Goal: Task Accomplishment & Management: Use online tool/utility

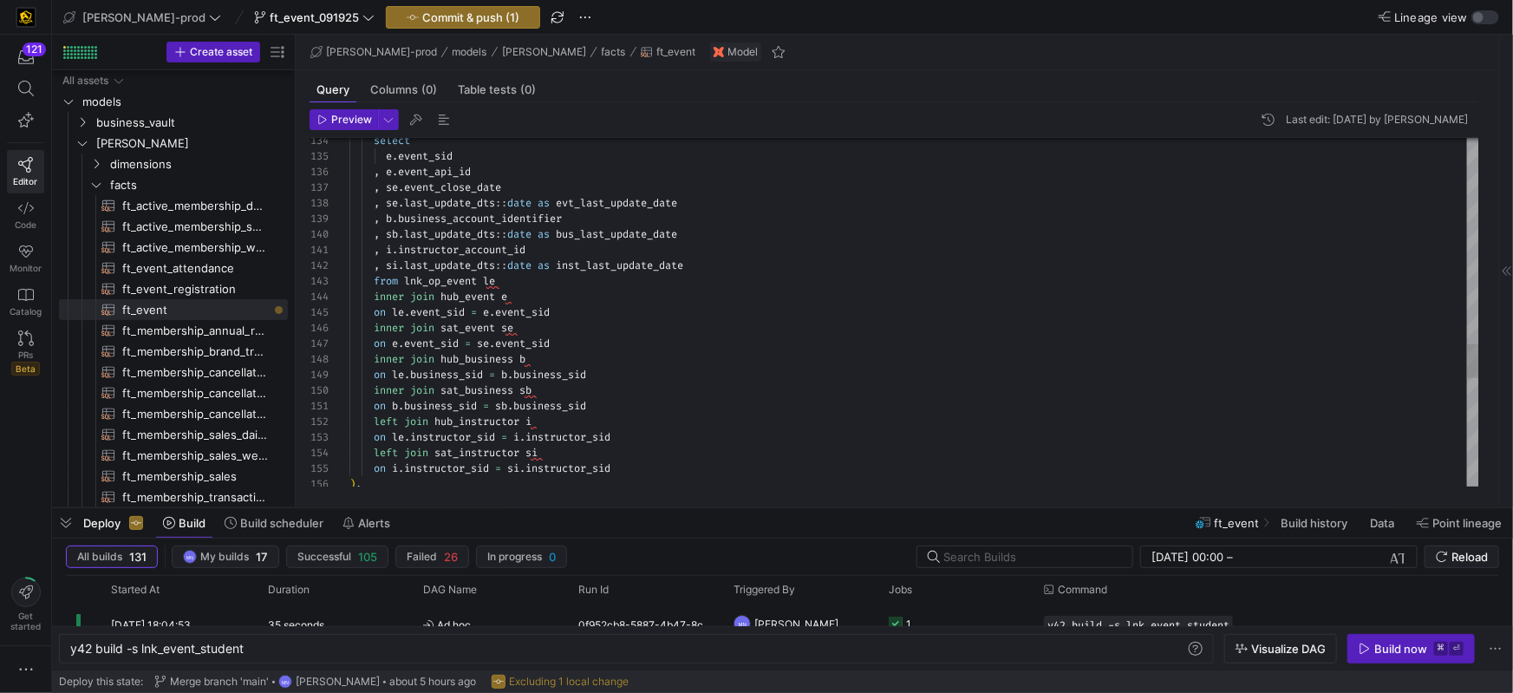
scroll to position [0, 72]
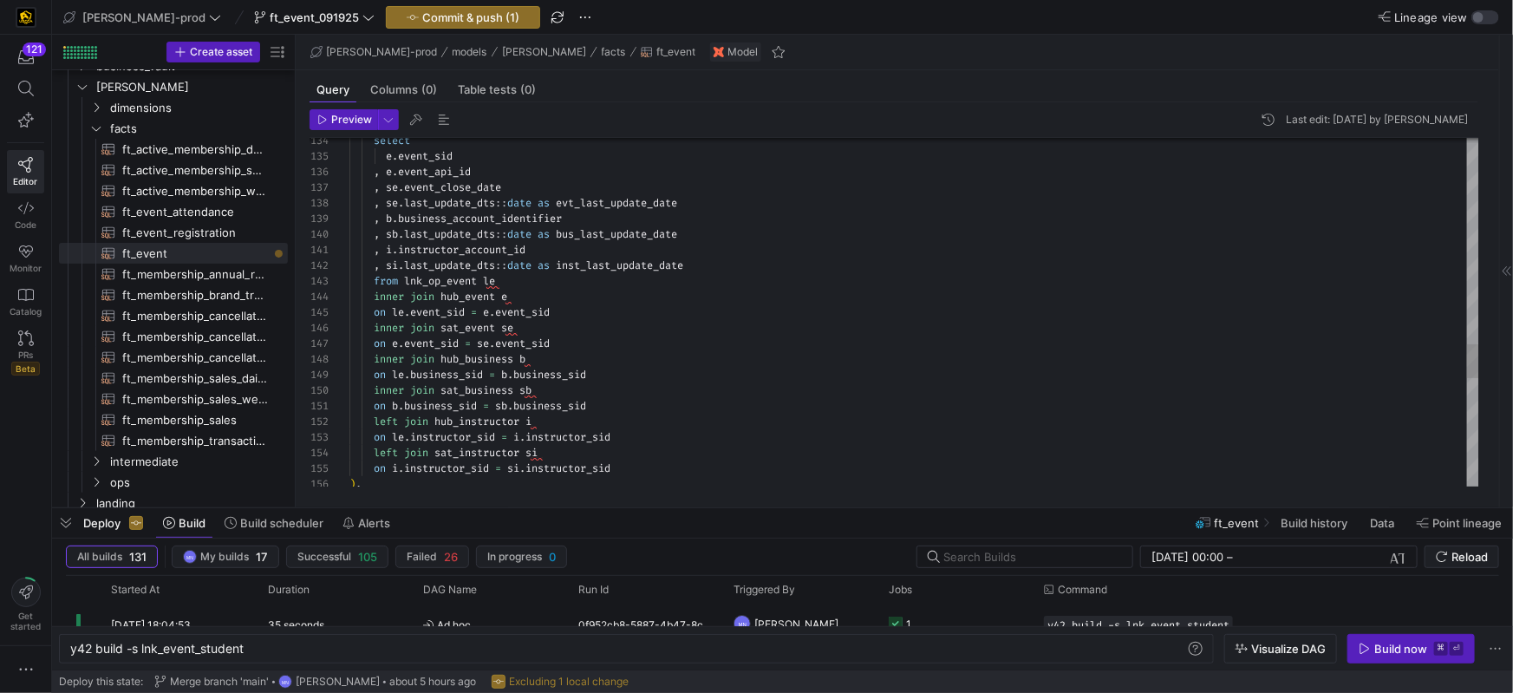
type textarea ", i.instructor_account_id , si.last_update_dts::date as inst_last_update_date f…"
click at [858, 266] on div ", si . last_update_dts :: date as inst_last_update_date" at bounding box center [914, 265] width 1130 height 16
click at [683, 324] on div "inner join sat_event se" at bounding box center [914, 328] width 1130 height 16
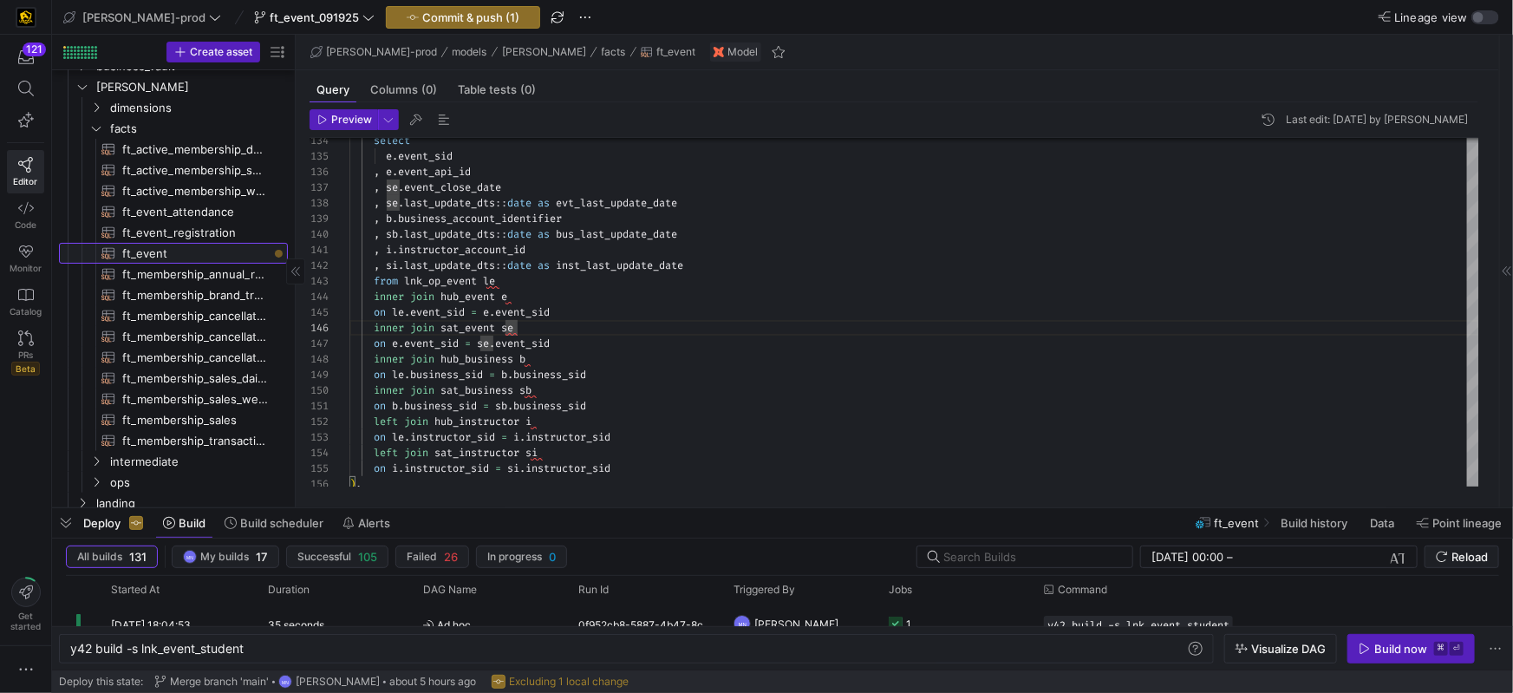
click at [192, 251] on span "ft_event​​​​​​​​​​" at bounding box center [195, 254] width 146 height 20
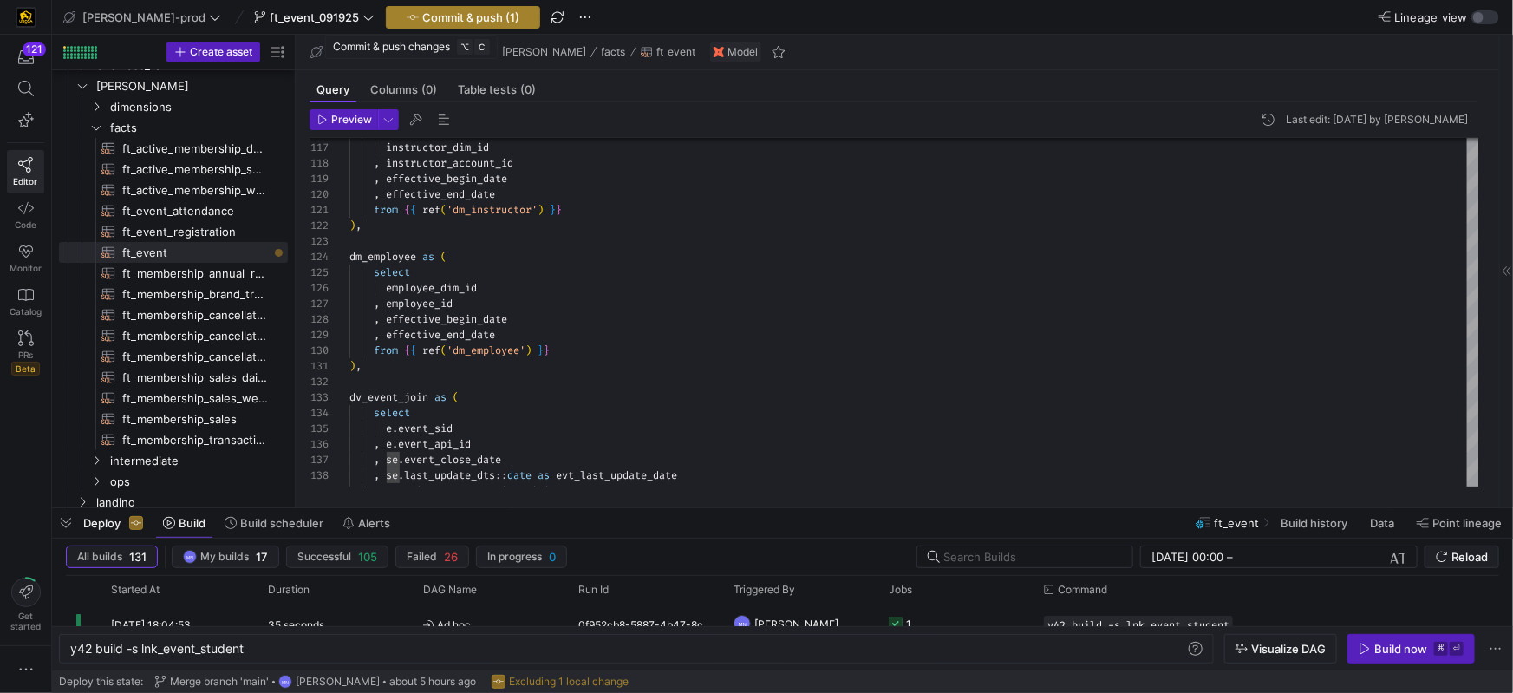
click at [422, 18] on span "Commit & push (1)" at bounding box center [470, 17] width 97 height 14
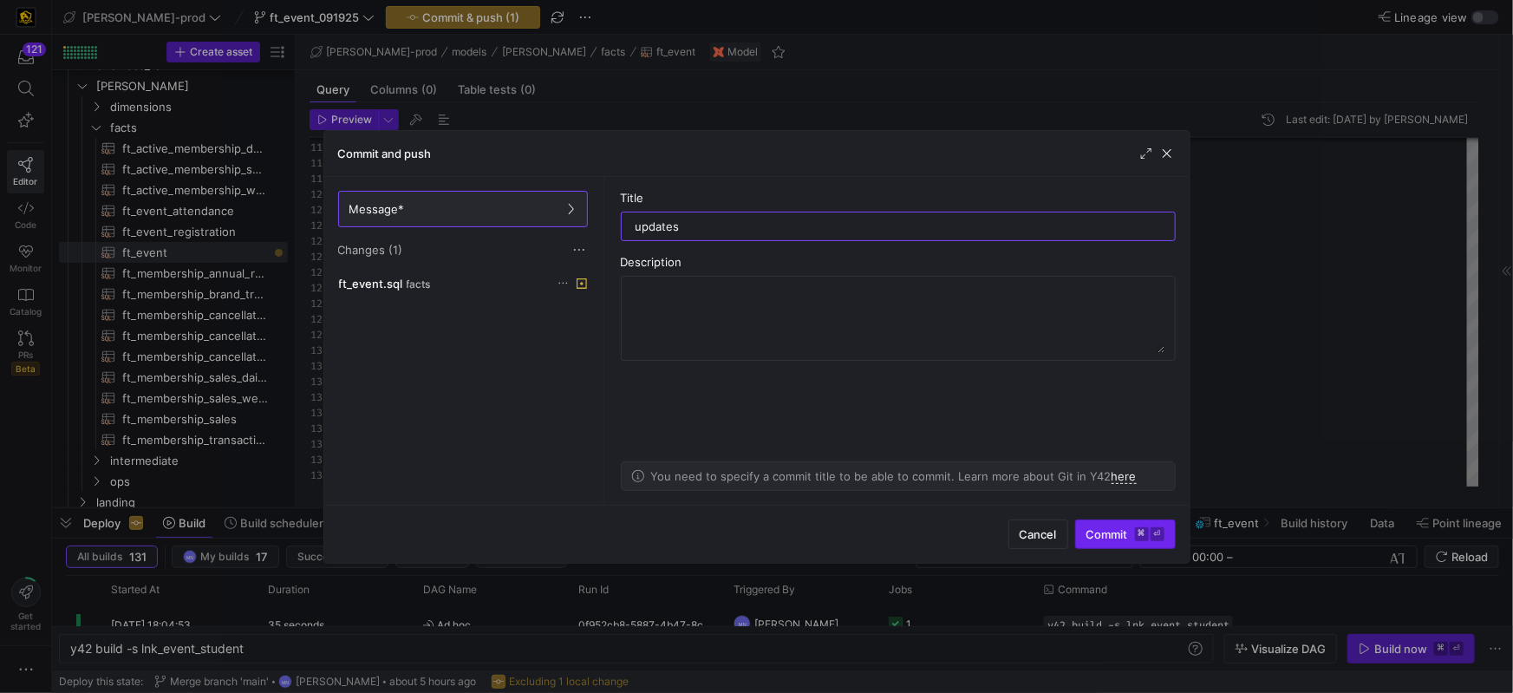
type input "updates"
click at [1118, 531] on span "Commit ⌘ ⏎" at bounding box center [1125, 534] width 78 height 14
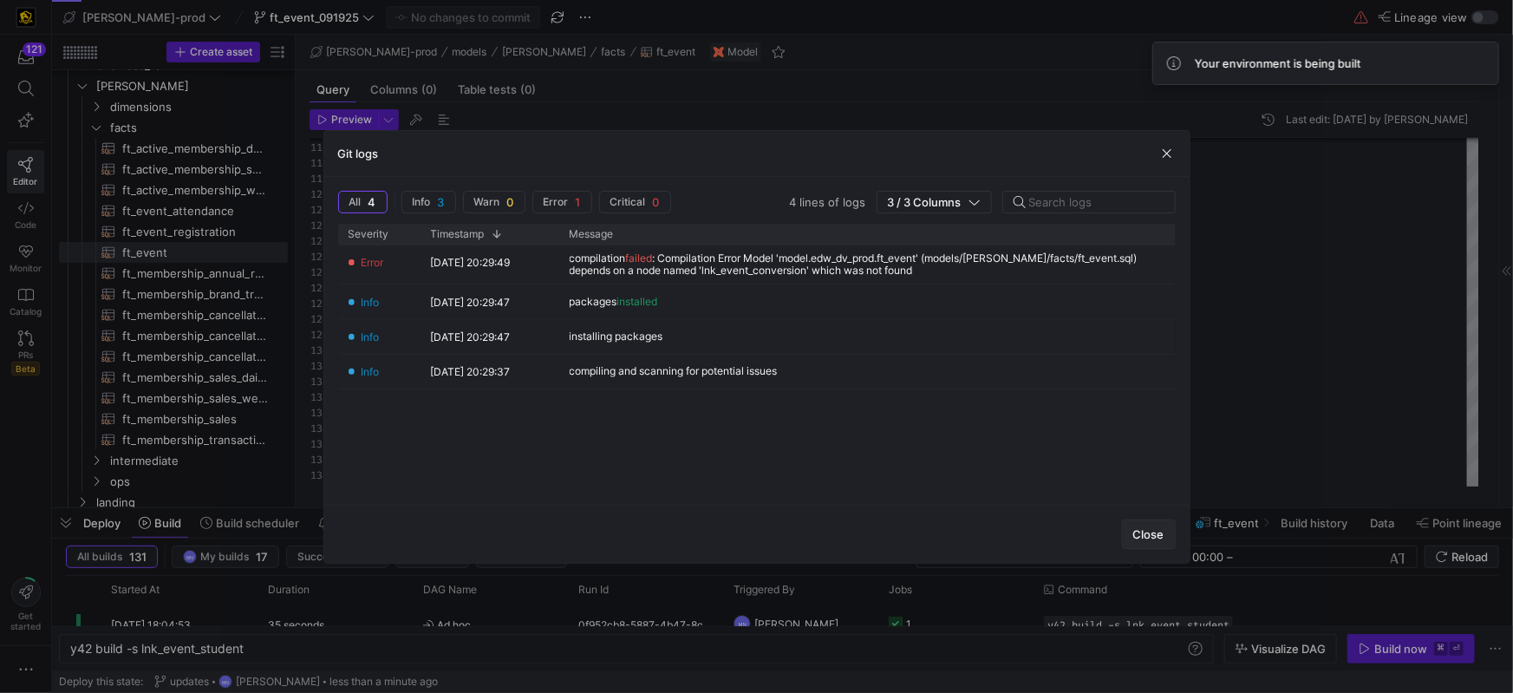
click at [1151, 535] on span "Close" at bounding box center [1148, 534] width 31 height 14
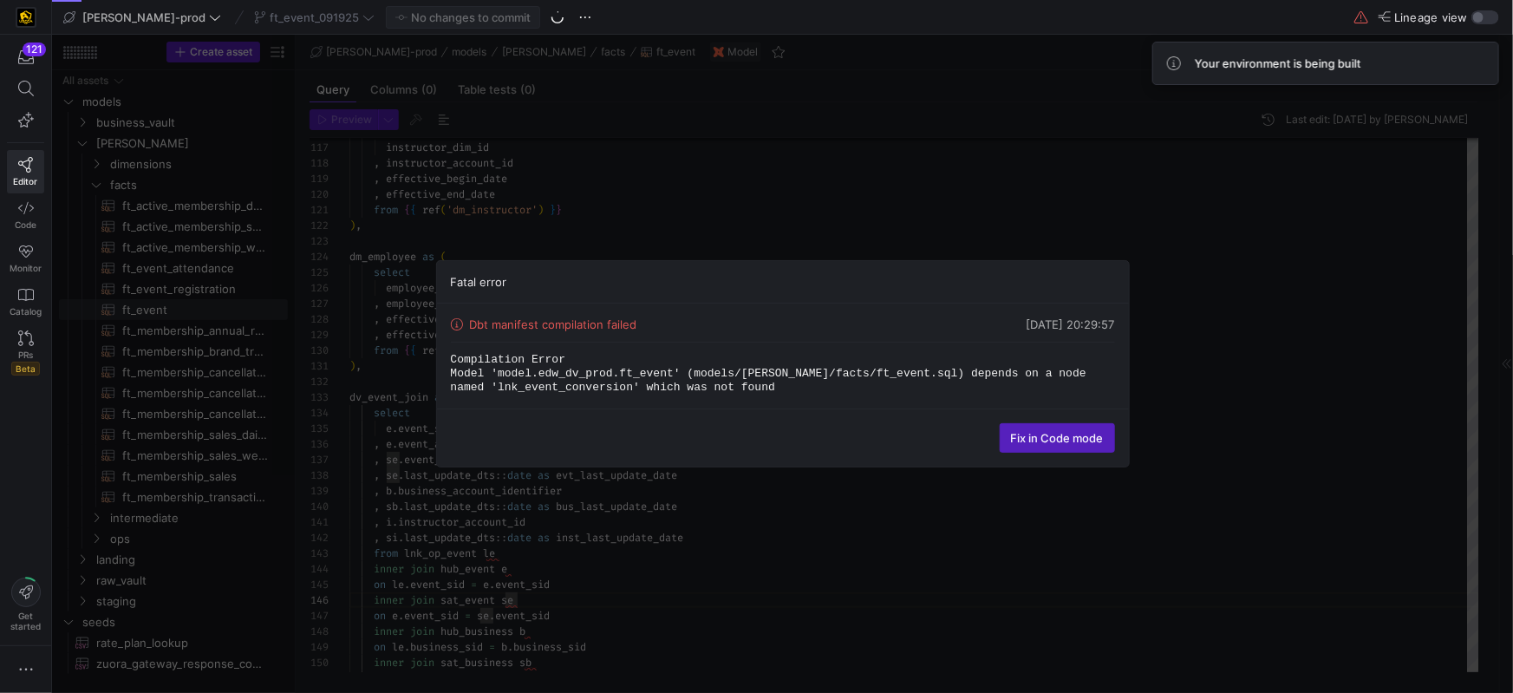
click at [935, 225] on div "Fatal error Dbt manifest compilation failed [DATE] 20:29:57 Compilation Error M…" at bounding box center [782, 364] width 1461 height 658
click at [1044, 450] on span at bounding box center [1057, 438] width 114 height 28
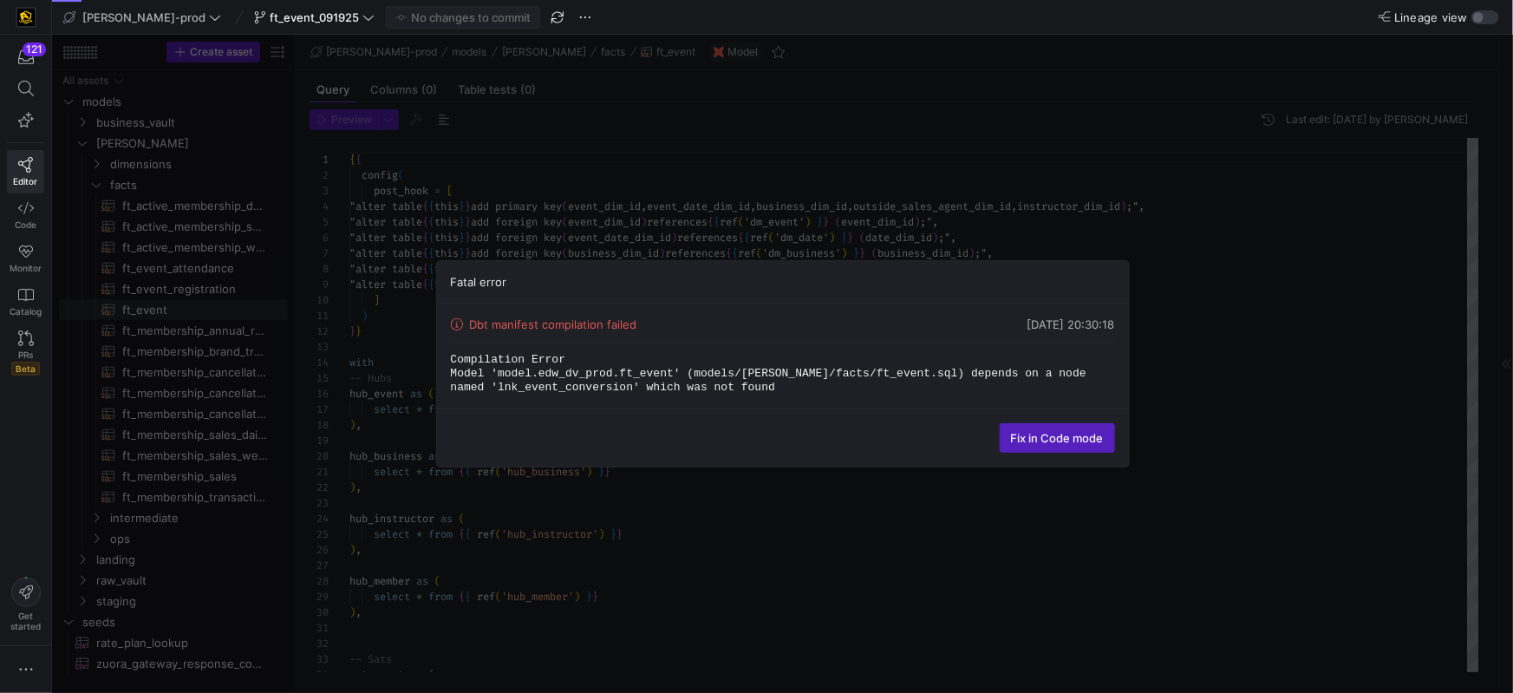
scroll to position [93, 0]
click at [1022, 428] on span at bounding box center [1057, 438] width 114 height 28
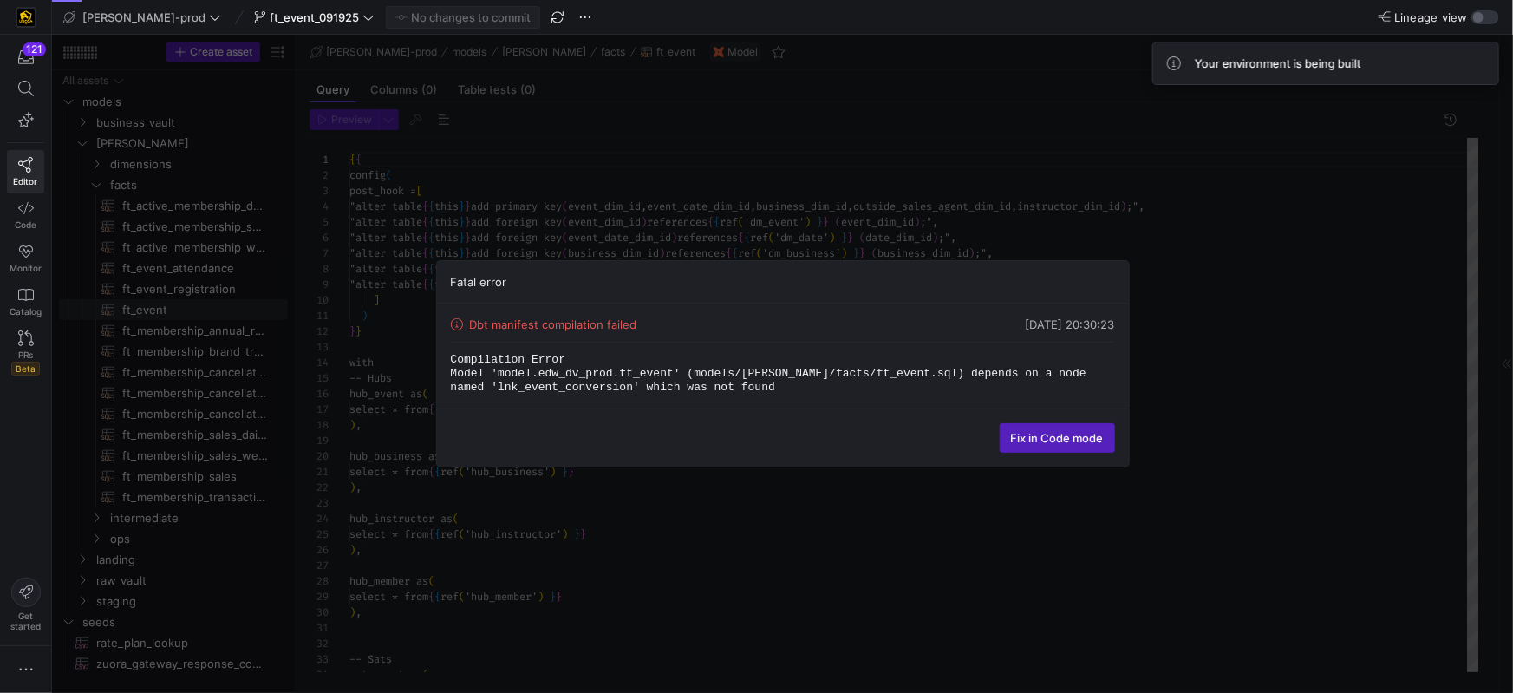
scroll to position [93, 0]
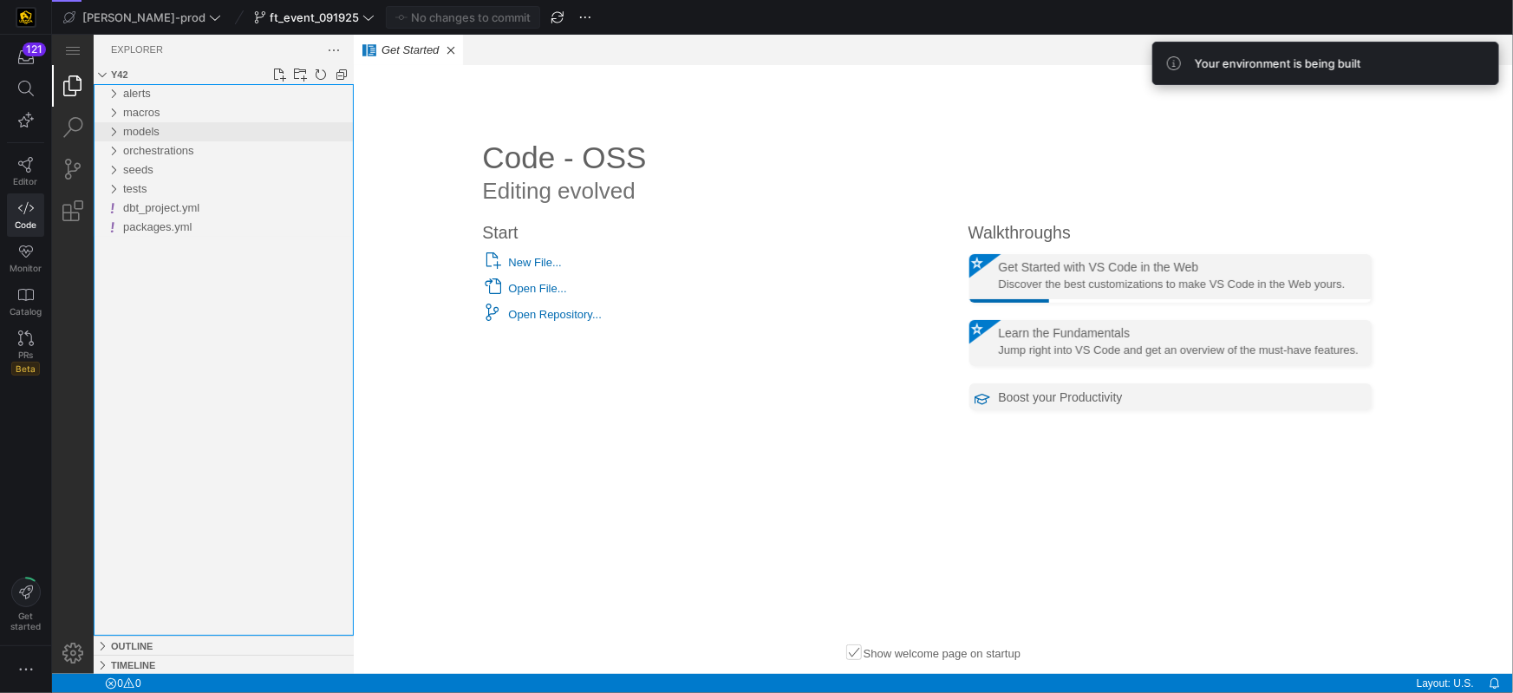
click at [116, 131] on div "models" at bounding box center [112, 130] width 26 height 19
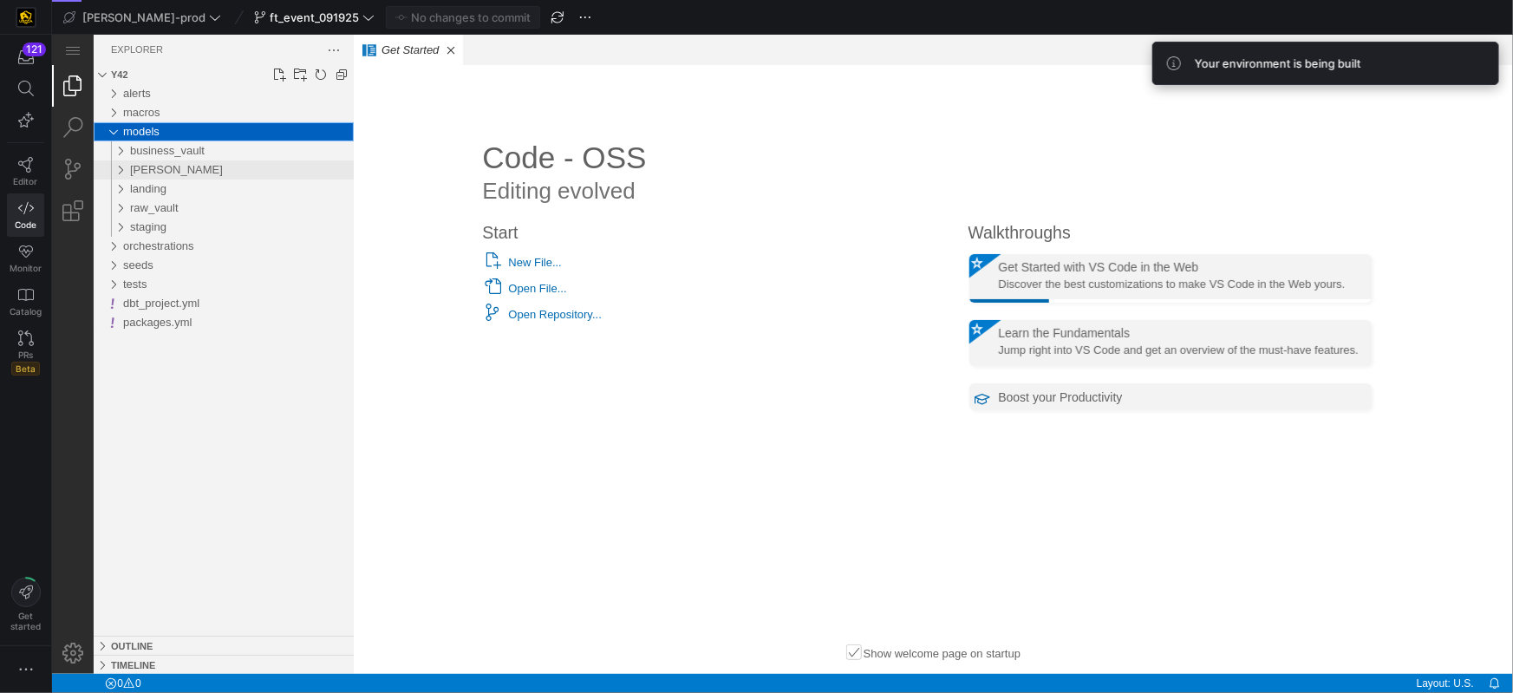
click at [115, 164] on div "edw" at bounding box center [115, 169] width 33 height 19
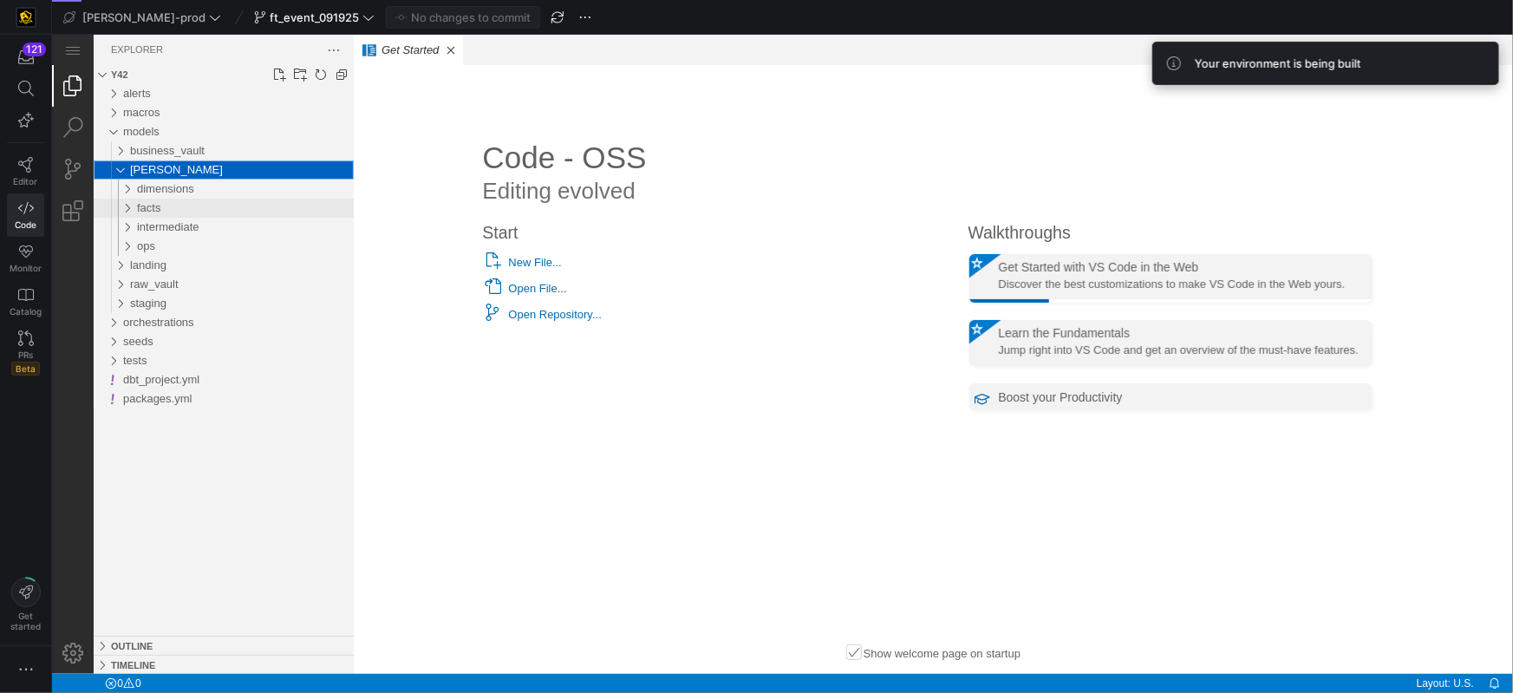
click at [120, 202] on div "facts" at bounding box center [119, 207] width 40 height 19
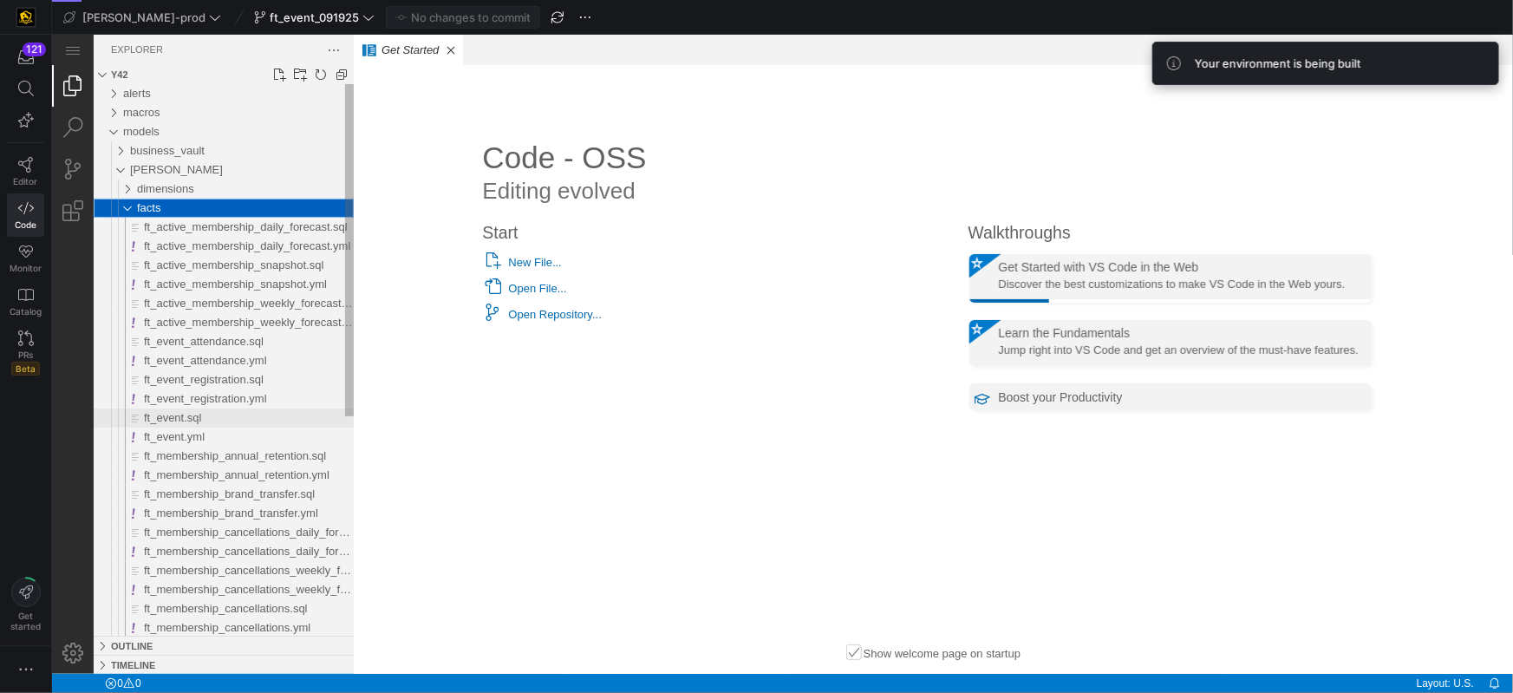
click at [179, 419] on span "ft_event.sql" at bounding box center [172, 416] width 58 height 13
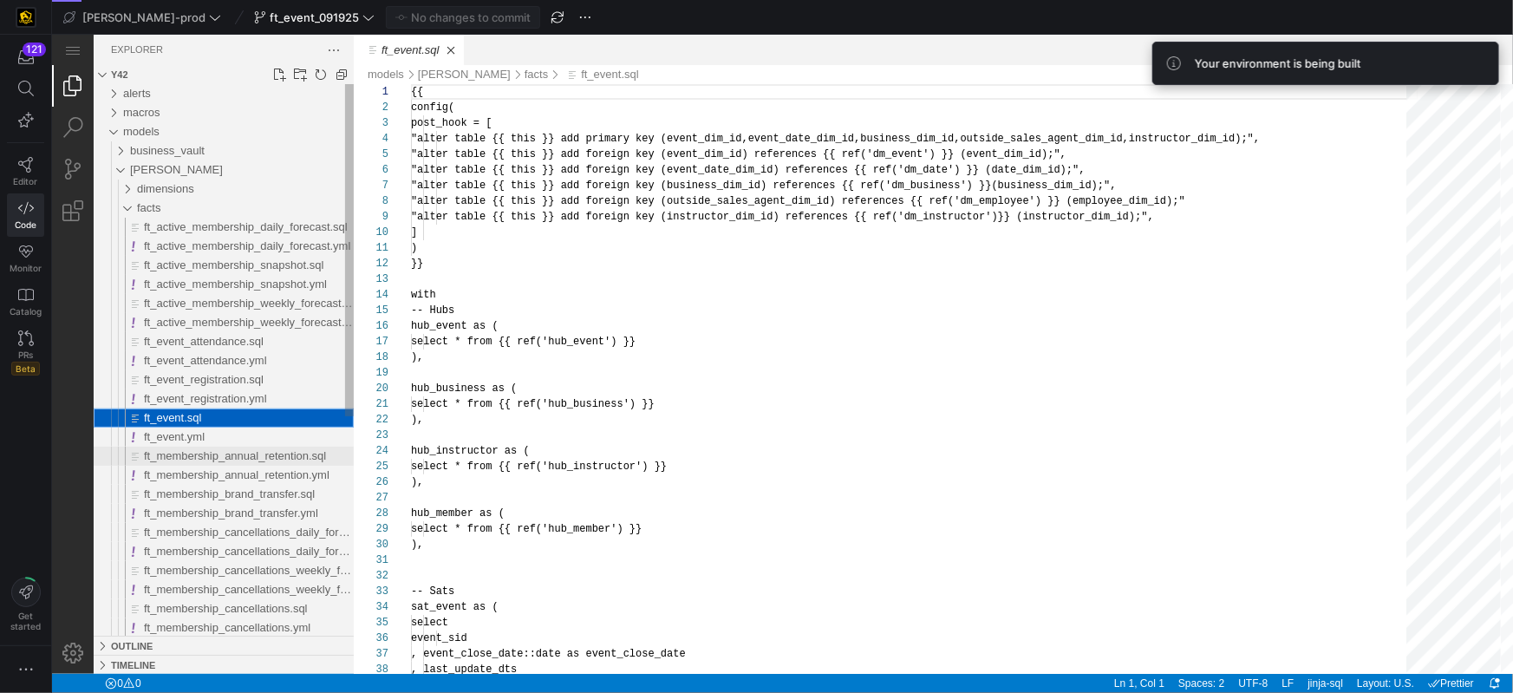
scroll to position [93, 0]
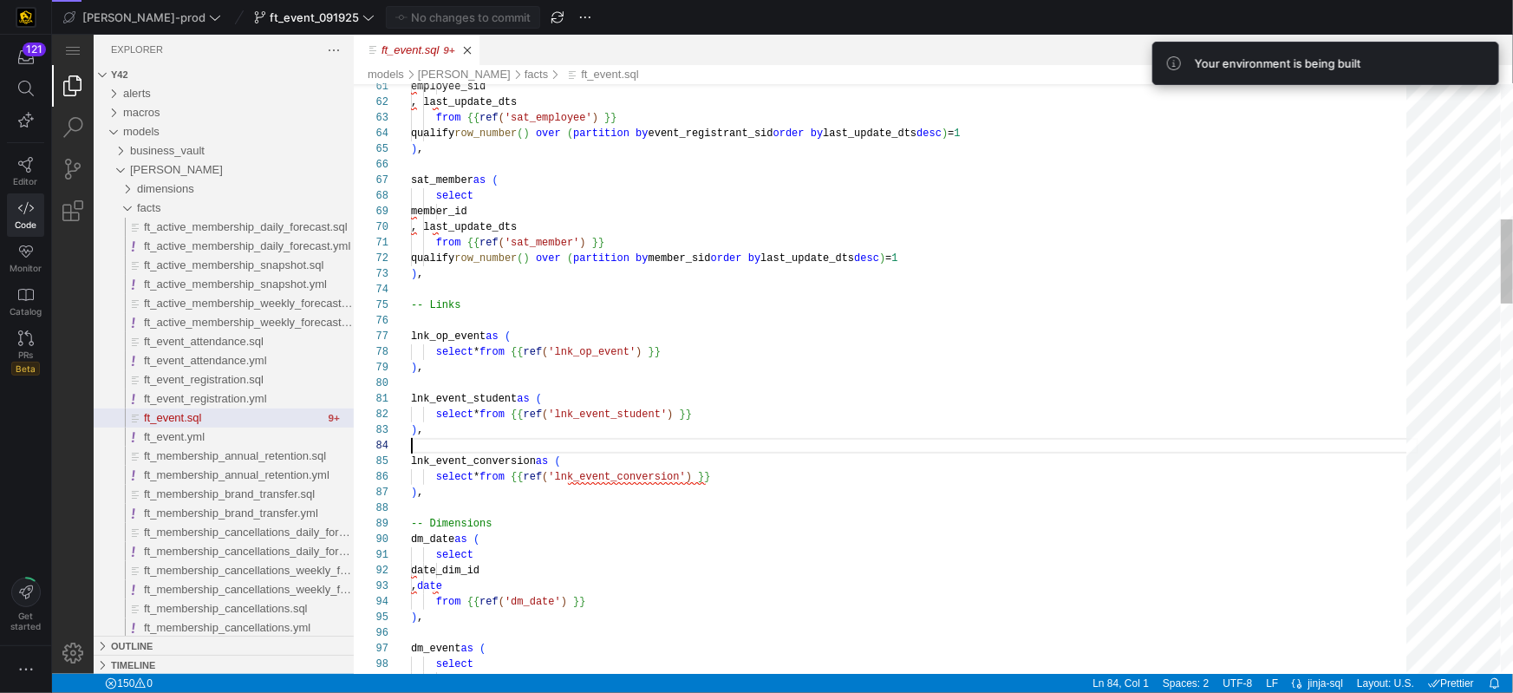
drag, startPoint x: 415, startPoint y: 444, endPoint x: 426, endPoint y: 448, distance: 11.3
click at [415, 445] on div "ft_event.sql, preview" at bounding box center [913, 445] width 1007 height 16
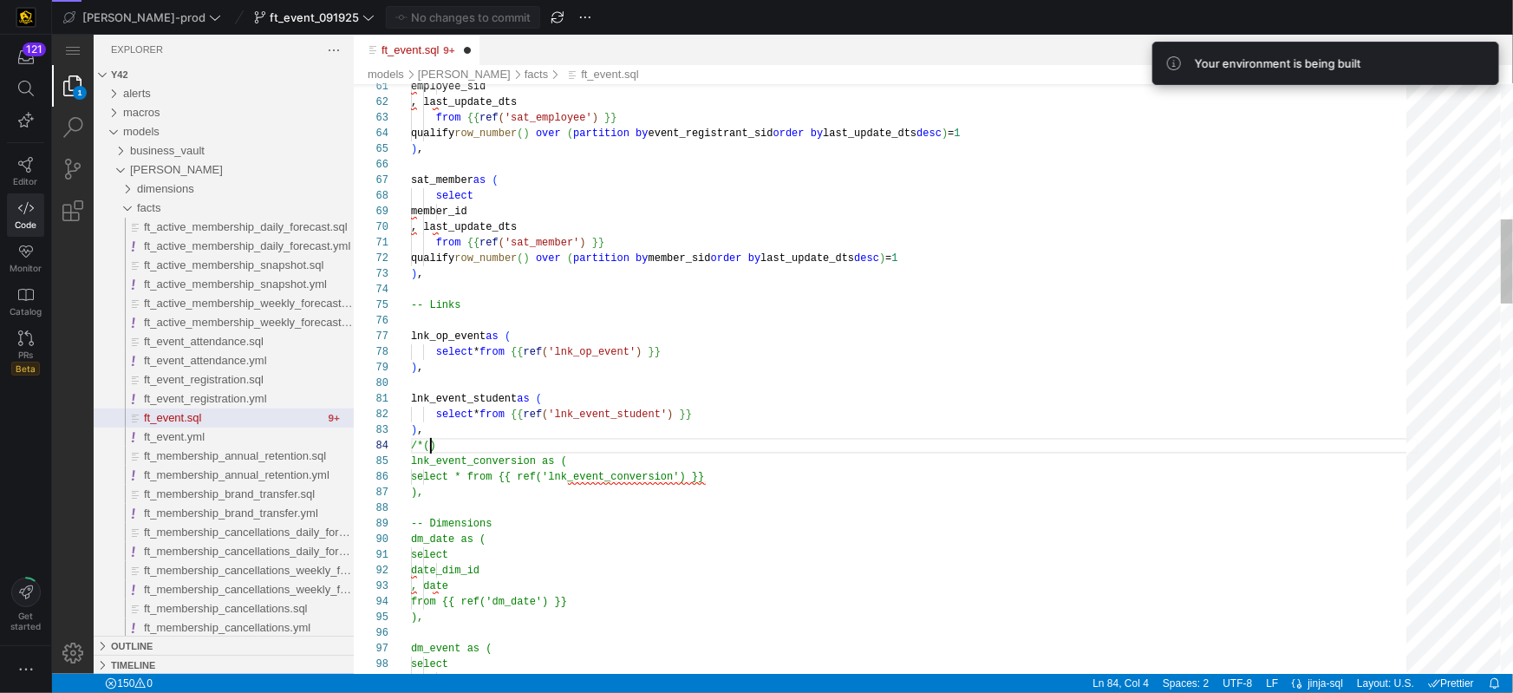
scroll to position [47, 18]
drag, startPoint x: 435, startPoint y: 504, endPoint x: 635, endPoint y: 490, distance: 200.7
click at [441, 502] on div "ft_event.sql, preview" at bounding box center [913, 507] width 1007 height 16
type textarea "lnk_event_student as ( select * from {{ ref('lnk_event_student') }} ), /*() lnk…"
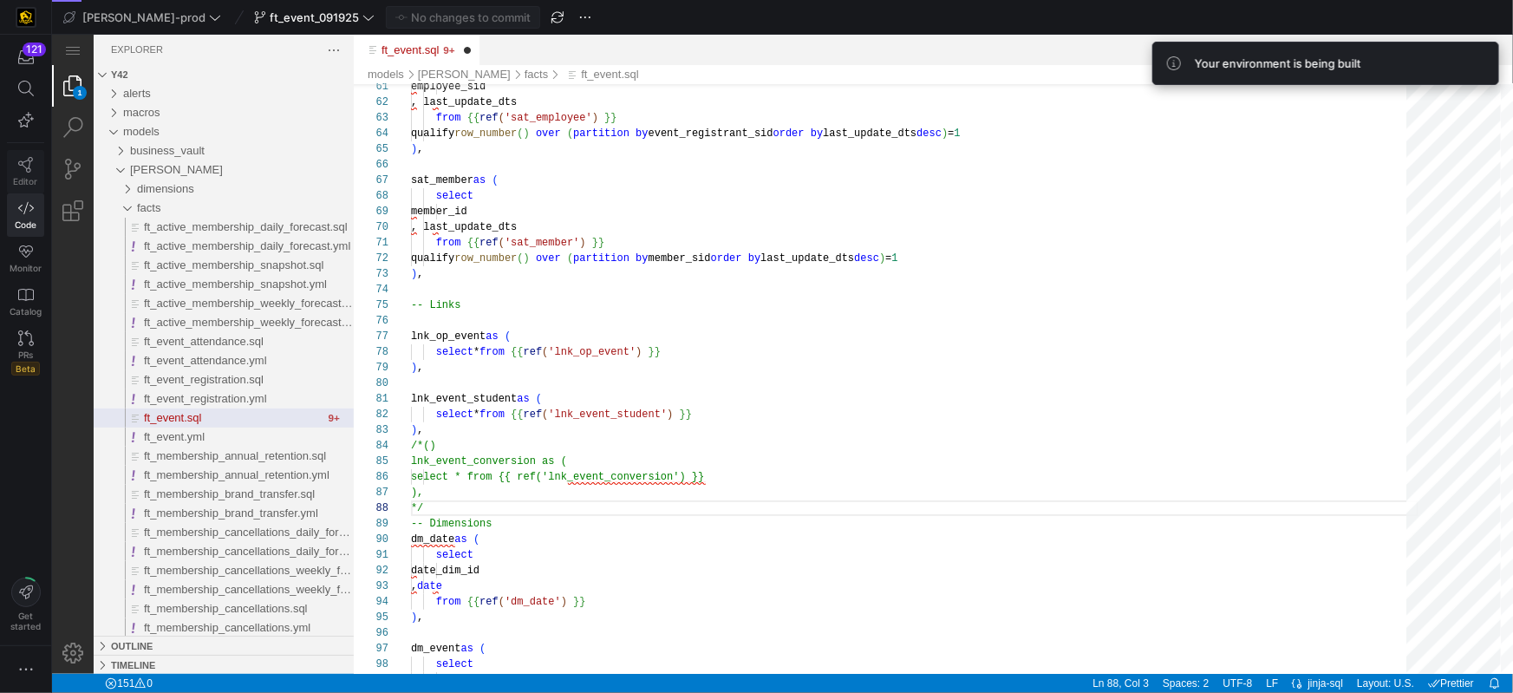
click at [21, 166] on icon at bounding box center [26, 165] width 16 height 16
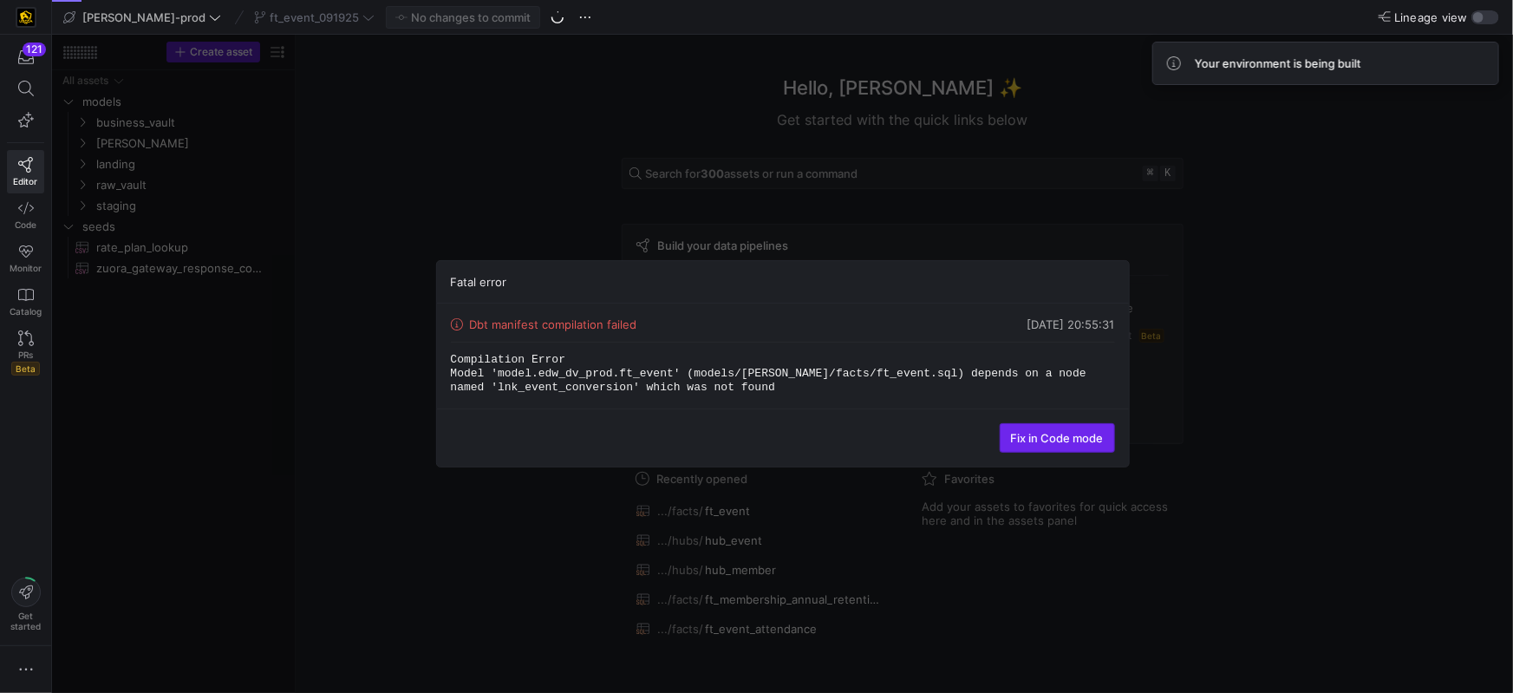
click at [1072, 435] on span "Fix in Code mode" at bounding box center [1057, 438] width 93 height 14
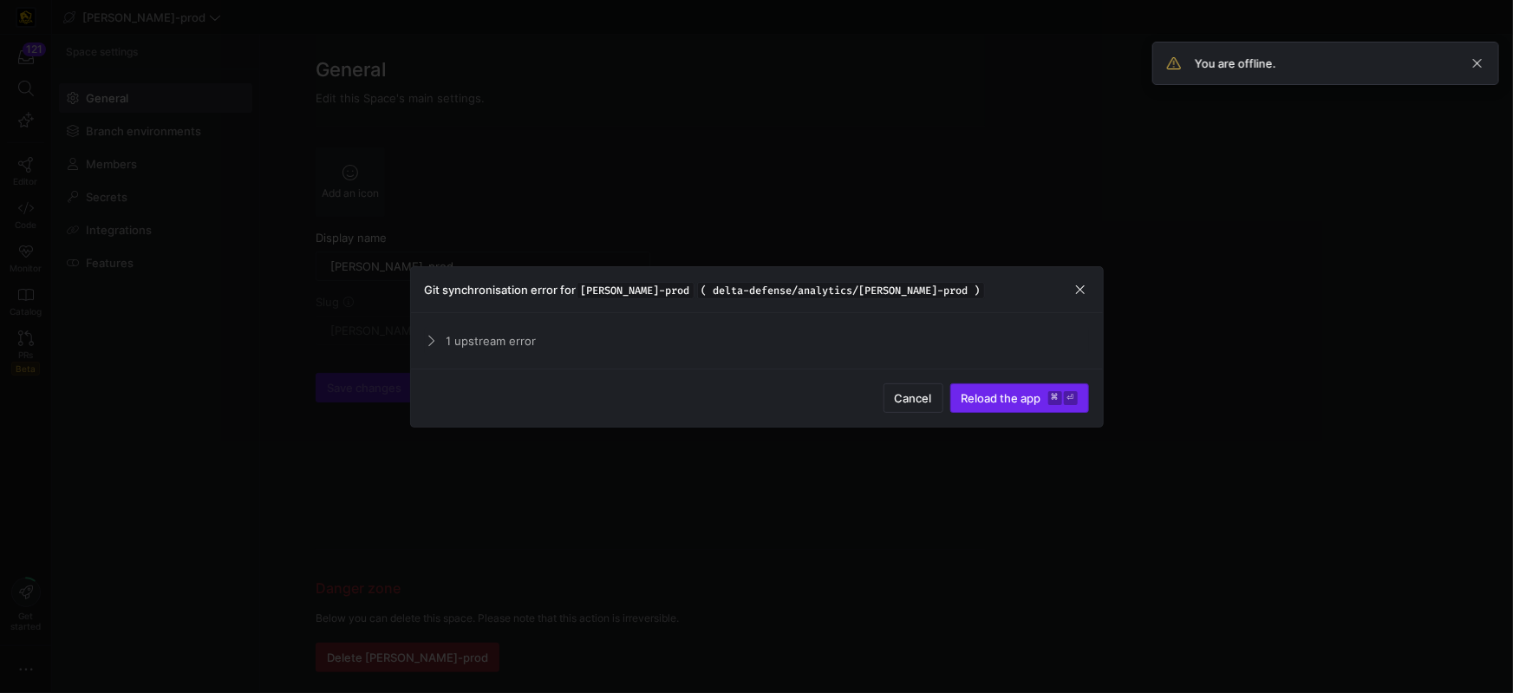
click at [1013, 394] on span "Reload the app" at bounding box center [1001, 398] width 80 height 14
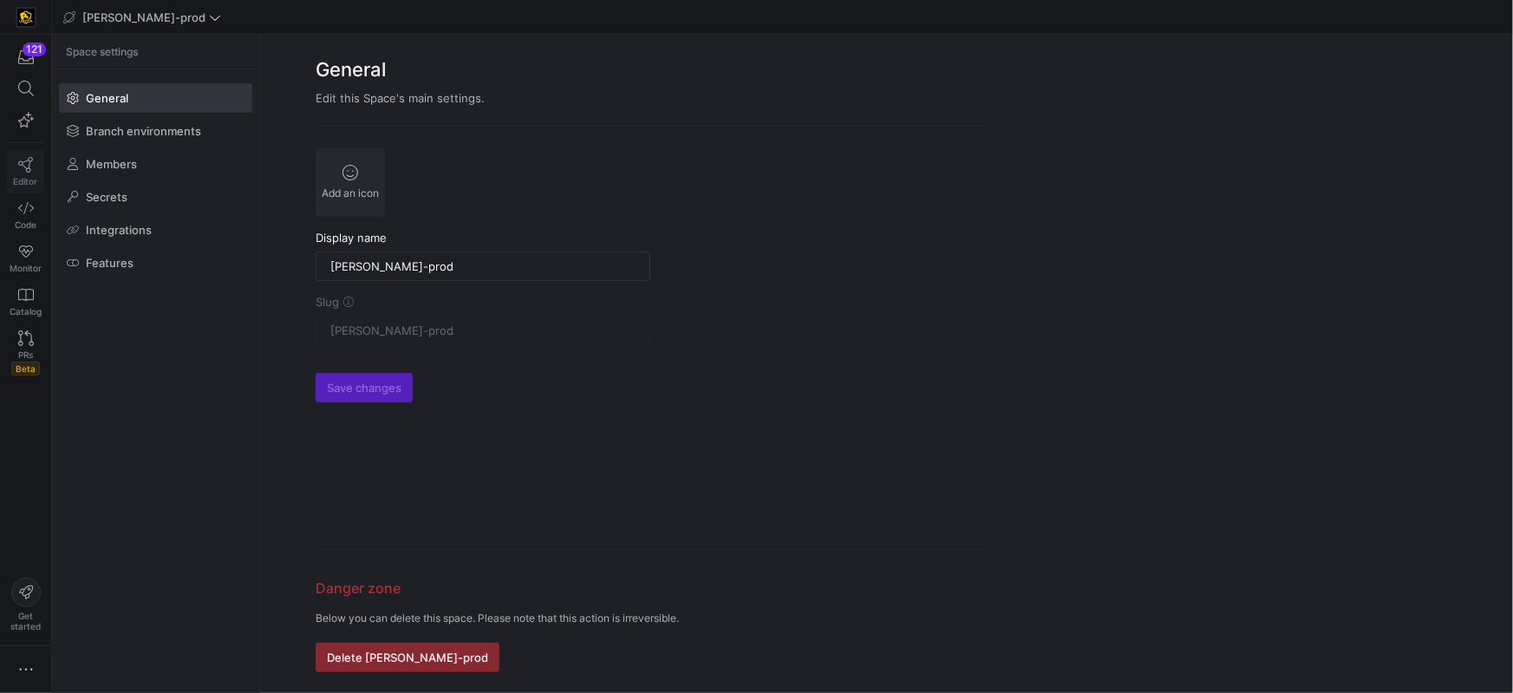
click at [23, 169] on icon at bounding box center [26, 165] width 16 height 16
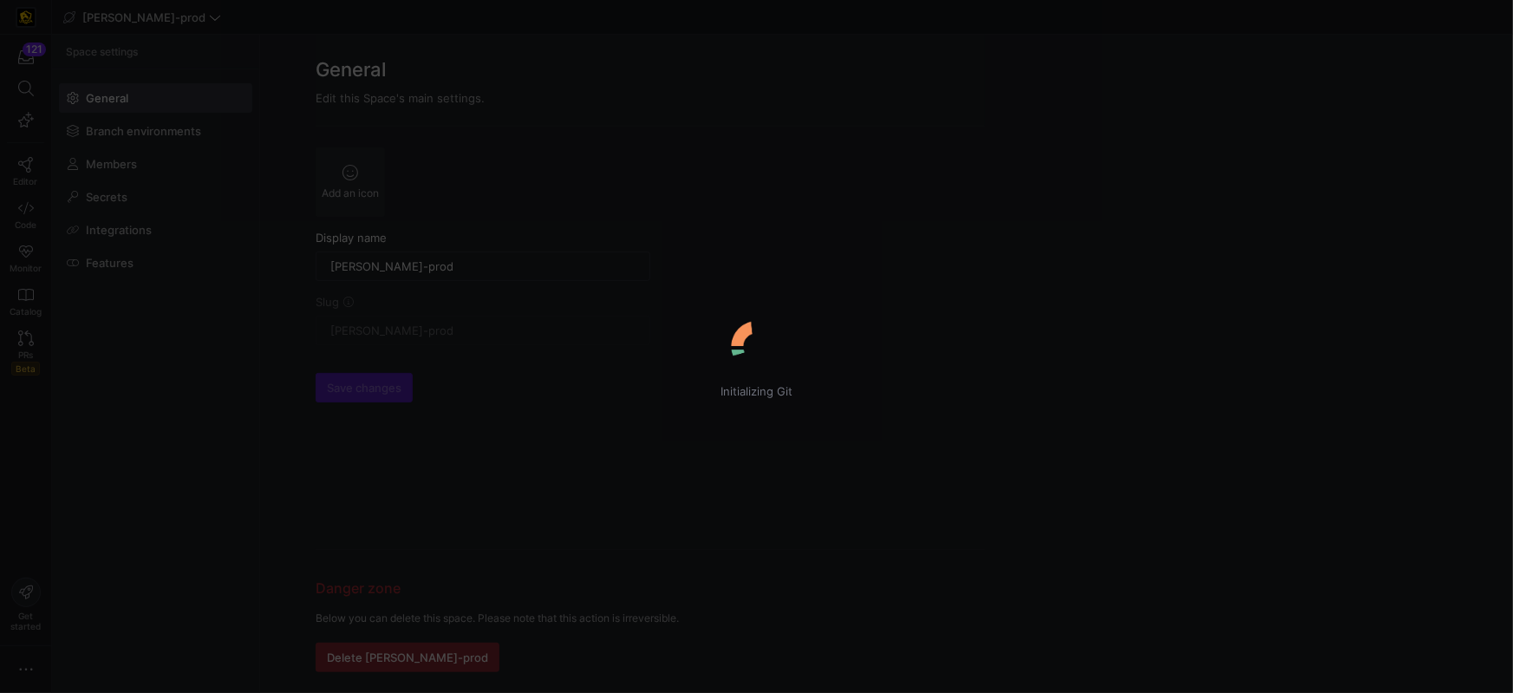
click at [25, 166] on div "Initializing Git" at bounding box center [756, 346] width 1513 height 693
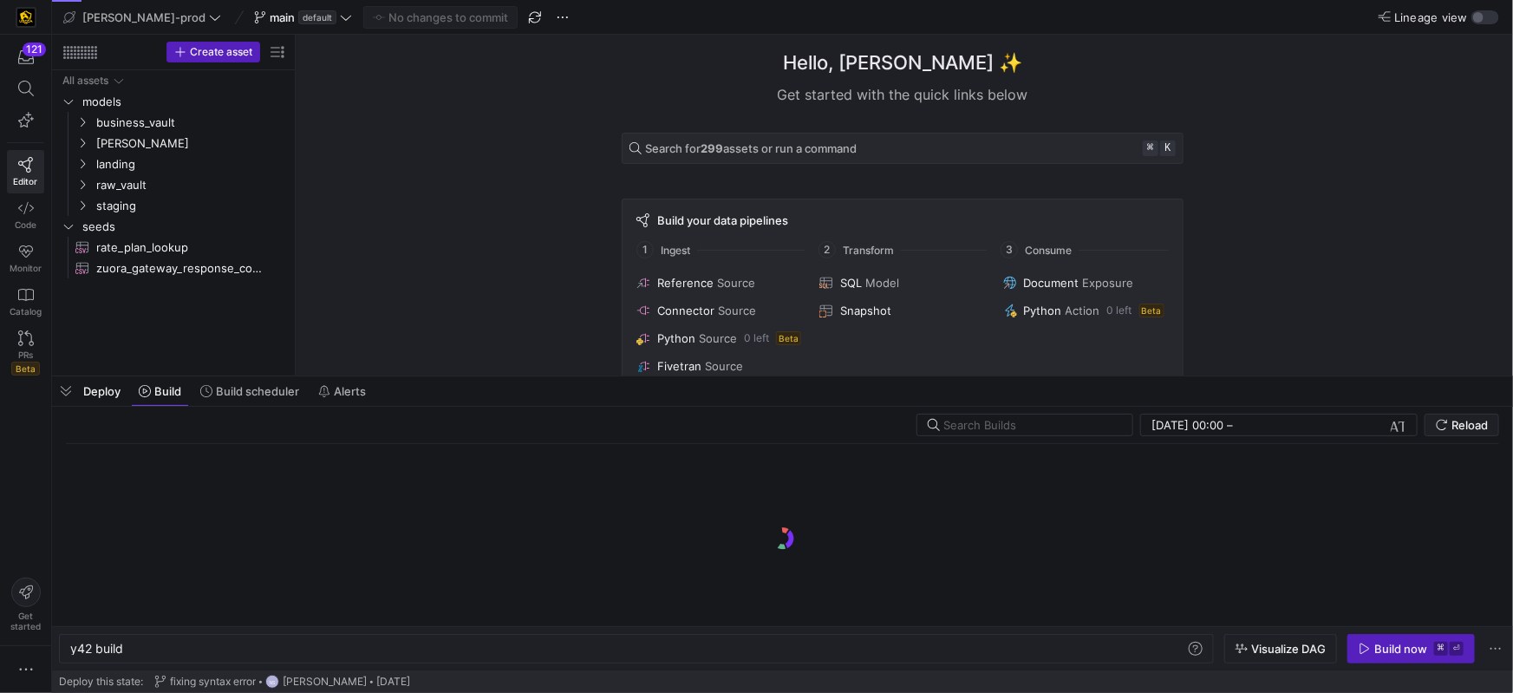
scroll to position [0, 52]
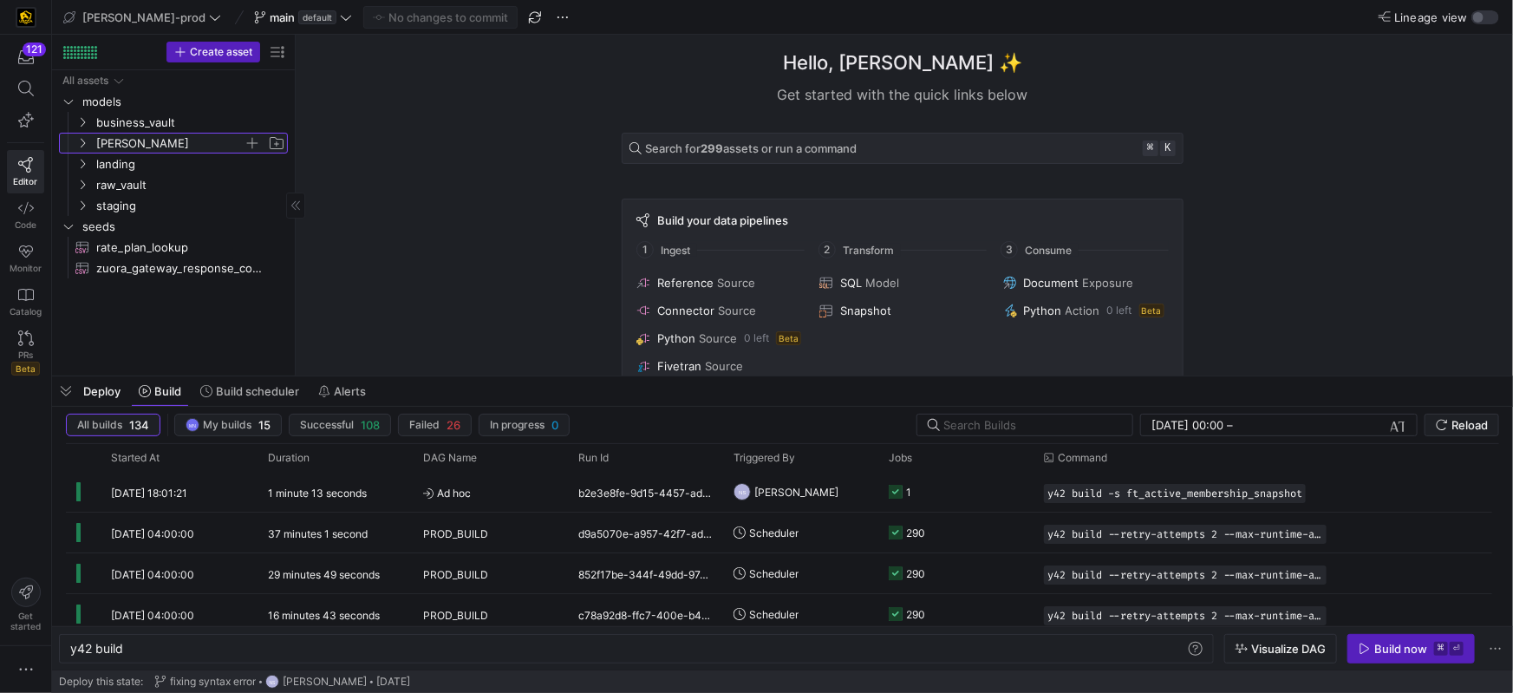
click at [84, 142] on icon "Press SPACE to select this row." at bounding box center [83, 144] width 4 height 10
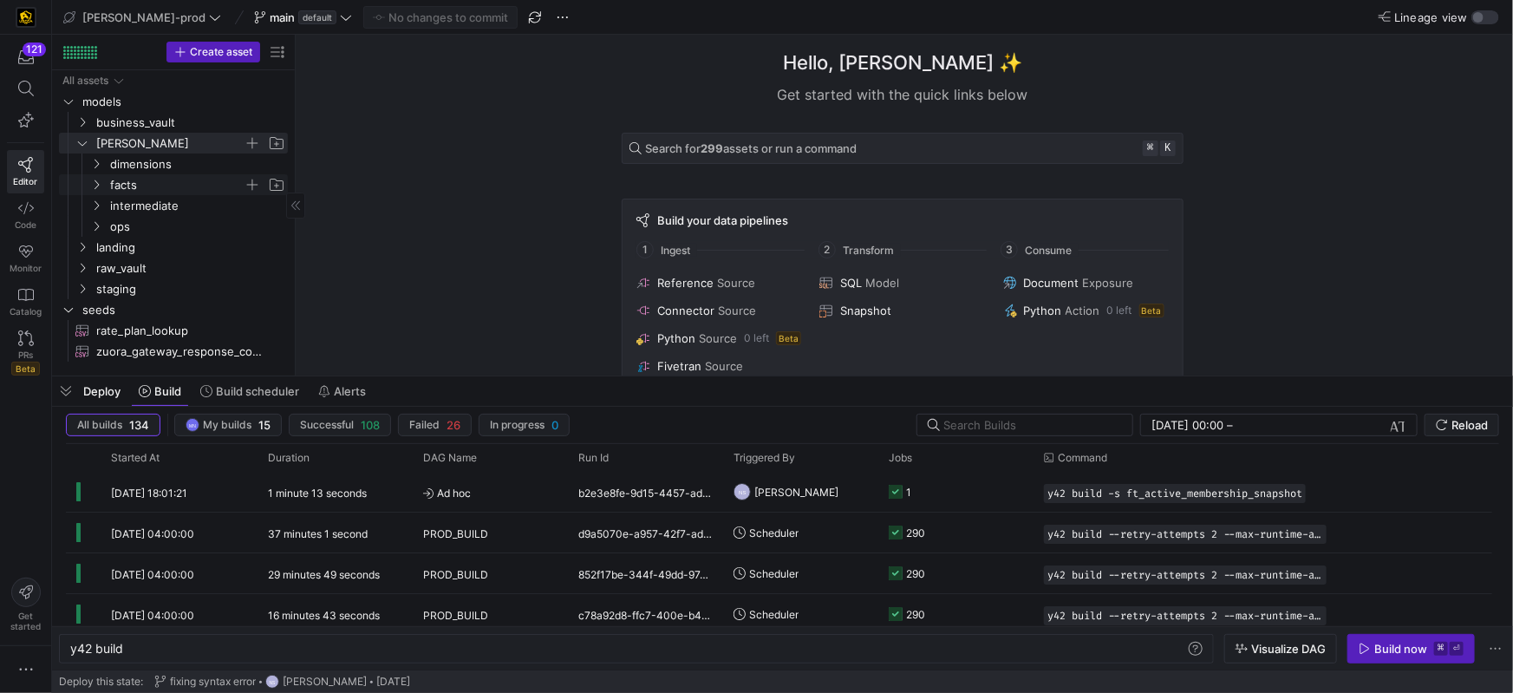
click at [93, 186] on icon "Press SPACE to select this row." at bounding box center [96, 184] width 12 height 10
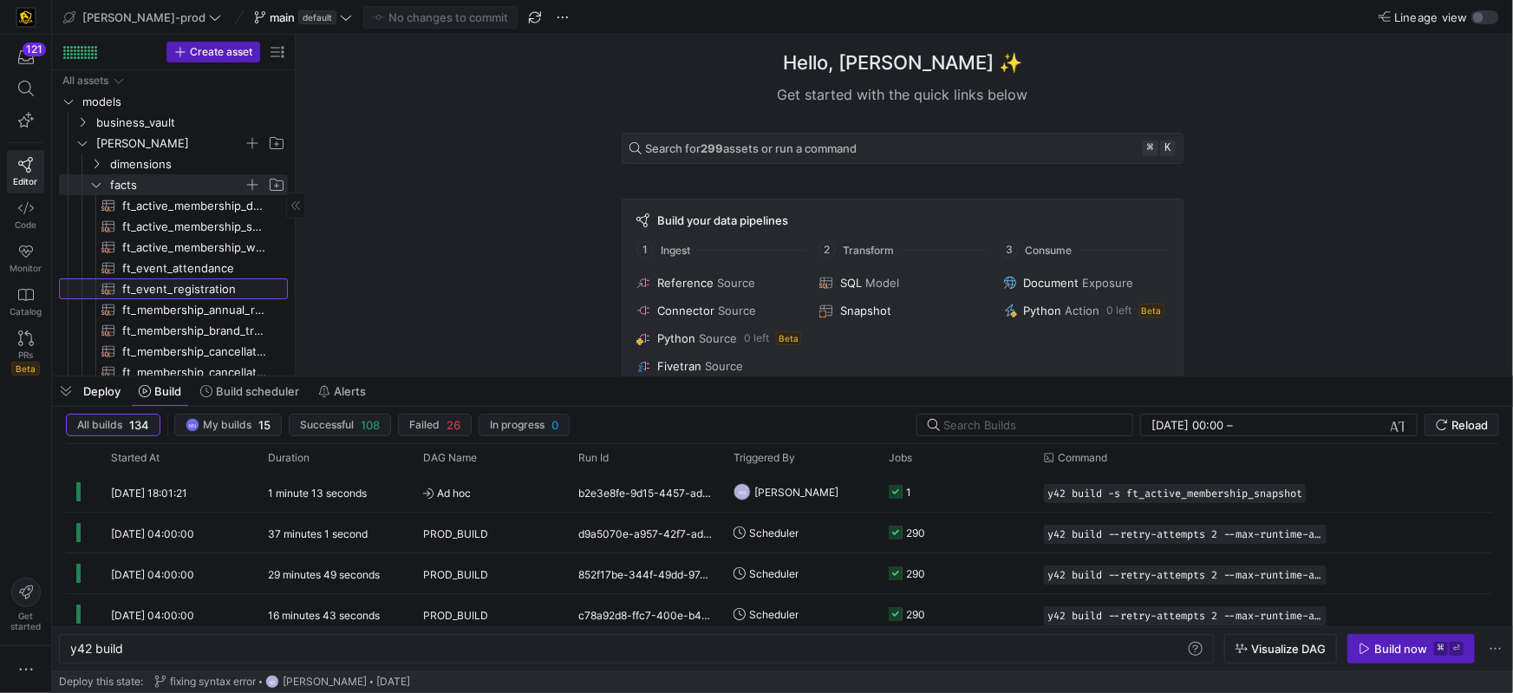
click at [199, 290] on span "ft_event_registration​​​​​​​​​​" at bounding box center [195, 289] width 146 height 20
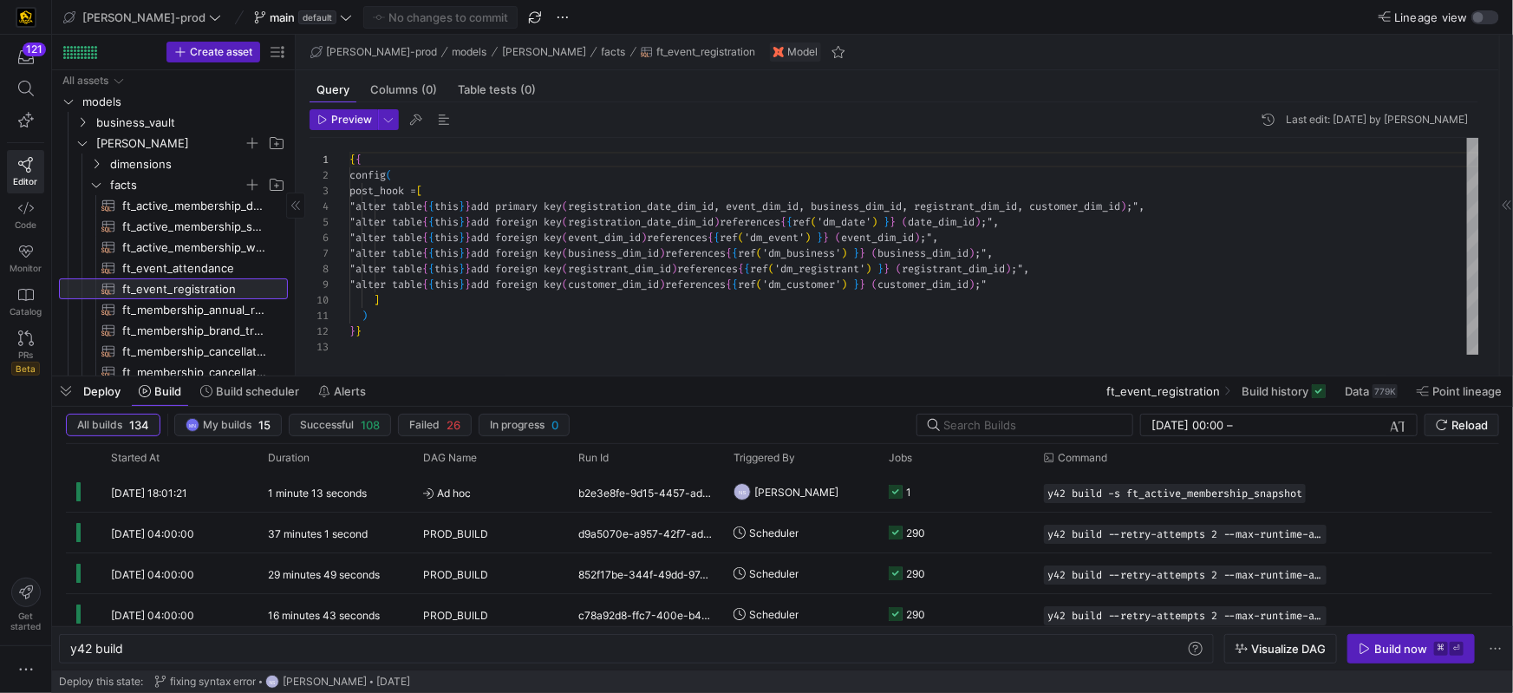
type textarea "y42 build -s ft_event_registration"
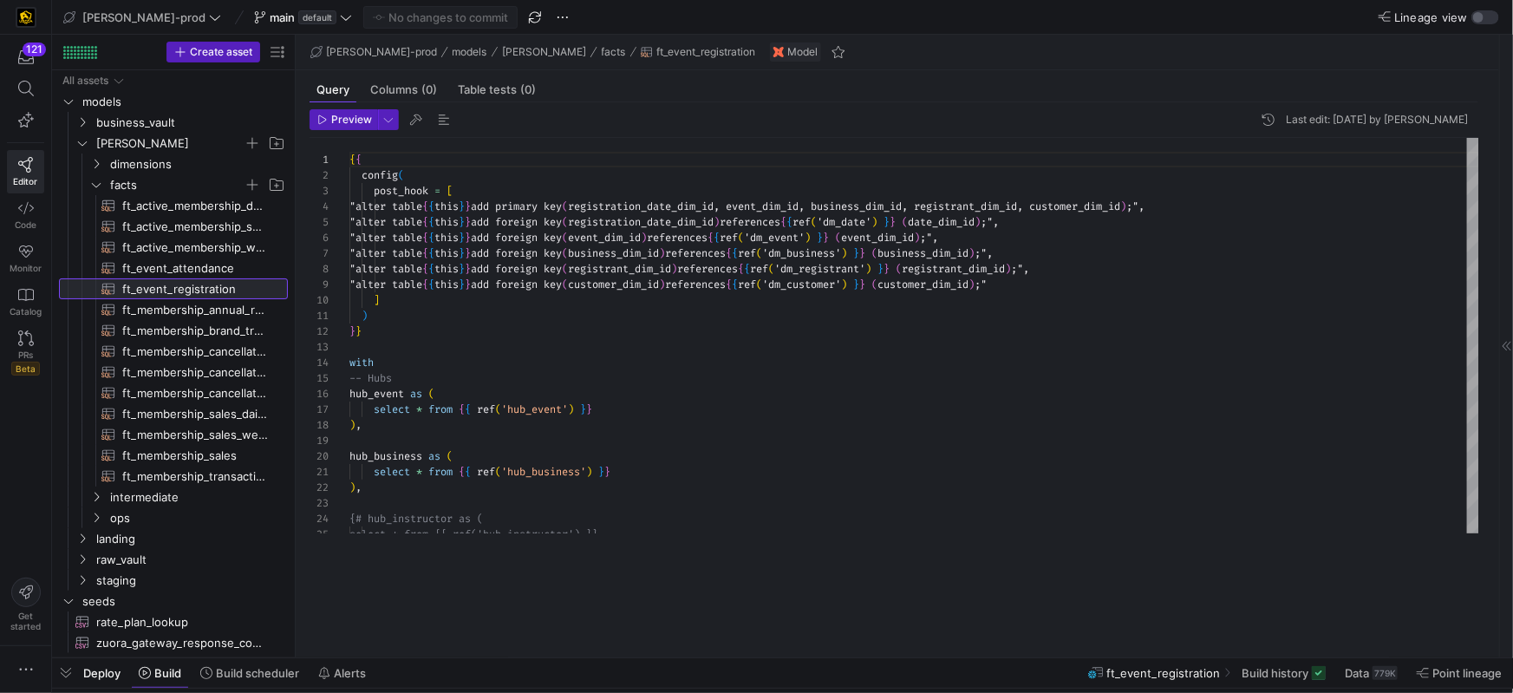
drag, startPoint x: 839, startPoint y: 375, endPoint x: 862, endPoint y: 652, distance: 277.5
click at [865, 655] on div at bounding box center [782, 658] width 1461 height 7
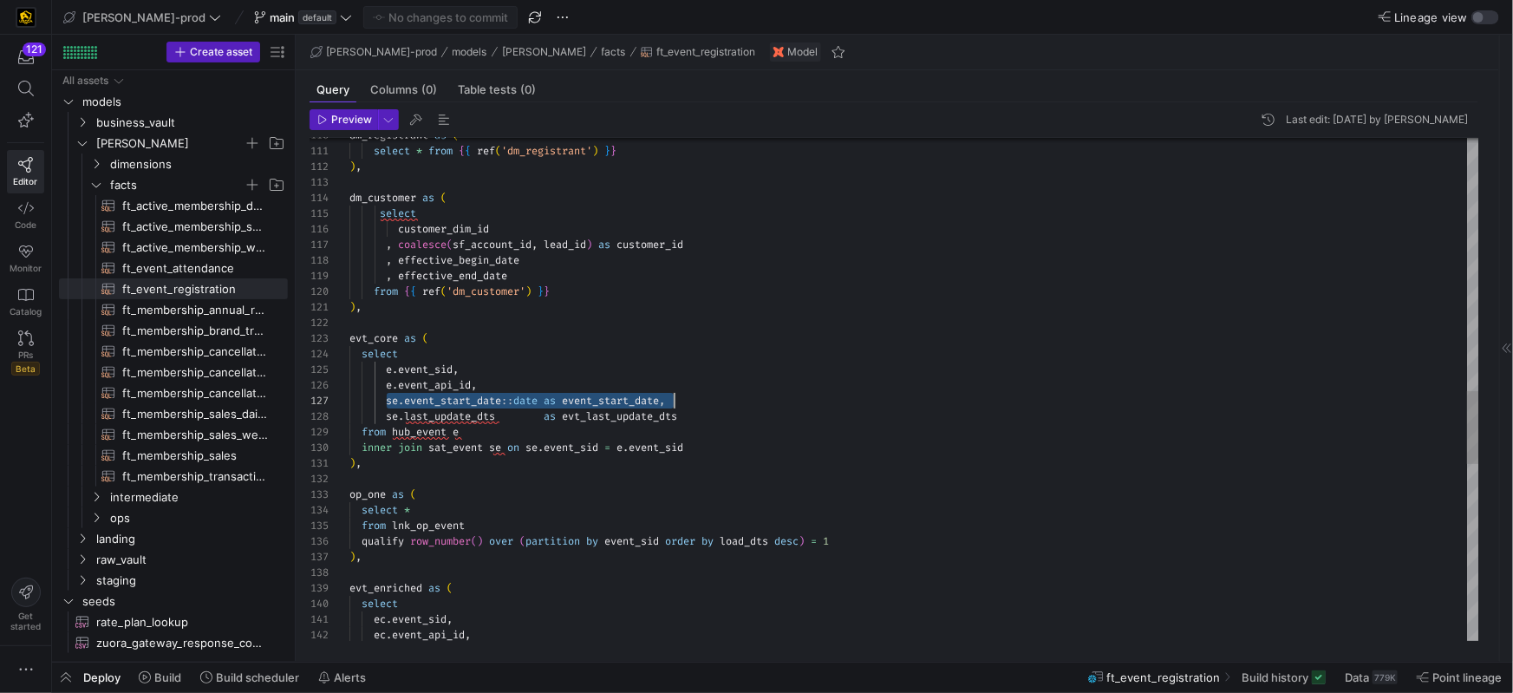
scroll to position [94, 324]
drag, startPoint x: 387, startPoint y: 404, endPoint x: 726, endPoint y: 403, distance: 339.0
click at [726, 403] on div "dm_registrant as ( select * from { { ref ( 'dm_registrant' ) } } ) , dm_custome…" at bounding box center [914, 128] width 1130 height 3431
click at [462, 401] on div "dm_registrant as ( select * from { { ref ( 'dm_registrant' ) } } ) , dm_custome…" at bounding box center [914, 128] width 1130 height 3431
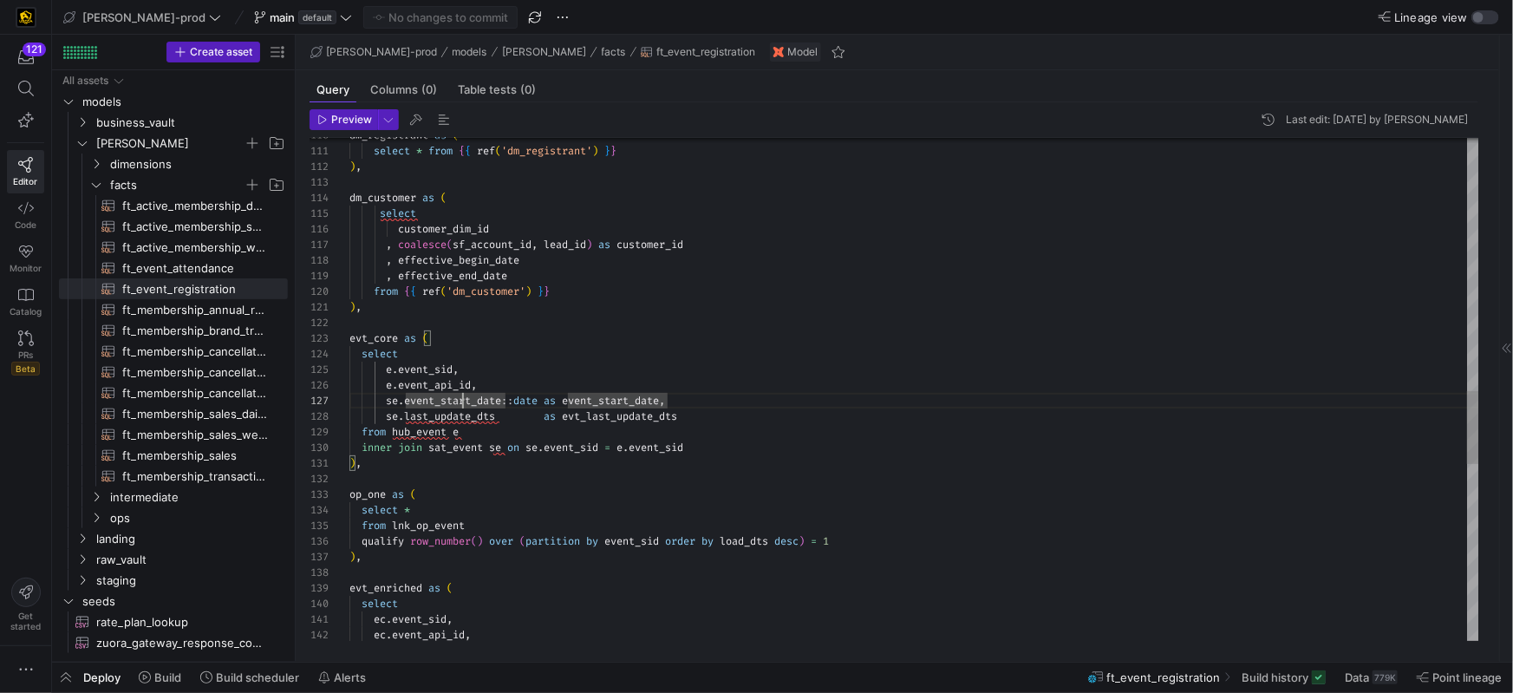
click at [462, 401] on div "dm_registrant as ( select * from { { ref ( 'dm_registrant' ) } } ) , dm_custome…" at bounding box center [914, 128] width 1130 height 3431
drag, startPoint x: 709, startPoint y: 392, endPoint x: 751, endPoint y: 395, distance: 41.8
click at [709, 393] on div "se . event_start_date :: date as event_start_date ," at bounding box center [914, 401] width 1130 height 16
click at [782, 407] on div "se . last_update_dts as evt_last_update_dts" at bounding box center [914, 414] width 1130 height 16
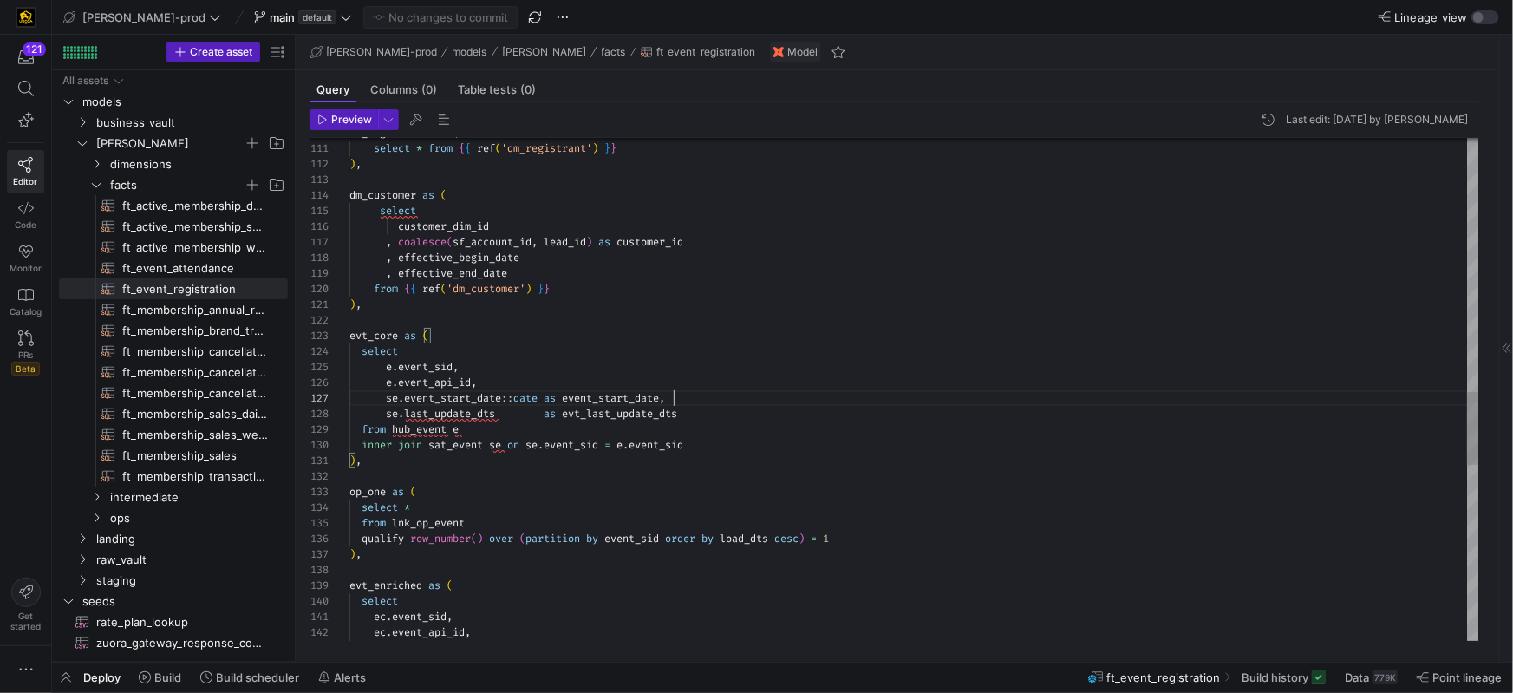
click at [766, 403] on div "dm_registrant as ( select * from { { ref ( 'dm_registrant' ) } } ) , dm_custome…" at bounding box center [914, 125] width 1130 height 3431
click at [471, 393] on span "event_start_date" at bounding box center [452, 398] width 97 height 14
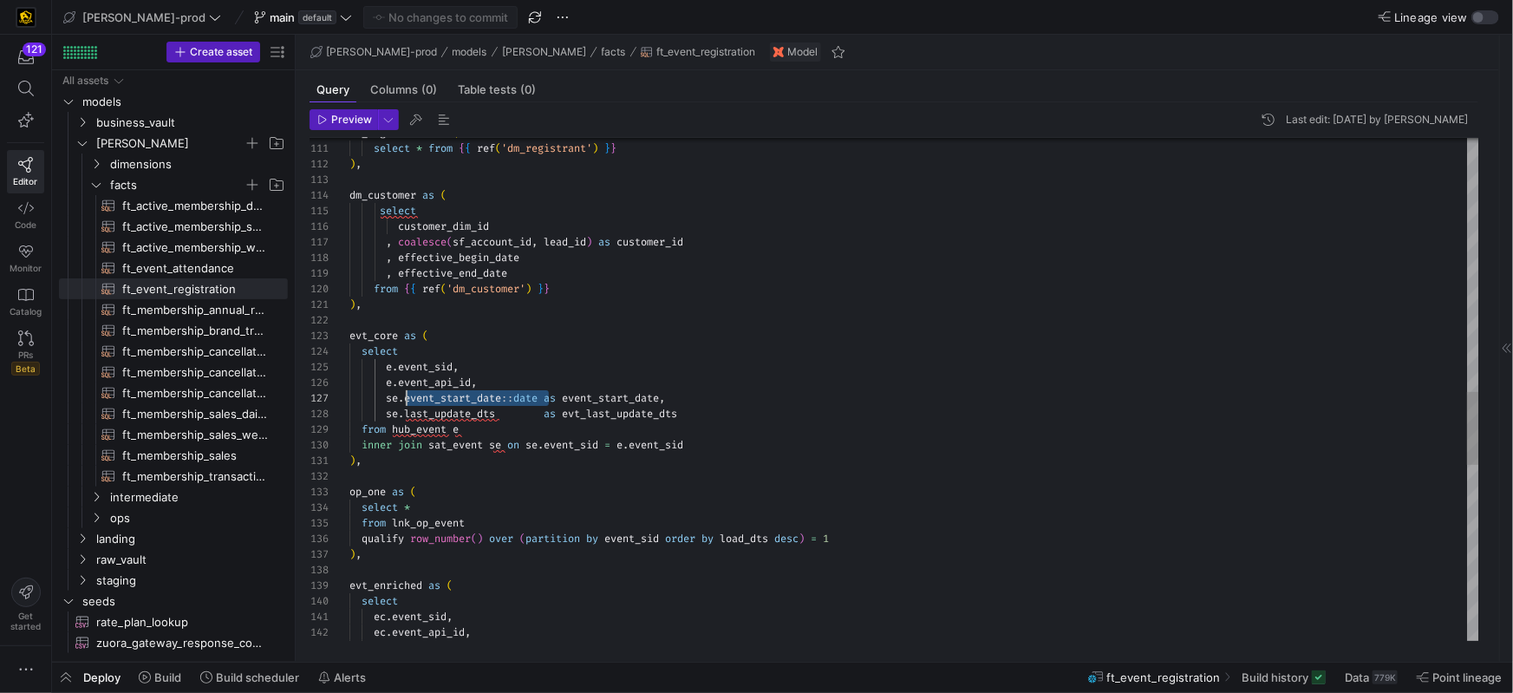
scroll to position [94, 56]
drag, startPoint x: 549, startPoint y: 398, endPoint x: 403, endPoint y: 399, distance: 145.7
click at [403, 399] on div "dm_registrant as ( select * from { { ref ( 'dm_registrant' ) } } ) , dm_custome…" at bounding box center [914, 125] width 1130 height 3431
click at [731, 402] on div "dm_registrant as ( select * from { { ref ( 'dm_registrant' ) } } ) , dm_custome…" at bounding box center [914, 124] width 1130 height 3431
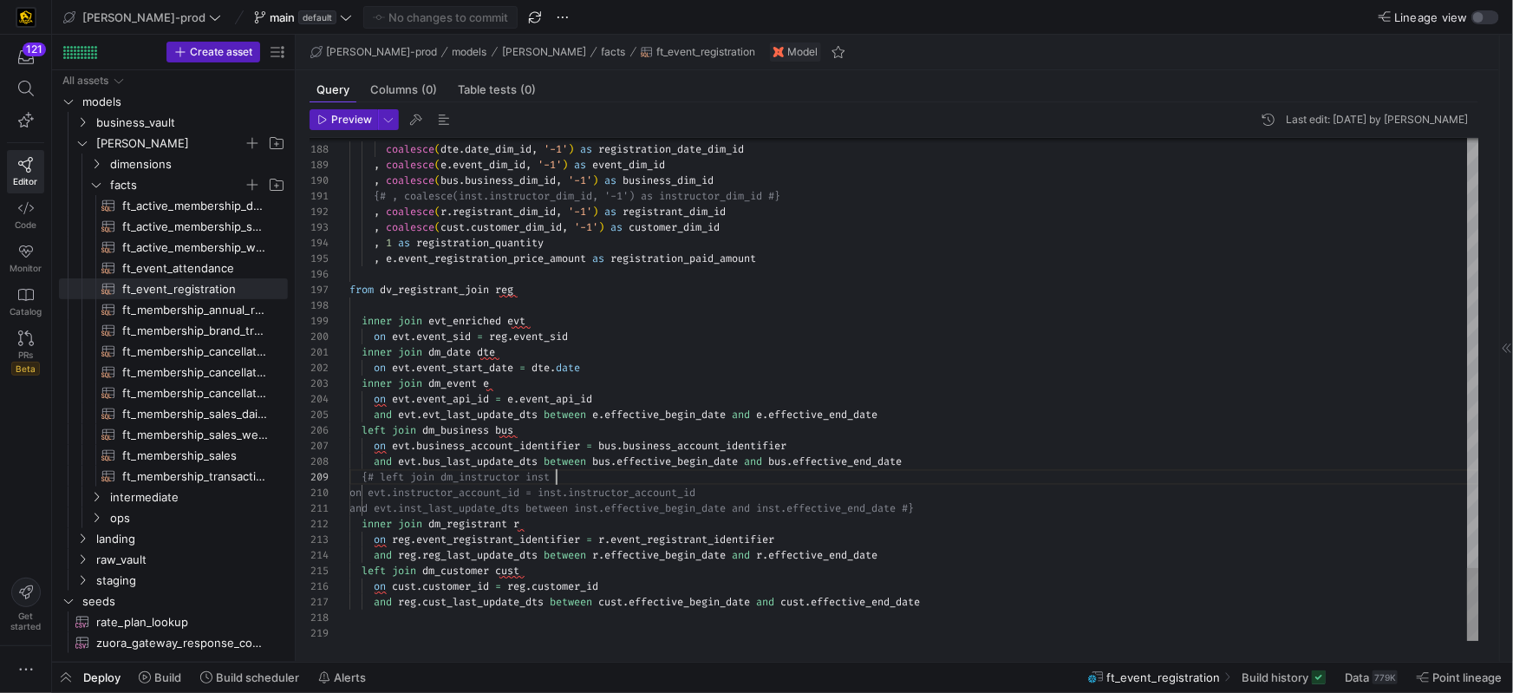
click at [1097, 469] on div "{# left join dm_instructor inst" at bounding box center [914, 477] width 1130 height 16
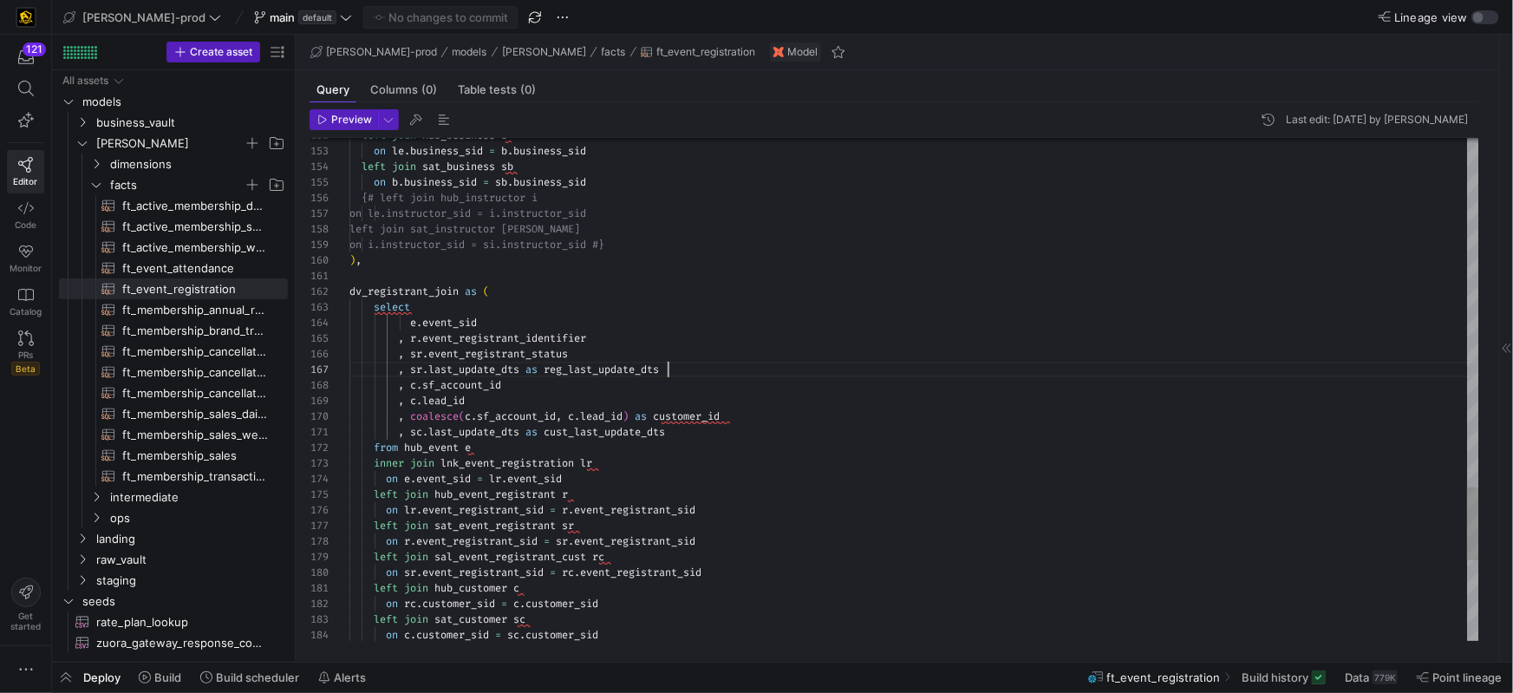
scroll to position [94, 317]
click at [962, 373] on div ", sr . last_update_dts as reg_last_update_dts" at bounding box center [914, 370] width 1130 height 16
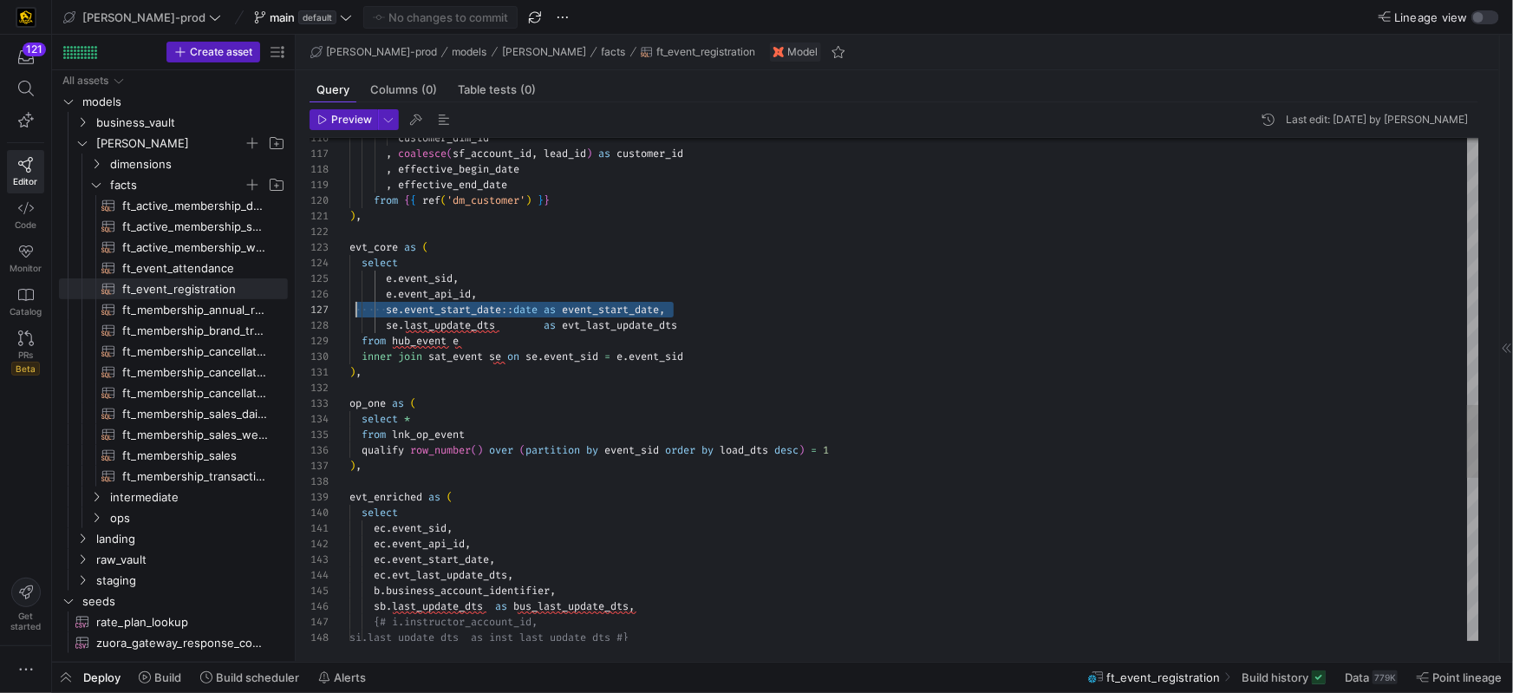
scroll to position [94, 5]
drag, startPoint x: 677, startPoint y: 314, endPoint x: 355, endPoint y: 325, distance: 321.8
click at [353, 315] on div "se . event_start_date :: date as event_start_date ," at bounding box center [914, 310] width 1130 height 16
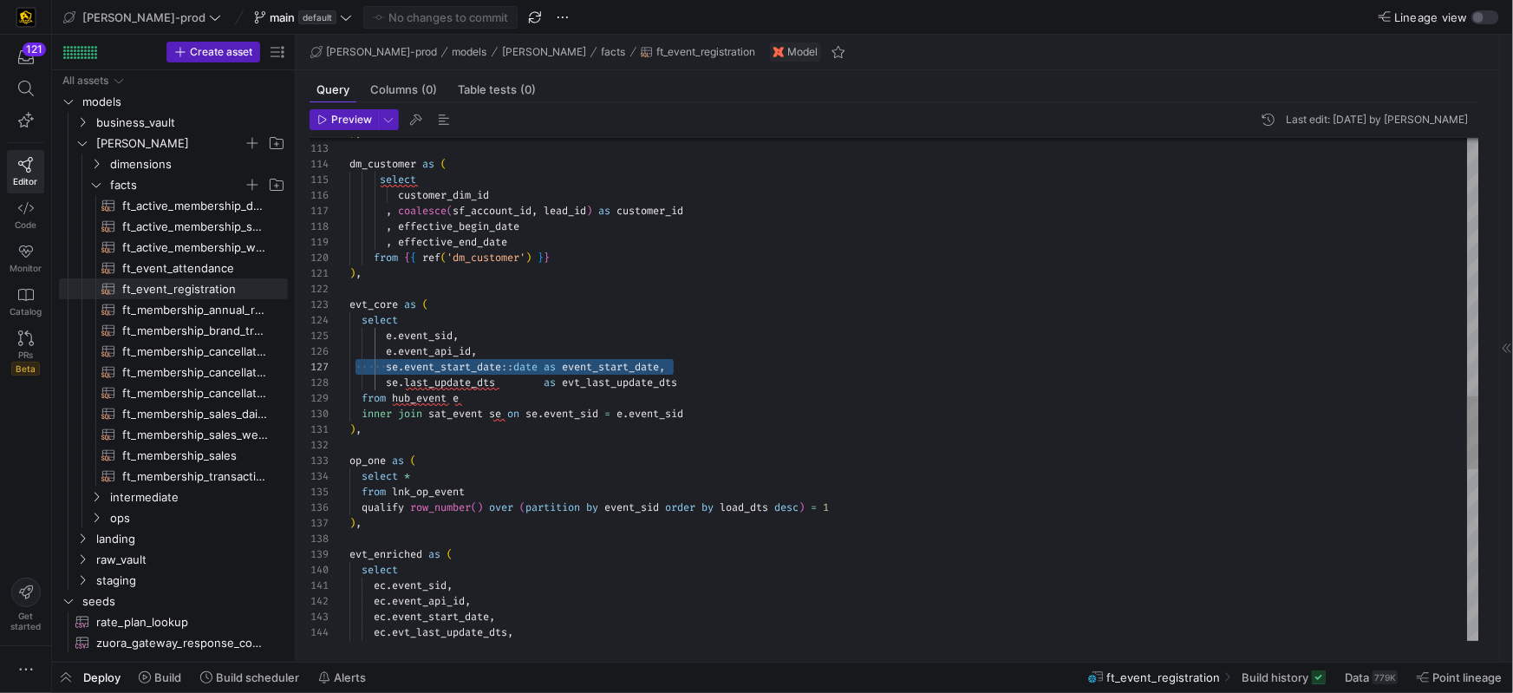
click at [501, 365] on span "event_start_date" at bounding box center [452, 367] width 97 height 14
click at [205, 271] on span "ft_event_attendance​​​​​​​​​​" at bounding box center [195, 268] width 146 height 20
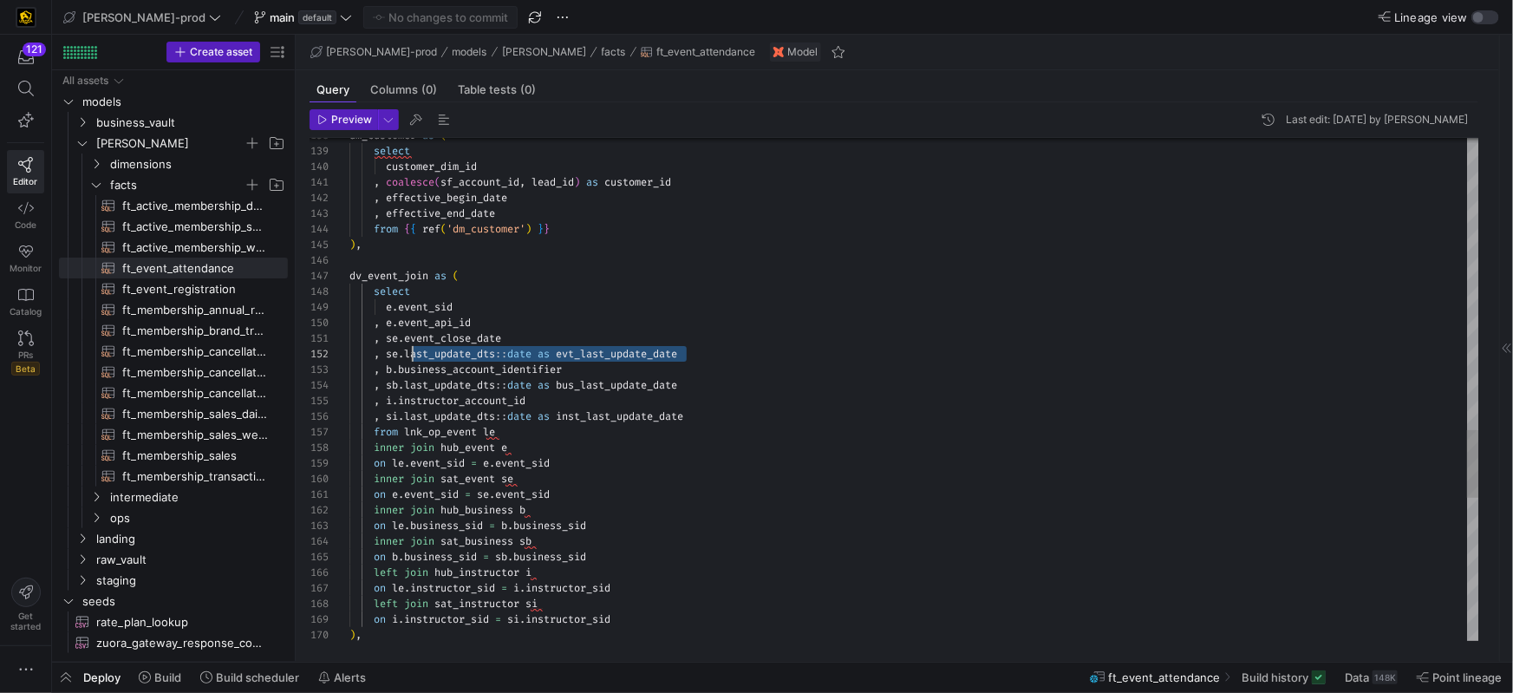
scroll to position [16, 30]
drag, startPoint x: 717, startPoint y: 355, endPoint x: 472, endPoint y: 356, distance: 244.5
click at [383, 355] on div ", se . last_update_dts :: date as evt_last_update_date" at bounding box center [914, 354] width 1130 height 16
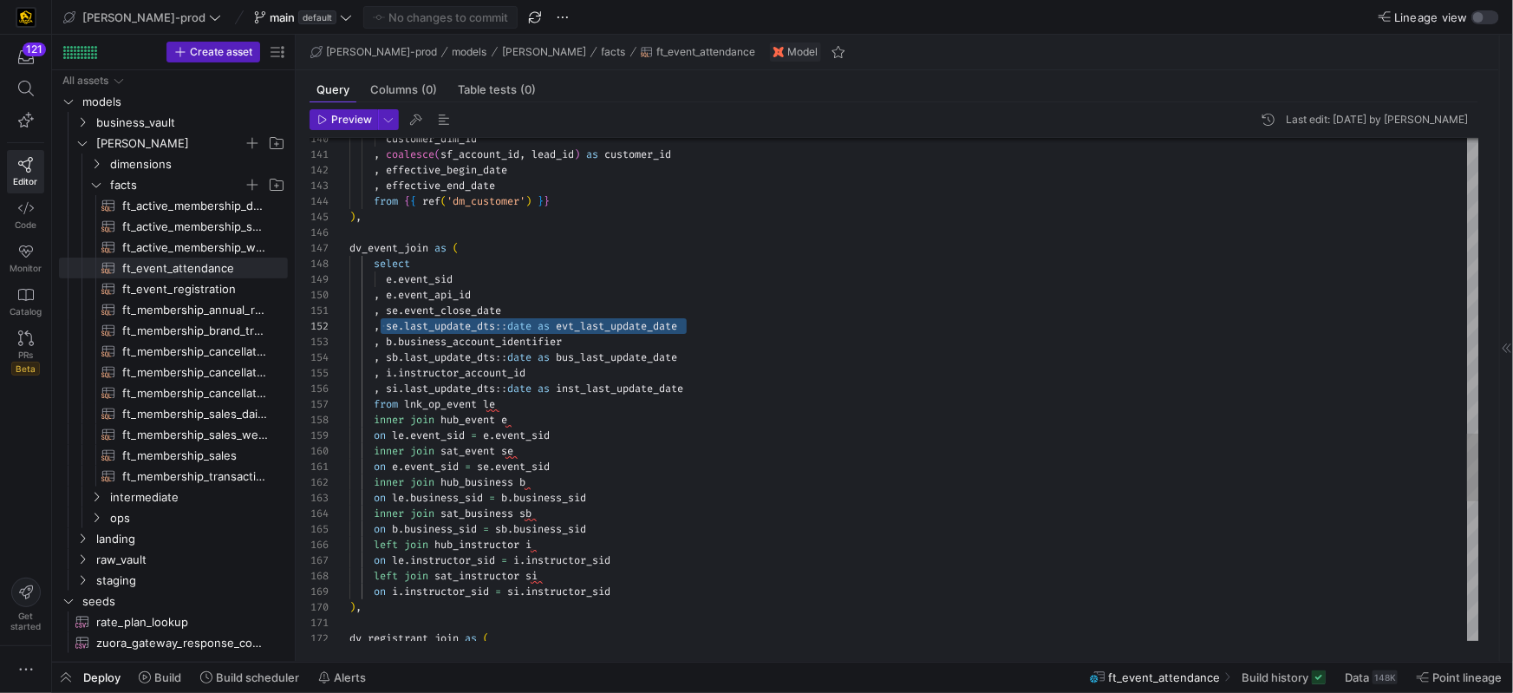
click at [566, 329] on span "evt_last_update_date" at bounding box center [616, 326] width 121 height 14
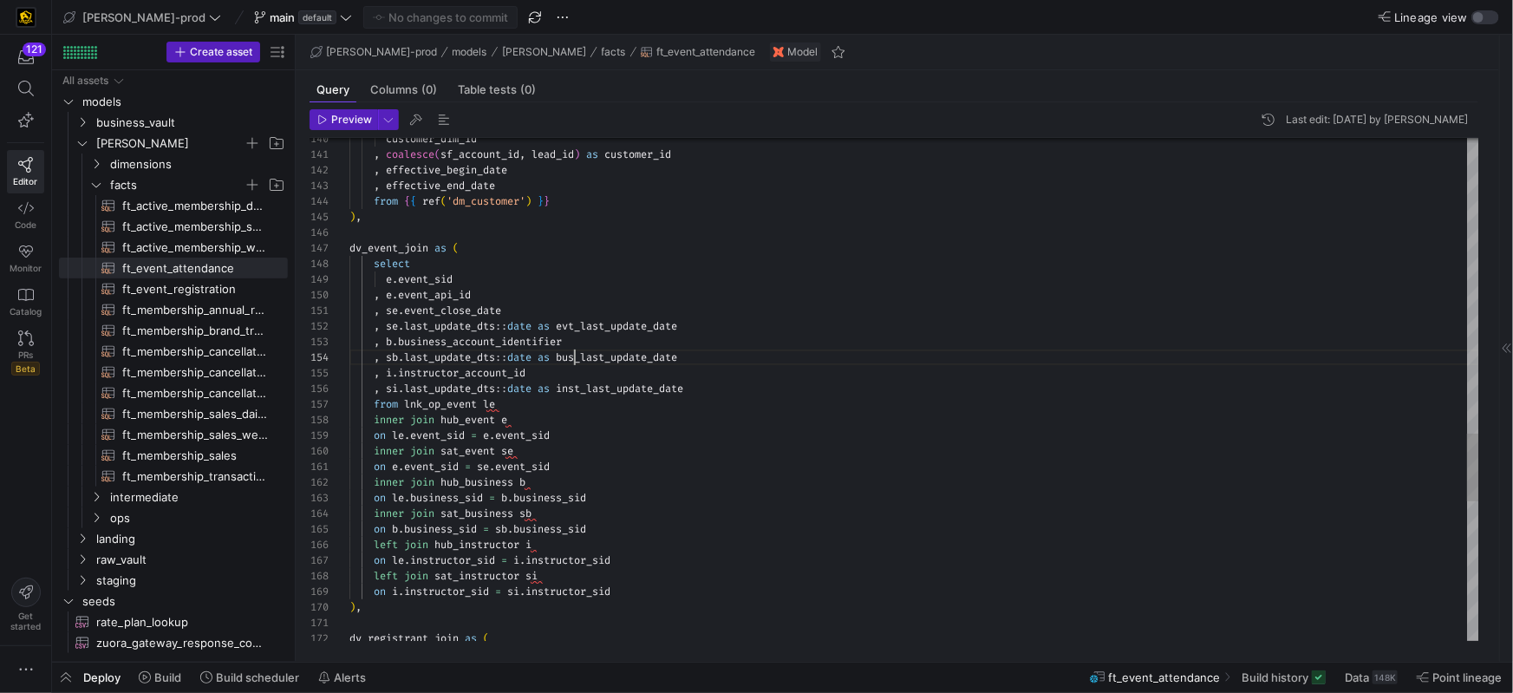
click at [571, 362] on span "bus_last_update_date" at bounding box center [616, 357] width 121 height 14
click at [576, 388] on span "inst_last_update_date" at bounding box center [619, 388] width 127 height 14
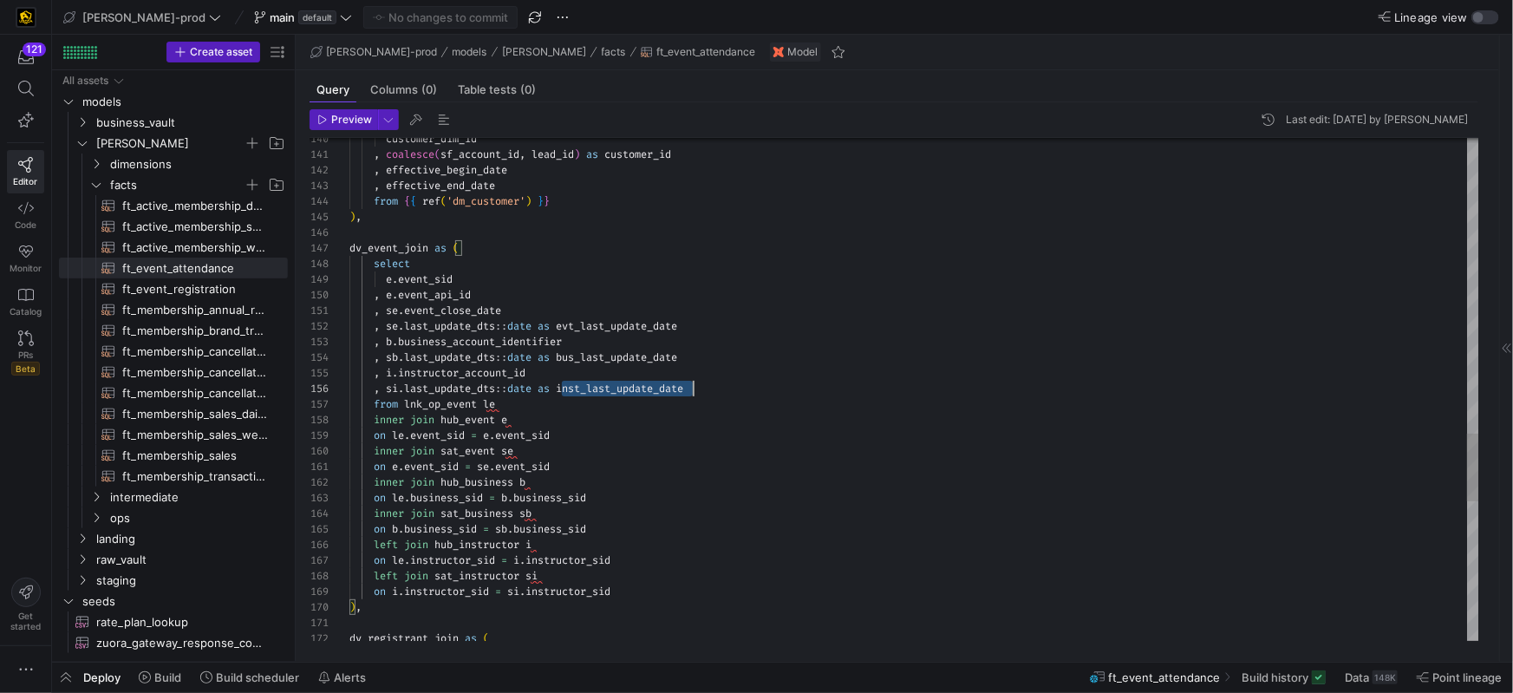
click at [576, 388] on span "inst_last_update_date" at bounding box center [619, 388] width 127 height 14
drag, startPoint x: 719, startPoint y: 393, endPoint x: 384, endPoint y: 390, distance: 334.7
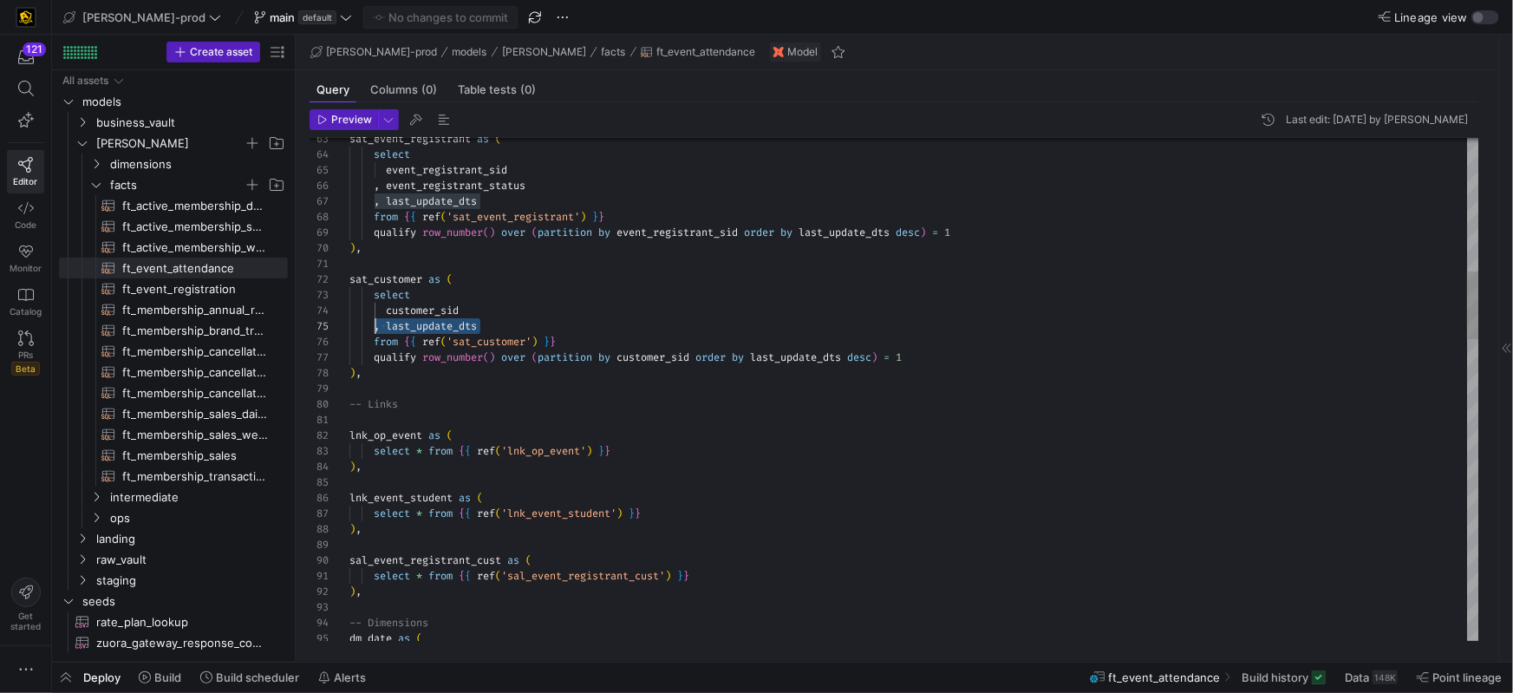
scroll to position [62, 25]
drag, startPoint x: 497, startPoint y: 325, endPoint x: 375, endPoint y: 325, distance: 122.2
drag, startPoint x: 785, startPoint y: 357, endPoint x: 878, endPoint y: 358, distance: 92.8
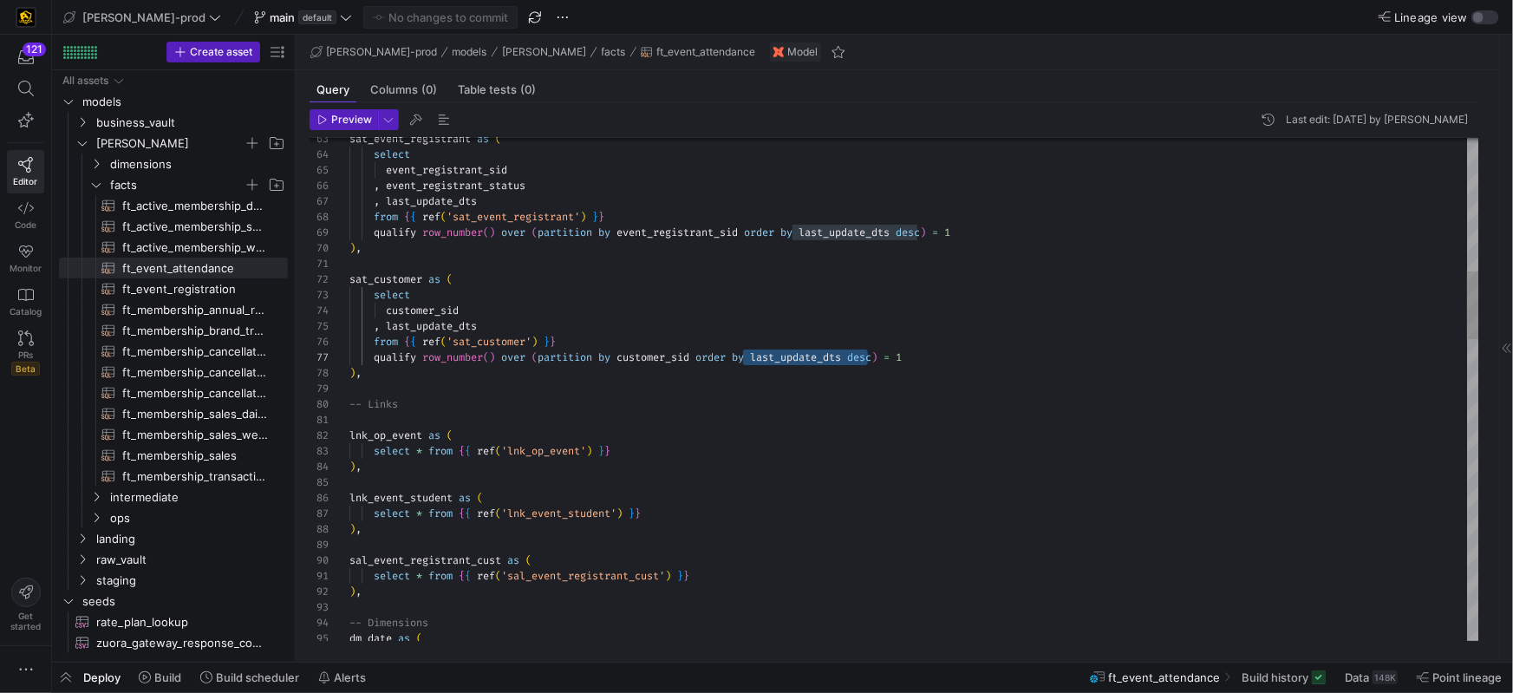
click at [866, 358] on span "qualify row_number ( ) over ( partition by customer_sid order by last_update_dt…" at bounding box center [625, 357] width 552 height 14
click at [935, 360] on div "qualify row_number ( ) over ( partition by customer_sid order by last_update_dt…" at bounding box center [914, 357] width 1130 height 16
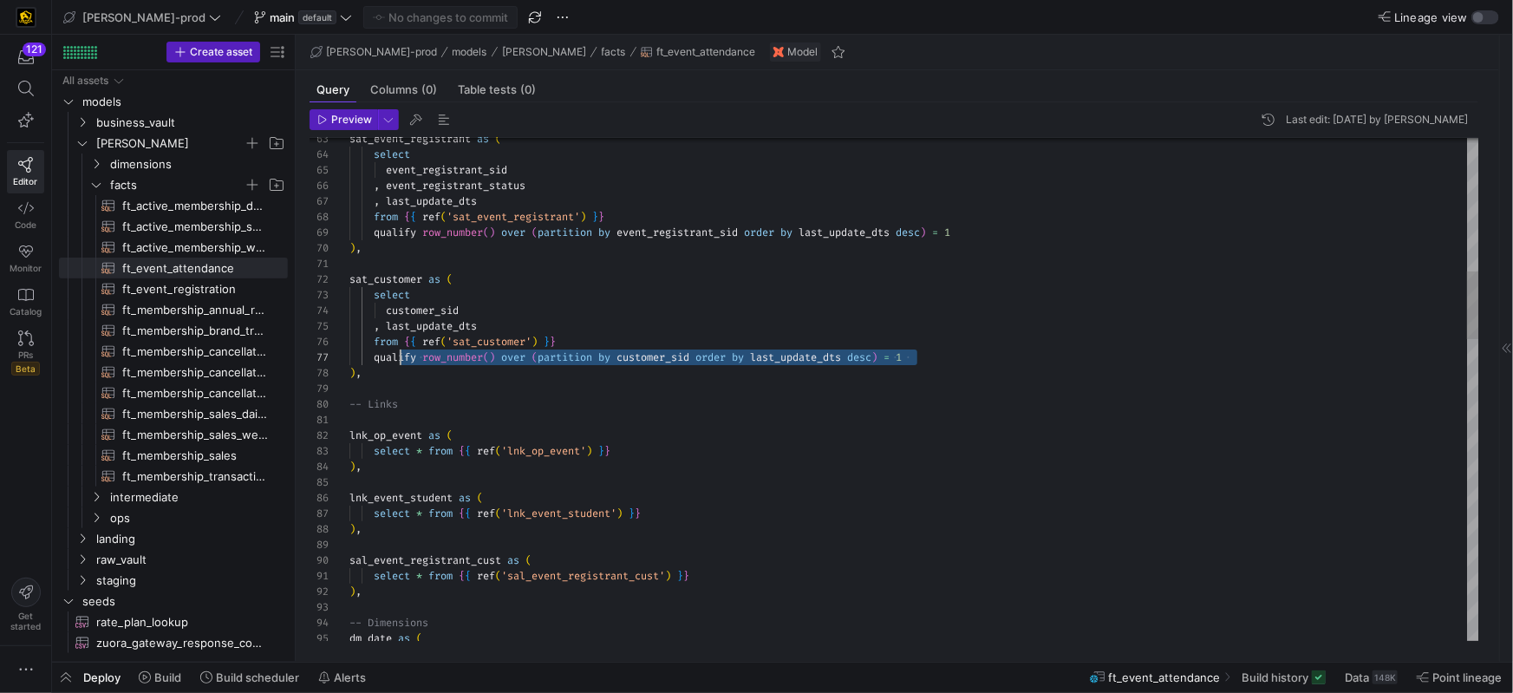
scroll to position [94, 43]
drag, startPoint x: 955, startPoint y: 359, endPoint x: 471, endPoint y: 378, distance: 485.0
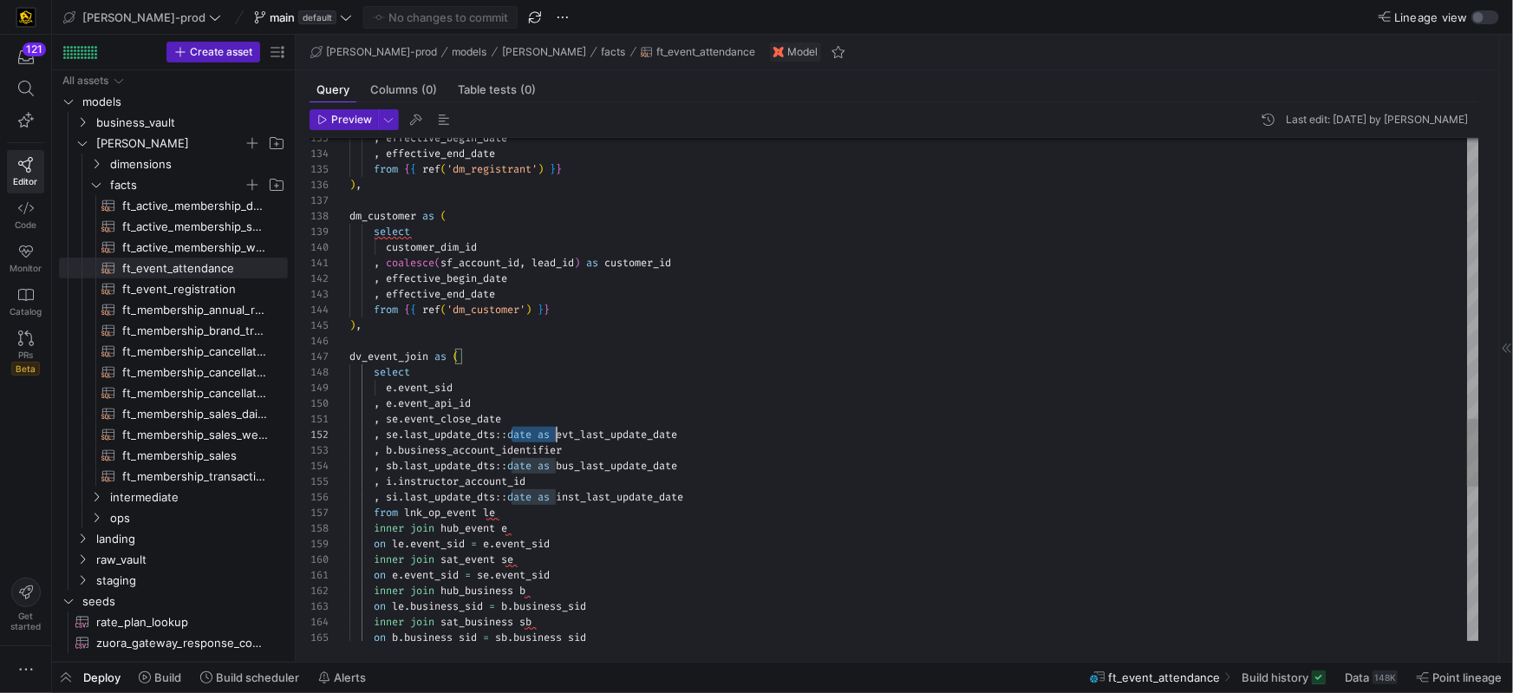
scroll to position [16, 206]
drag, startPoint x: 509, startPoint y: 434, endPoint x: 552, endPoint y: 433, distance: 43.4
drag, startPoint x: 701, startPoint y: 434, endPoint x: 571, endPoint y: 430, distance: 129.2
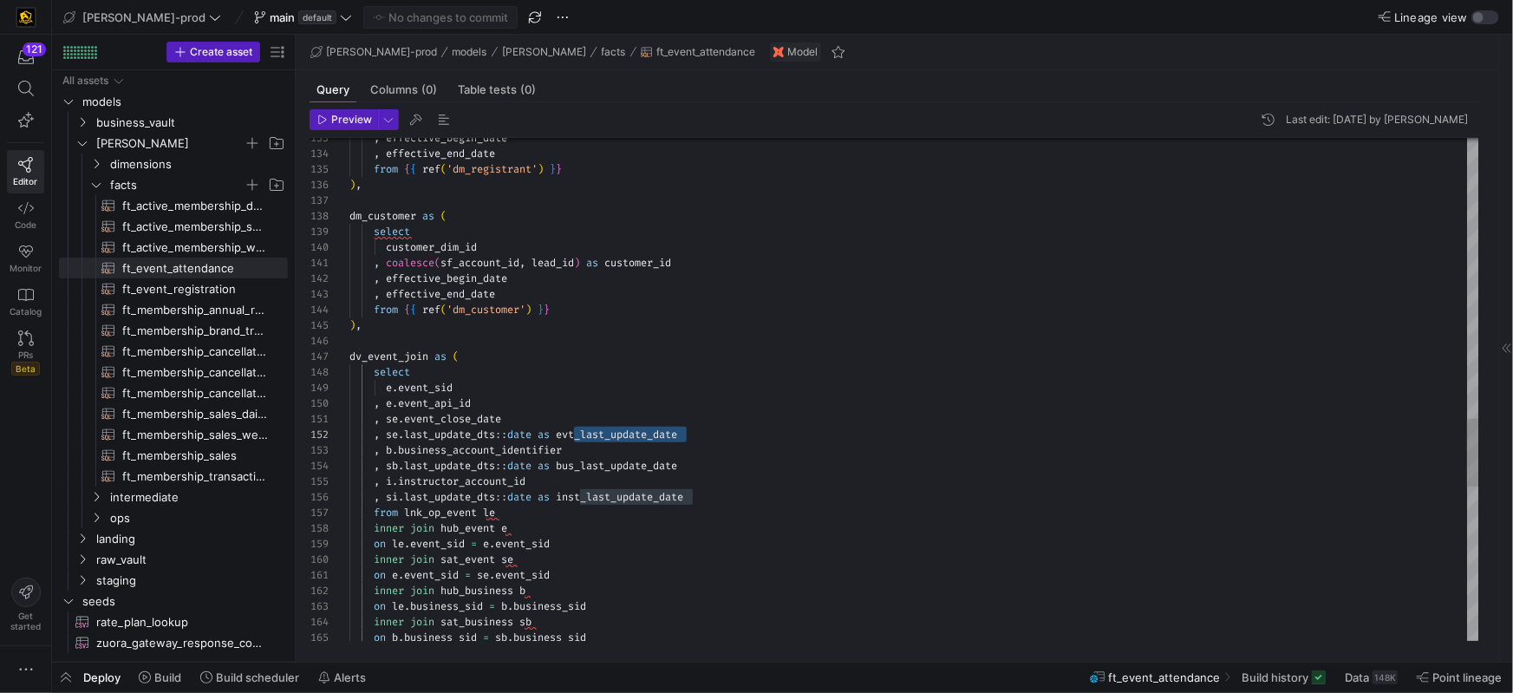
click at [571, 429] on div ", se . last_update_dts :: date as evt_last_update_date" at bounding box center [914, 435] width 1130 height 16
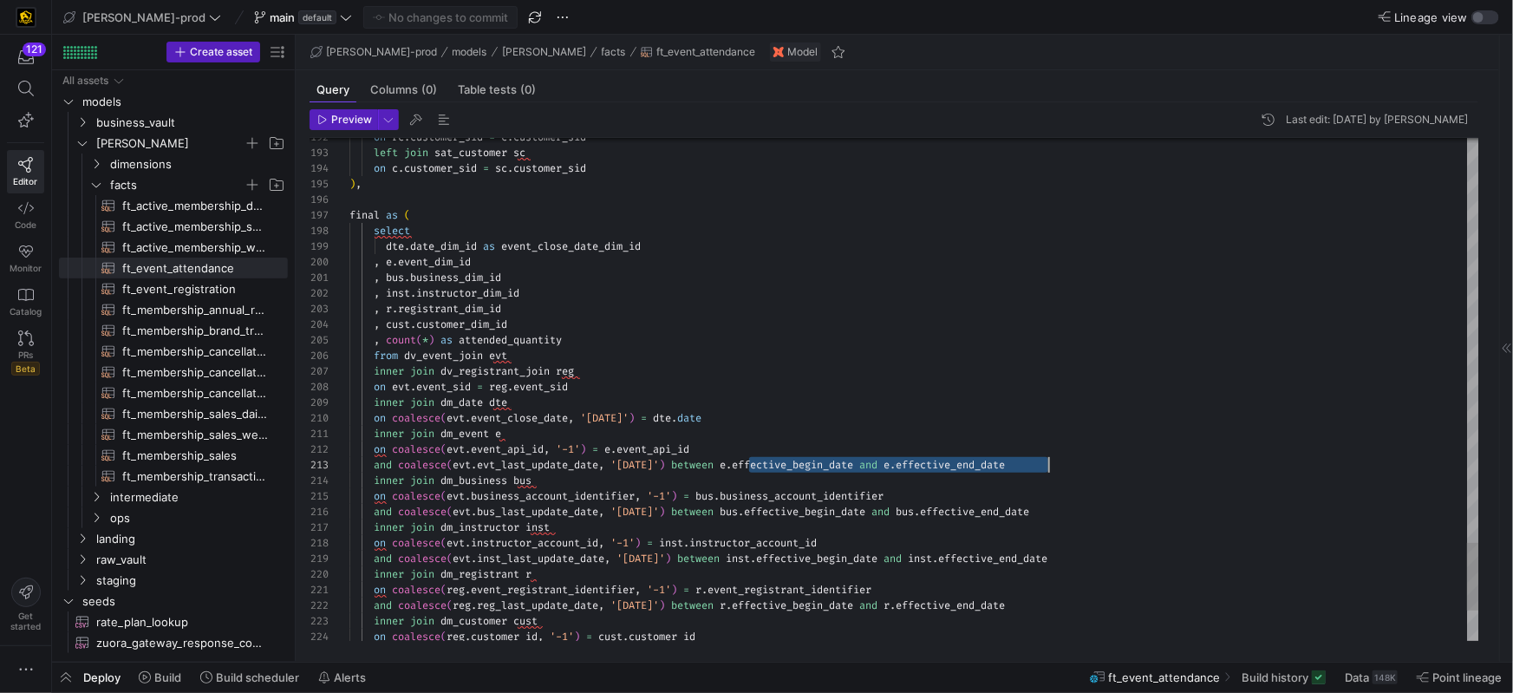
scroll to position [30, 698]
drag, startPoint x: 749, startPoint y: 465, endPoint x: 1059, endPoint y: 471, distance: 310.4
click at [1059, 468] on div "and coalesce ( evt . evt_last_update_date , '1900-01-01' ) between e . effectiv…" at bounding box center [914, 465] width 1130 height 16
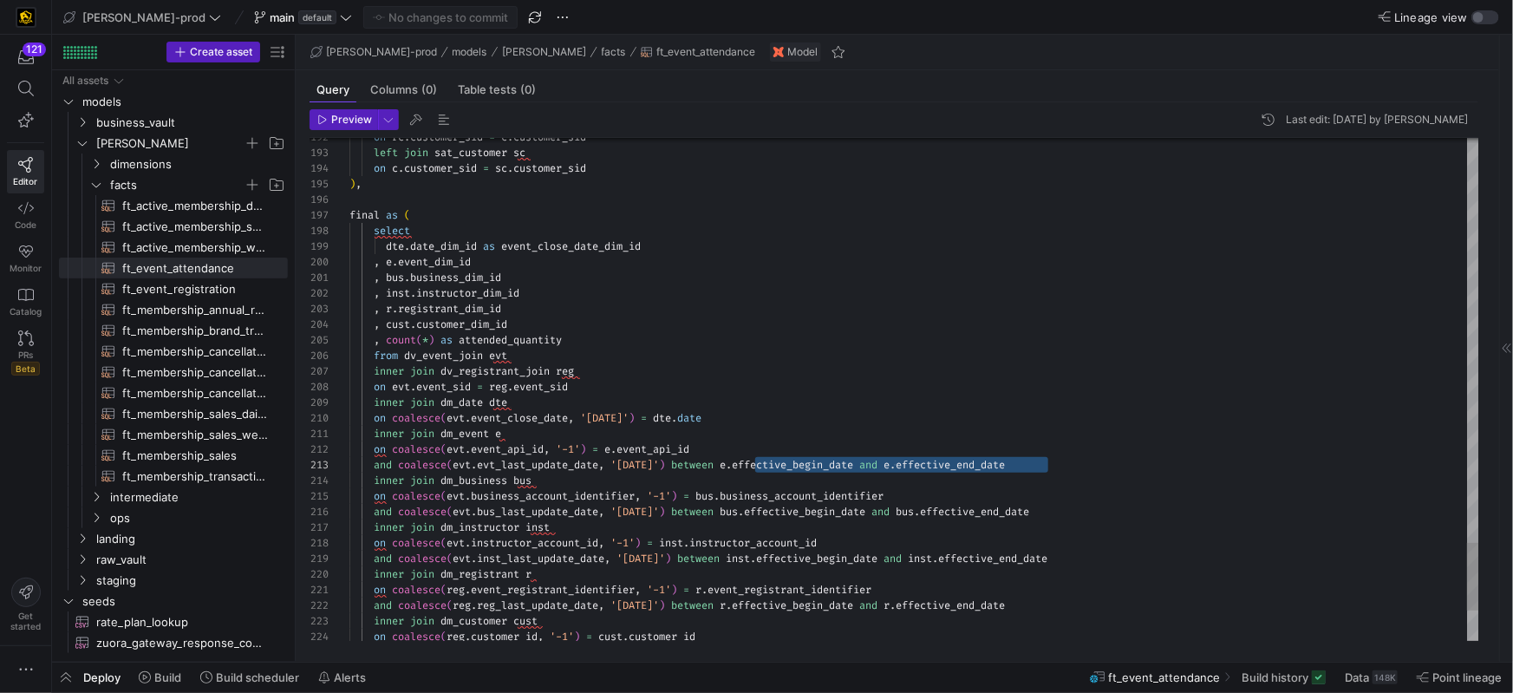
drag, startPoint x: 757, startPoint y: 466, endPoint x: 1084, endPoint y: 468, distance: 326.9
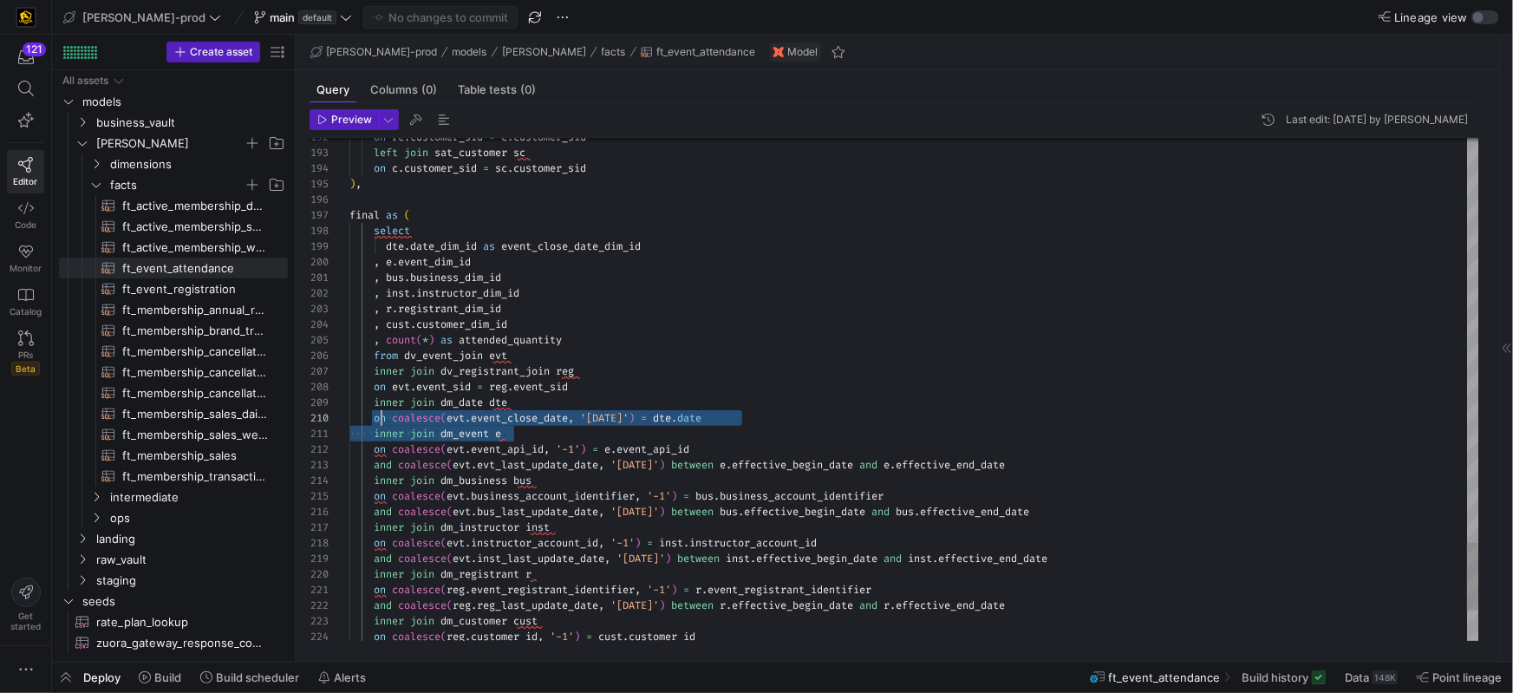
scroll to position [140, 12]
drag, startPoint x: 525, startPoint y: 433, endPoint x: 364, endPoint y: 420, distance: 160.9
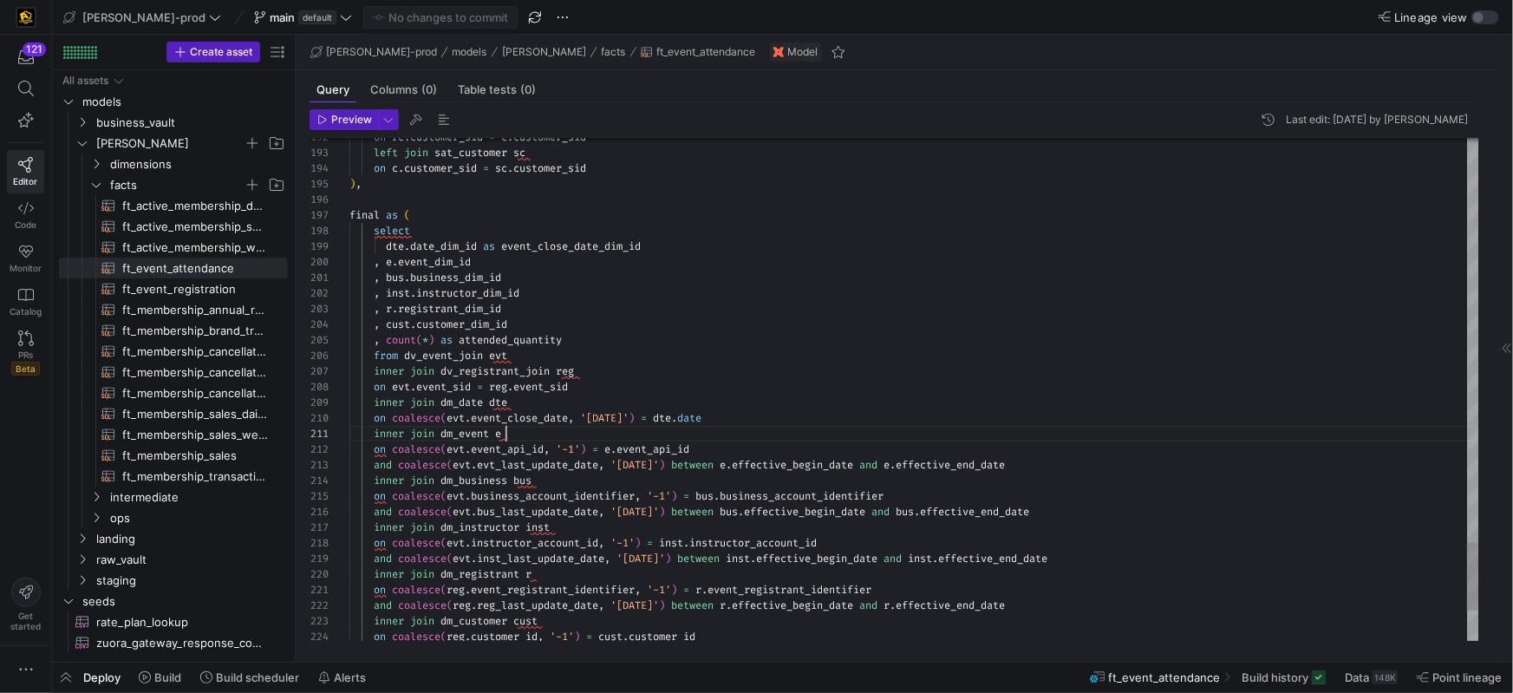
scroll to position [0, 156]
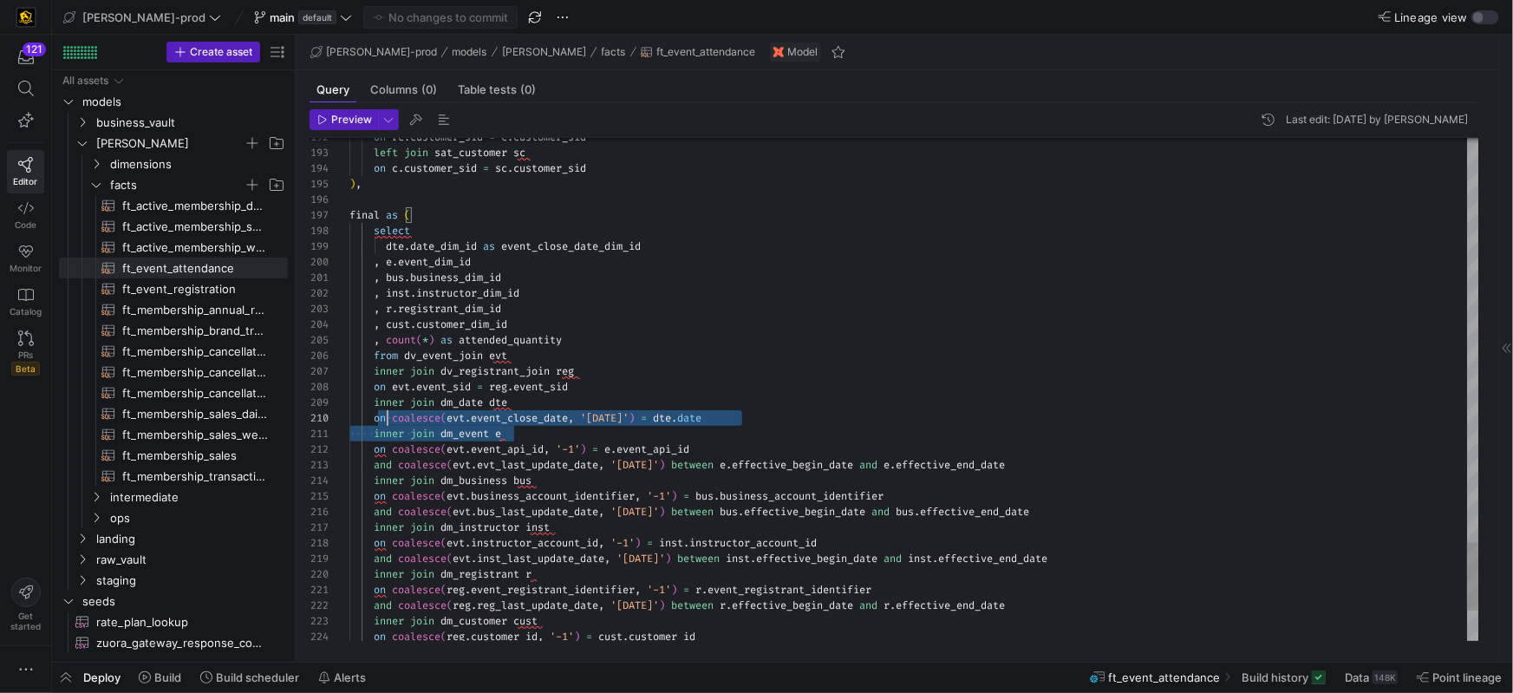
scroll to position [140, 5]
drag, startPoint x: 527, startPoint y: 429, endPoint x: 356, endPoint y: 421, distance: 171.0
click at [739, 419] on div "on coalesce ( evt . event_close_date , '1900-01-01' ) = dte . date" at bounding box center [914, 419] width 1130 height 16
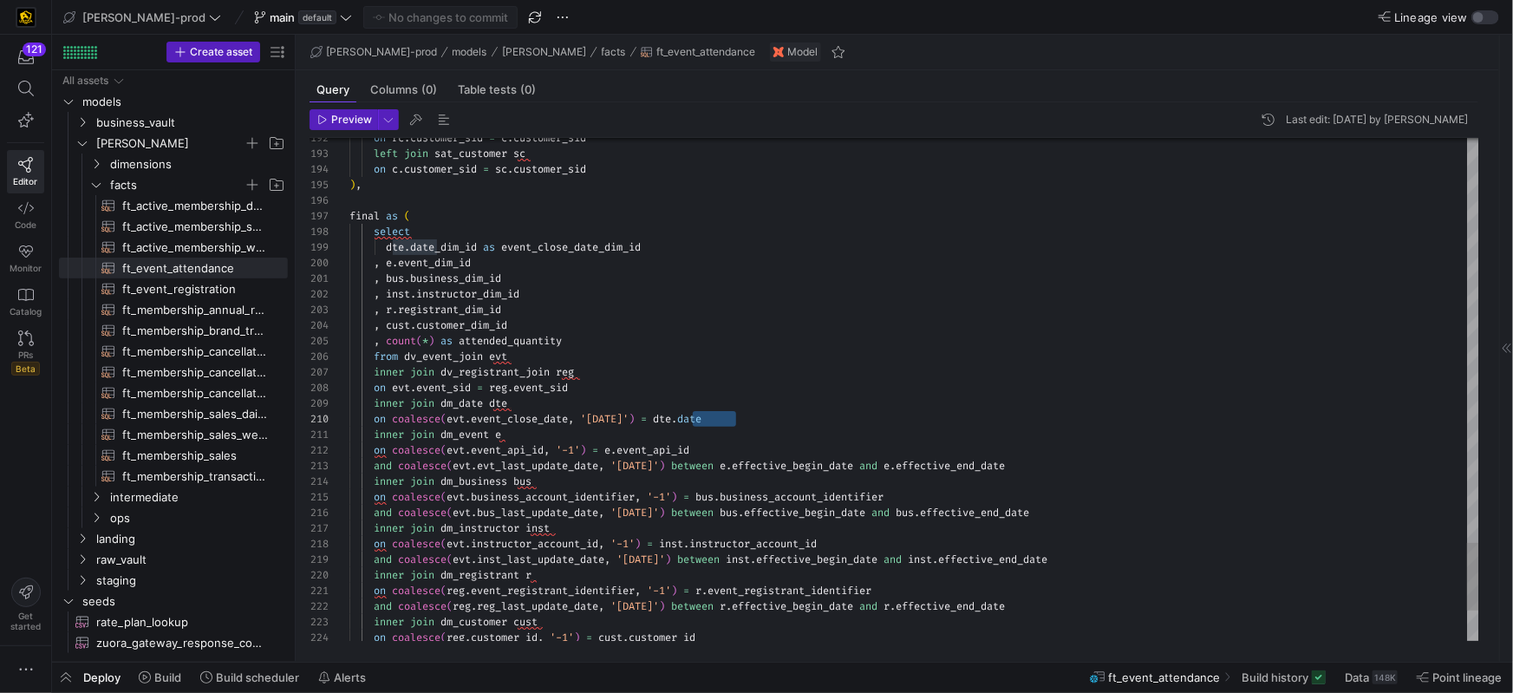
scroll to position [140, 312]
drag, startPoint x: 753, startPoint y: 419, endPoint x: 659, endPoint y: 420, distance: 94.5
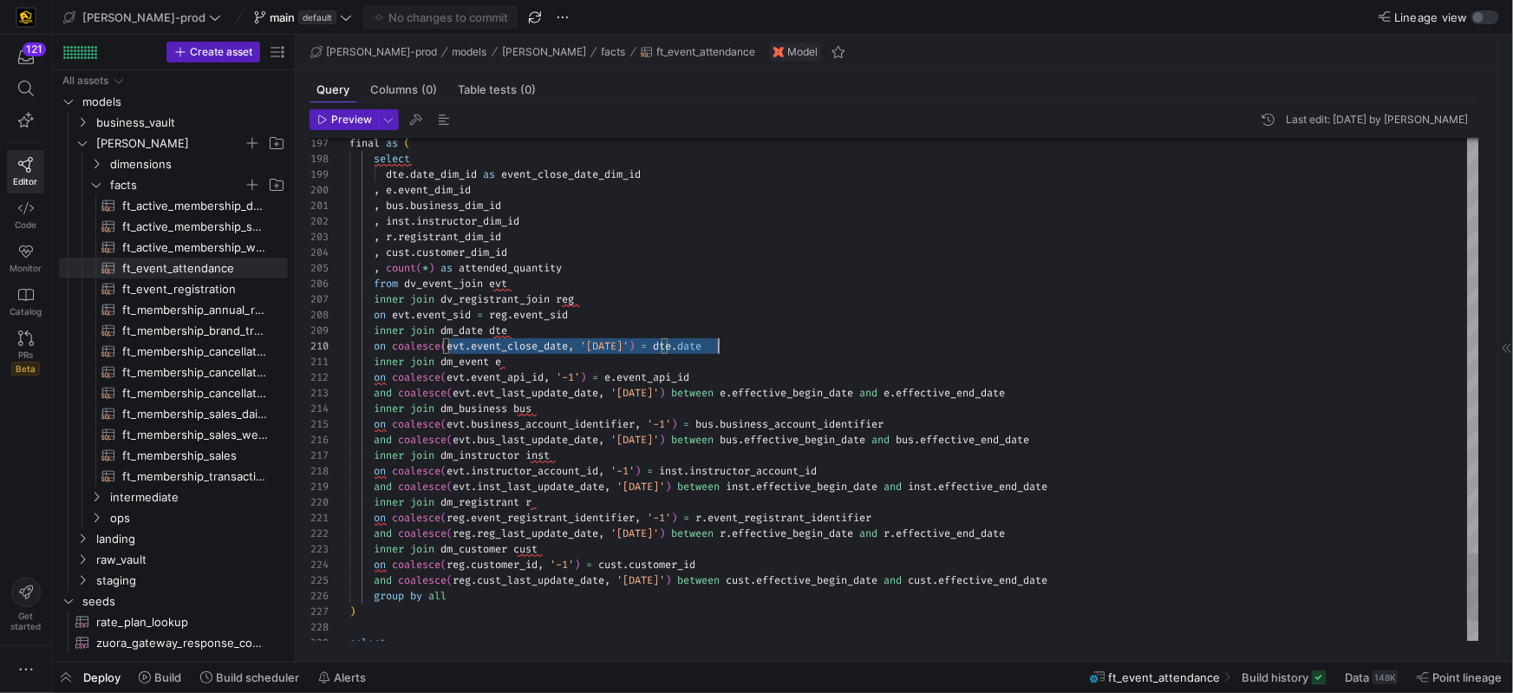
scroll to position [140, 386]
drag, startPoint x: 450, startPoint y: 347, endPoint x: 756, endPoint y: 341, distance: 306.1
click at [756, 341] on div "on coalesce ( evt . event_close_date , '1900-01-01' ) = dte . date" at bounding box center [914, 346] width 1130 height 16
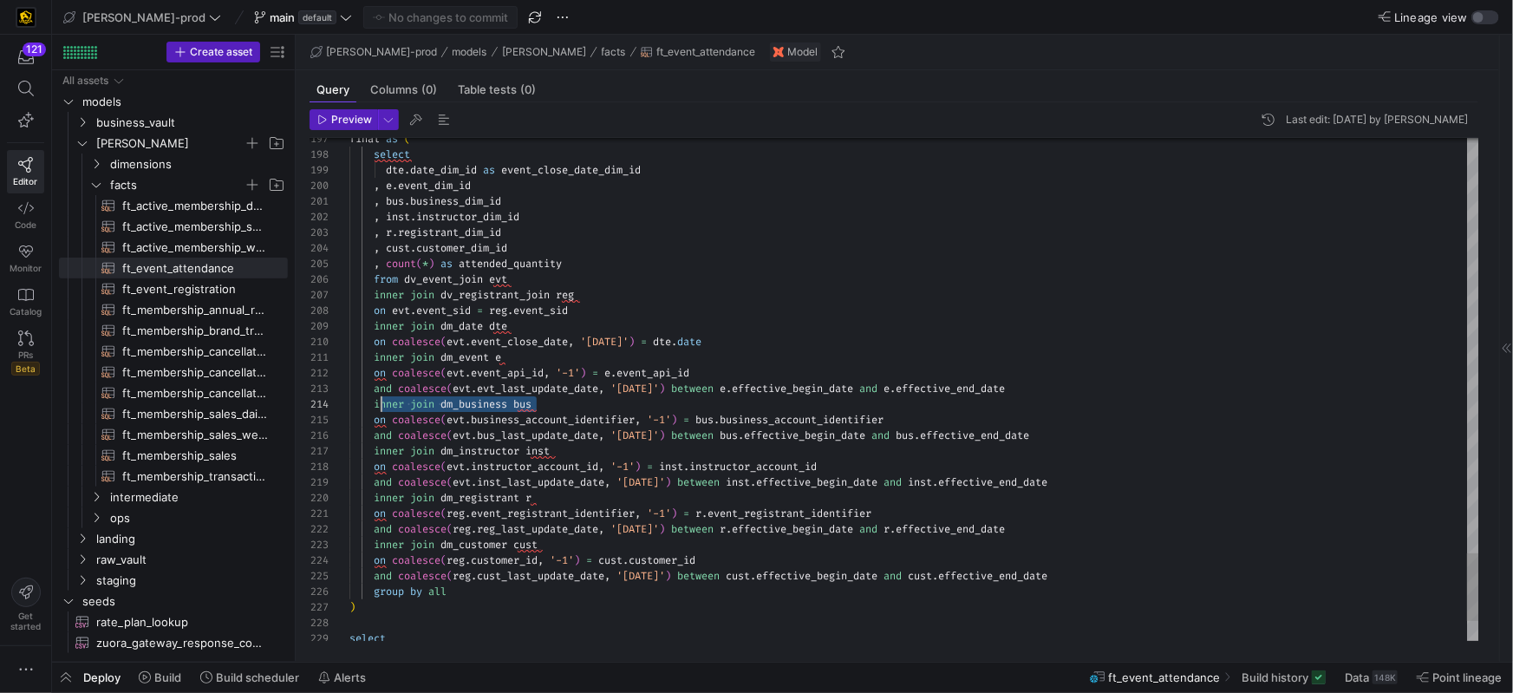
scroll to position [47, 25]
drag, startPoint x: 542, startPoint y: 412, endPoint x: 376, endPoint y: 409, distance: 165.6
click at [376, 409] on div "inner join dm_business bus" at bounding box center [914, 403] width 1130 height 16
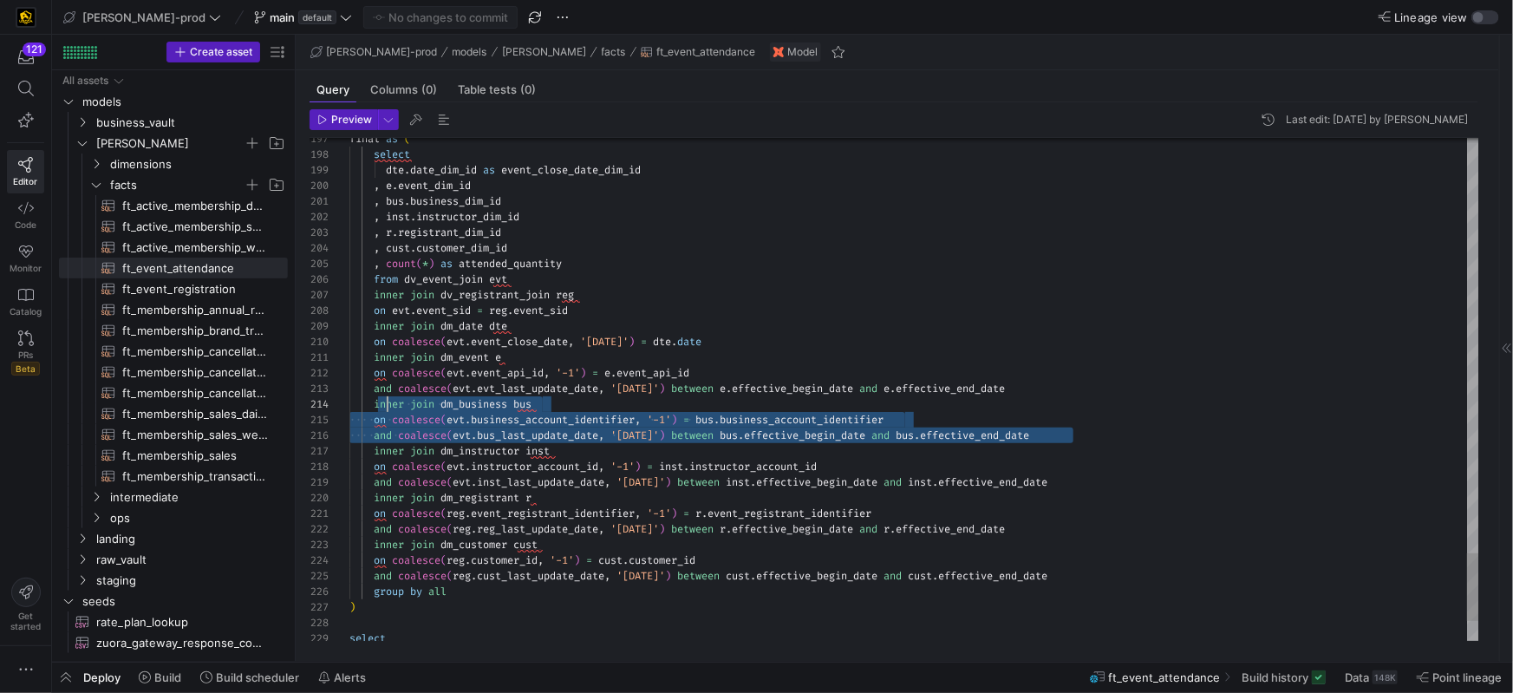
scroll to position [47, 0]
drag, startPoint x: 981, startPoint y: 440, endPoint x: 338, endPoint y: 408, distance: 643.2
click at [321, 406] on div "197 198 199 200 201 202 203 204 205 206 207 208 209 210 211 212 213 214 215 216…" at bounding box center [895, 389] width 1170 height 503
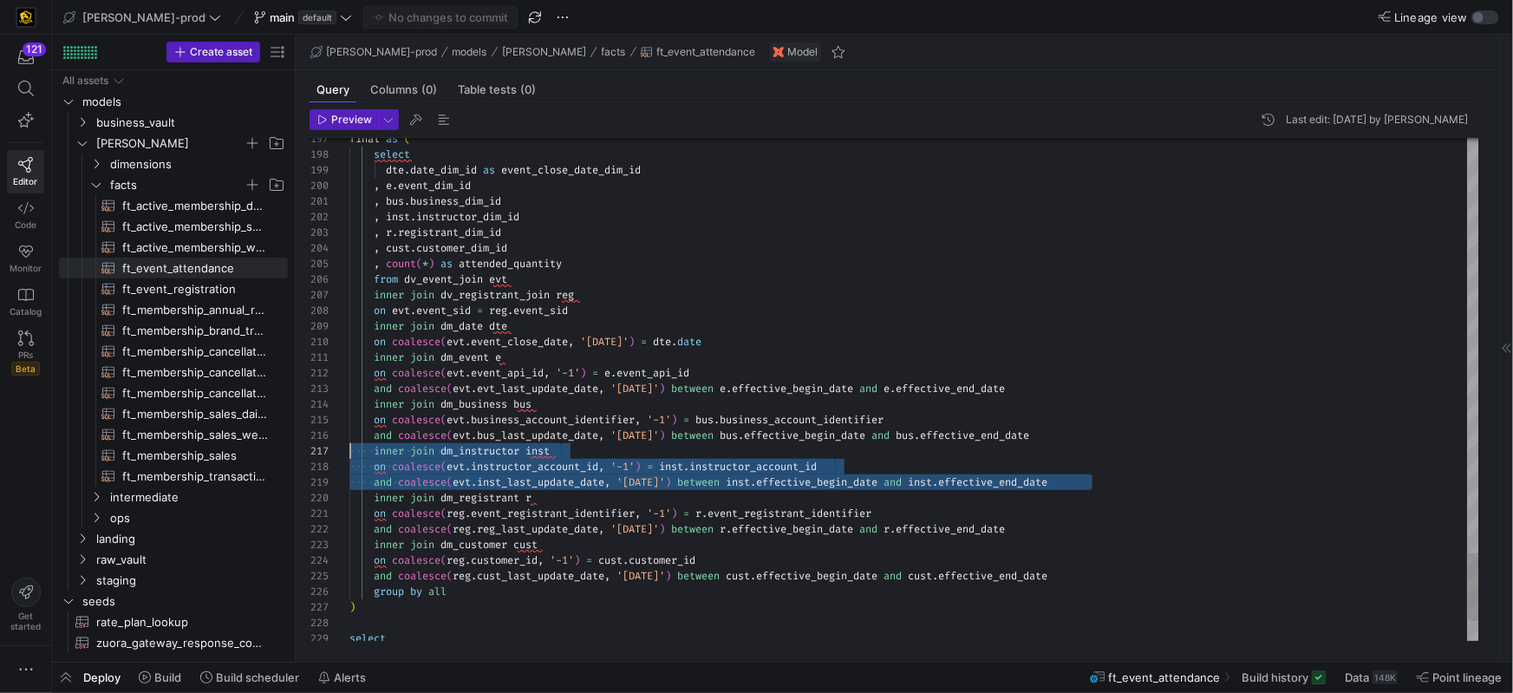
scroll to position [94, 0]
drag, startPoint x: 1087, startPoint y: 481, endPoint x: 349, endPoint y: 452, distance: 739.2
click at [334, 450] on div "197 198 199 200 201 202 203 204 205 206 207 208 209 210 211 212 213 214 215 216…" at bounding box center [895, 389] width 1170 height 503
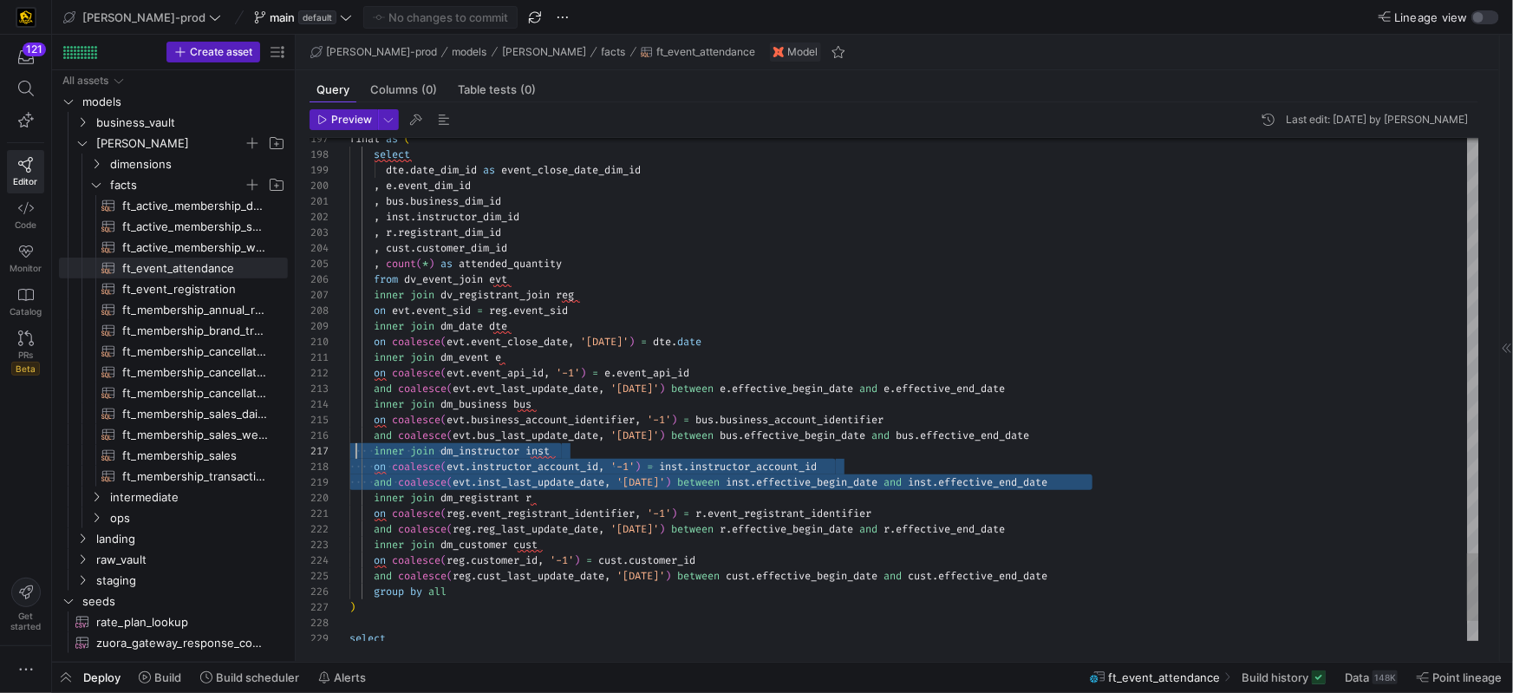
scroll to position [94, 5]
drag, startPoint x: 1088, startPoint y: 482, endPoint x: 355, endPoint y: 453, distance: 734.0
type textarea "n_date and e.effective_end_date inner join dm_business bus on coalesce(evt.busi…"
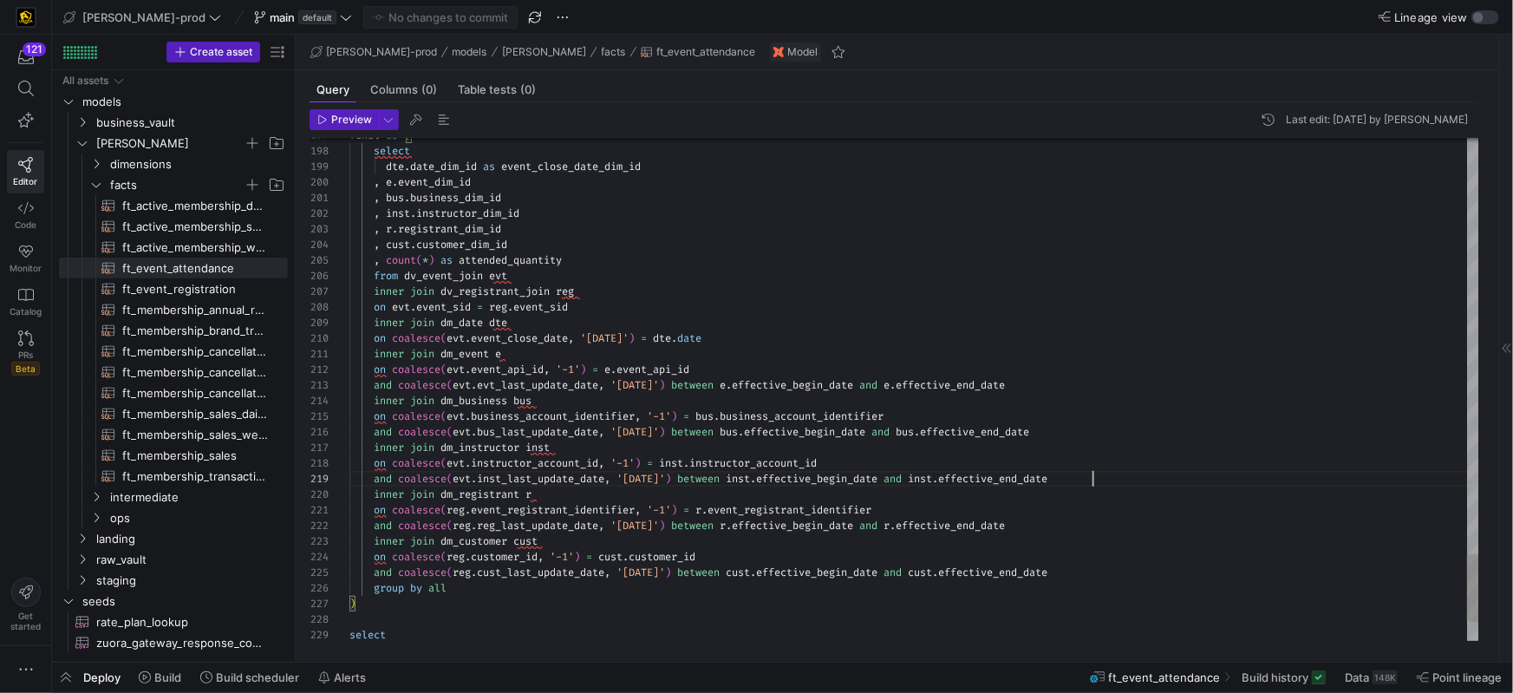
drag, startPoint x: 1100, startPoint y: 486, endPoint x: 1110, endPoint y: 485, distance: 9.6
click at [1123, 483] on div "and coalesce ( evt . inst_last_update_date , '1900-01-01' ) between inst . effe…" at bounding box center [914, 479] width 1130 height 16
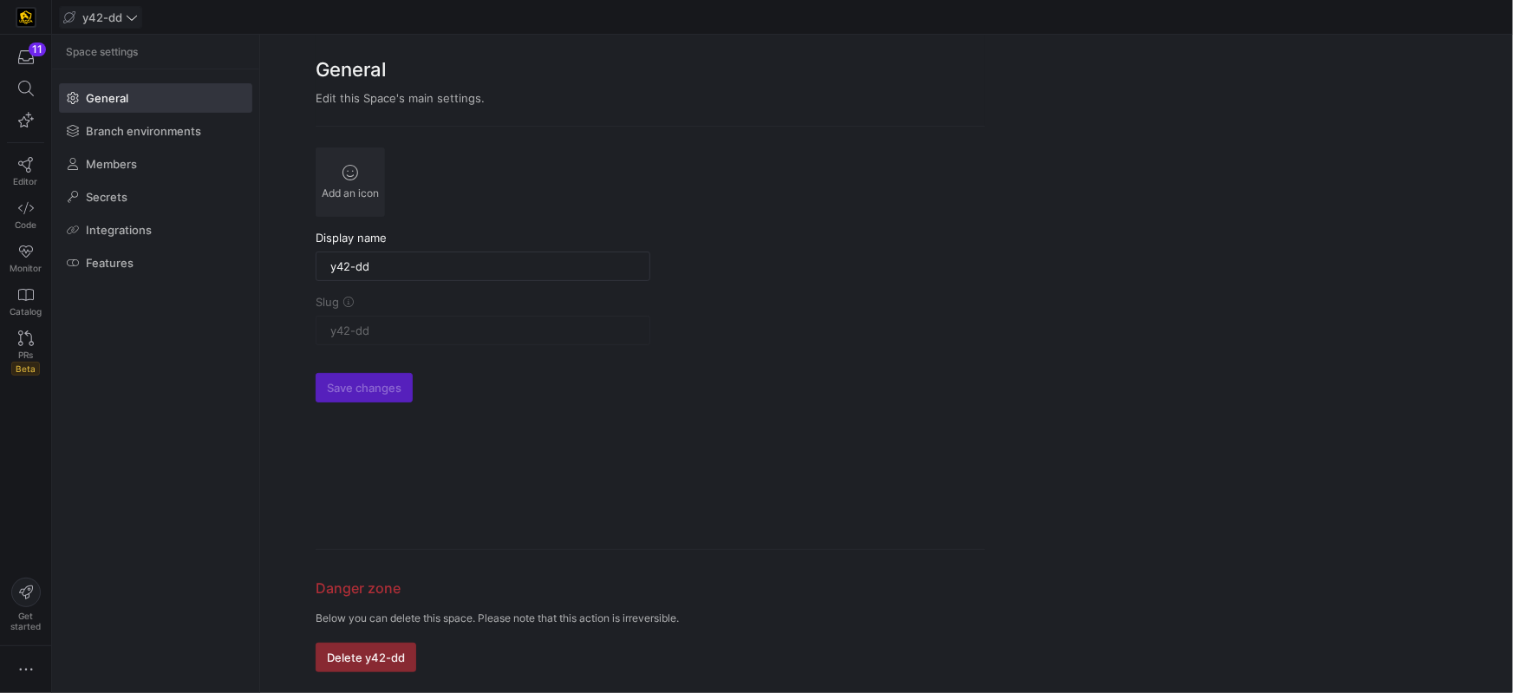
click at [131, 25] on span at bounding box center [100, 17] width 81 height 21
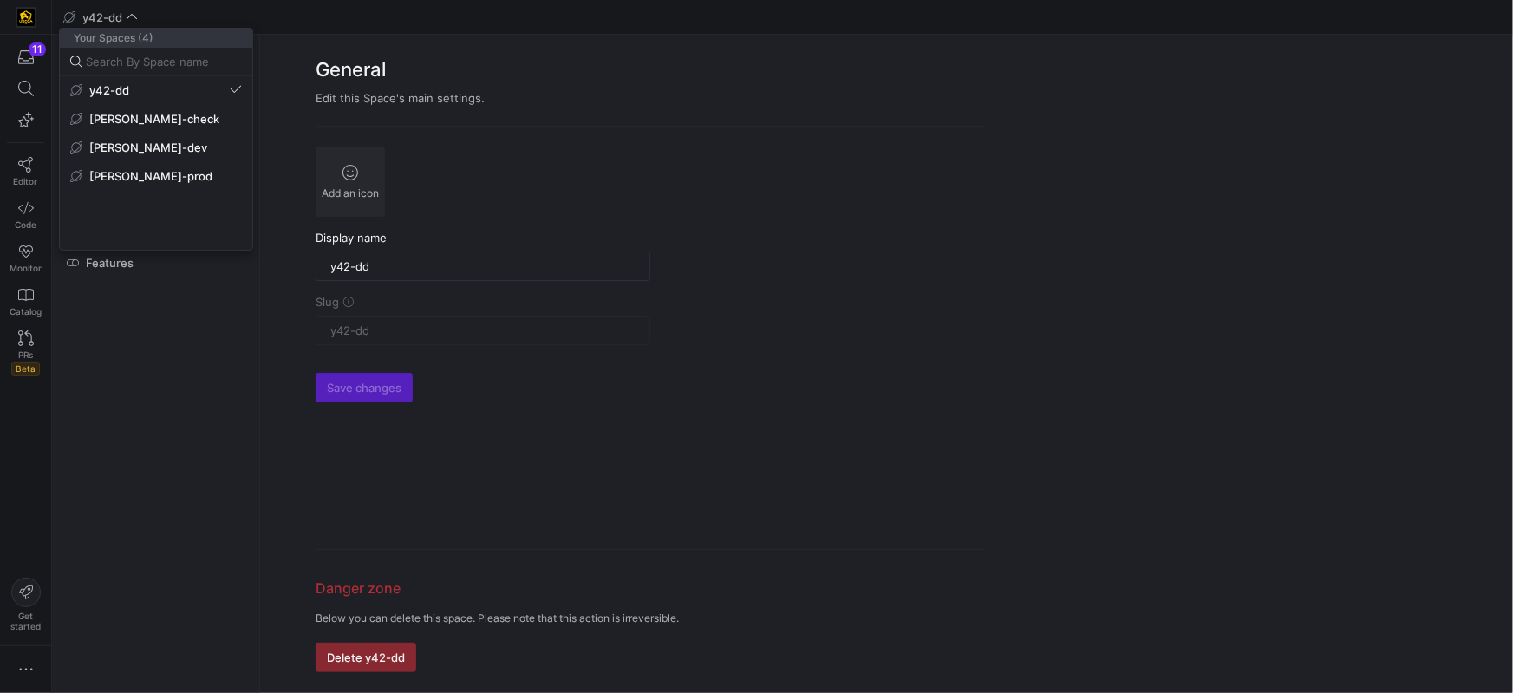
click at [121, 173] on span "[PERSON_NAME]-prod" at bounding box center [150, 176] width 123 height 14
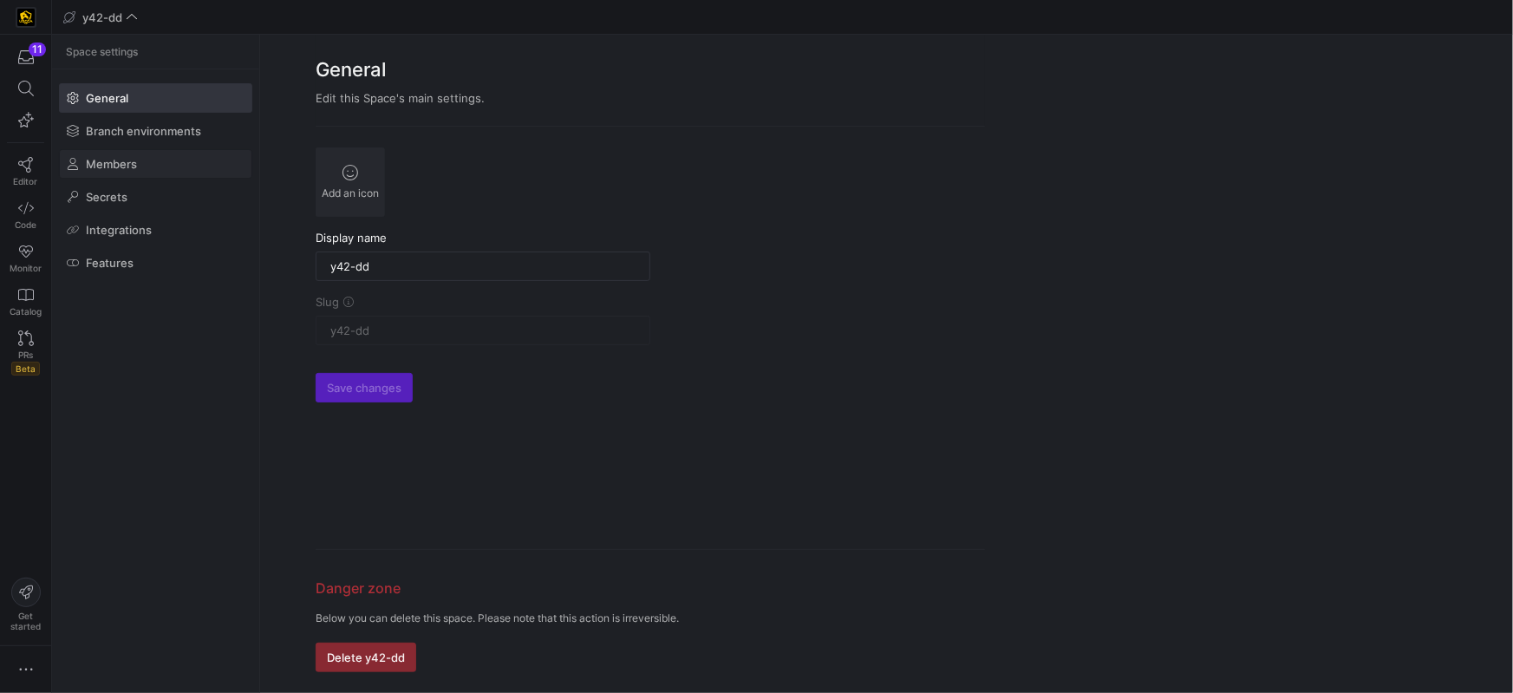
type input "[PERSON_NAME]-prod"
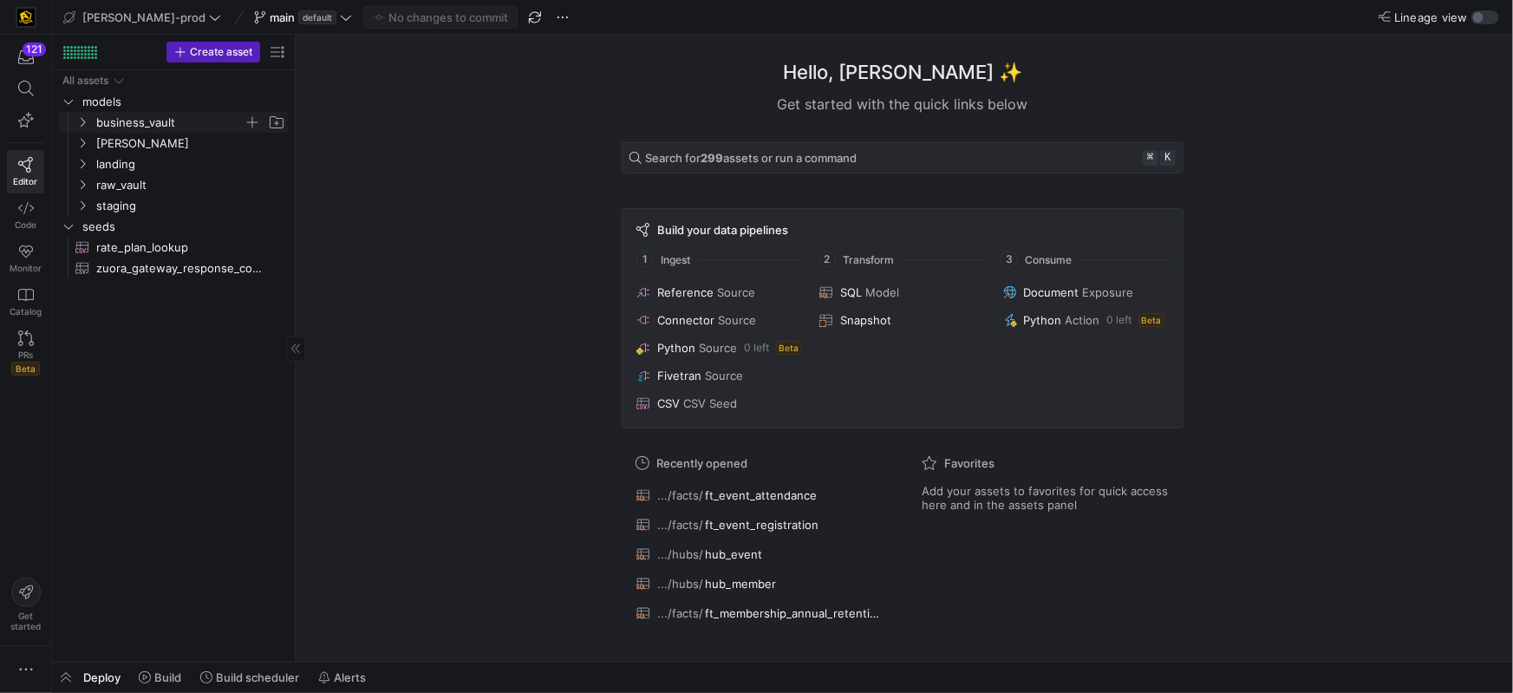
click at [85, 121] on icon "Press SPACE to select this row." at bounding box center [82, 122] width 12 height 10
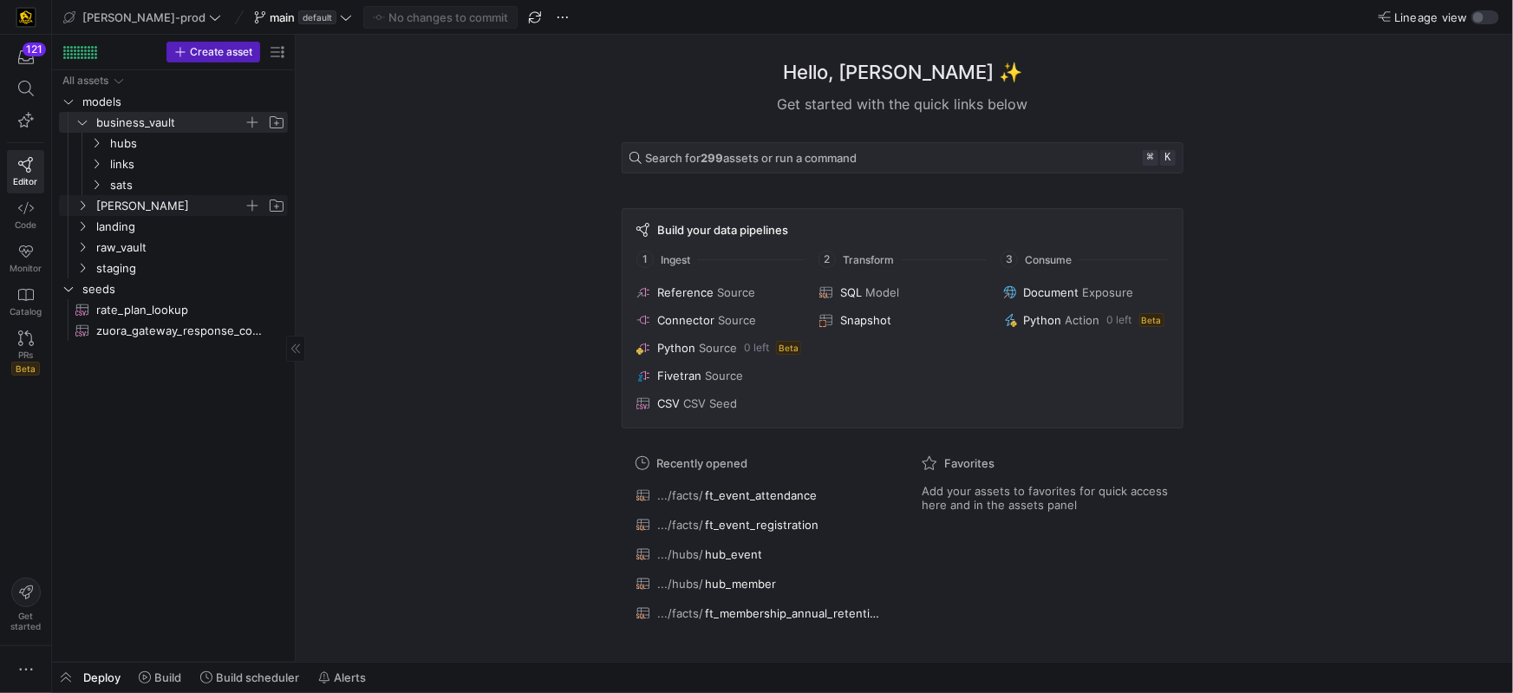
click at [83, 199] on y42-icon "Press SPACE to select this row." at bounding box center [82, 206] width 14 height 14
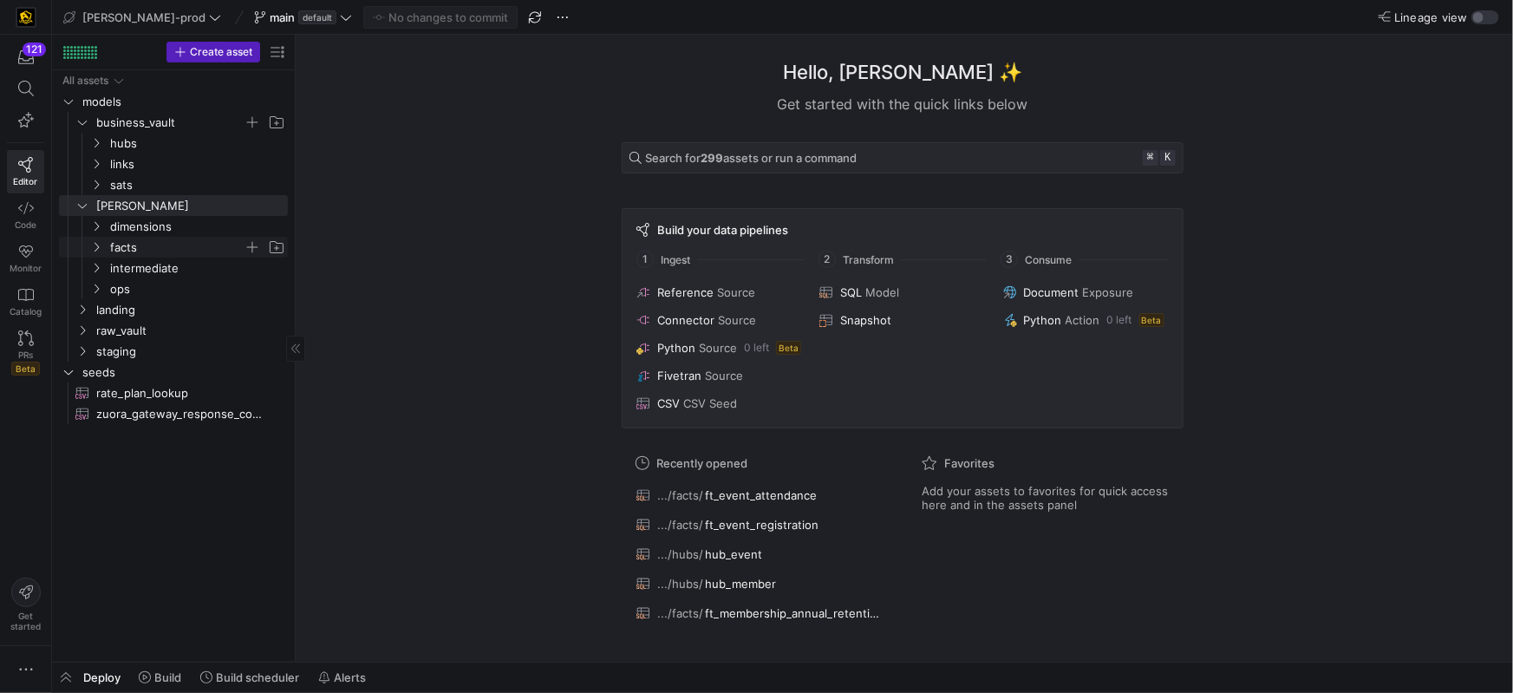
click at [99, 242] on icon "Press SPACE to select this row." at bounding box center [96, 247] width 12 height 10
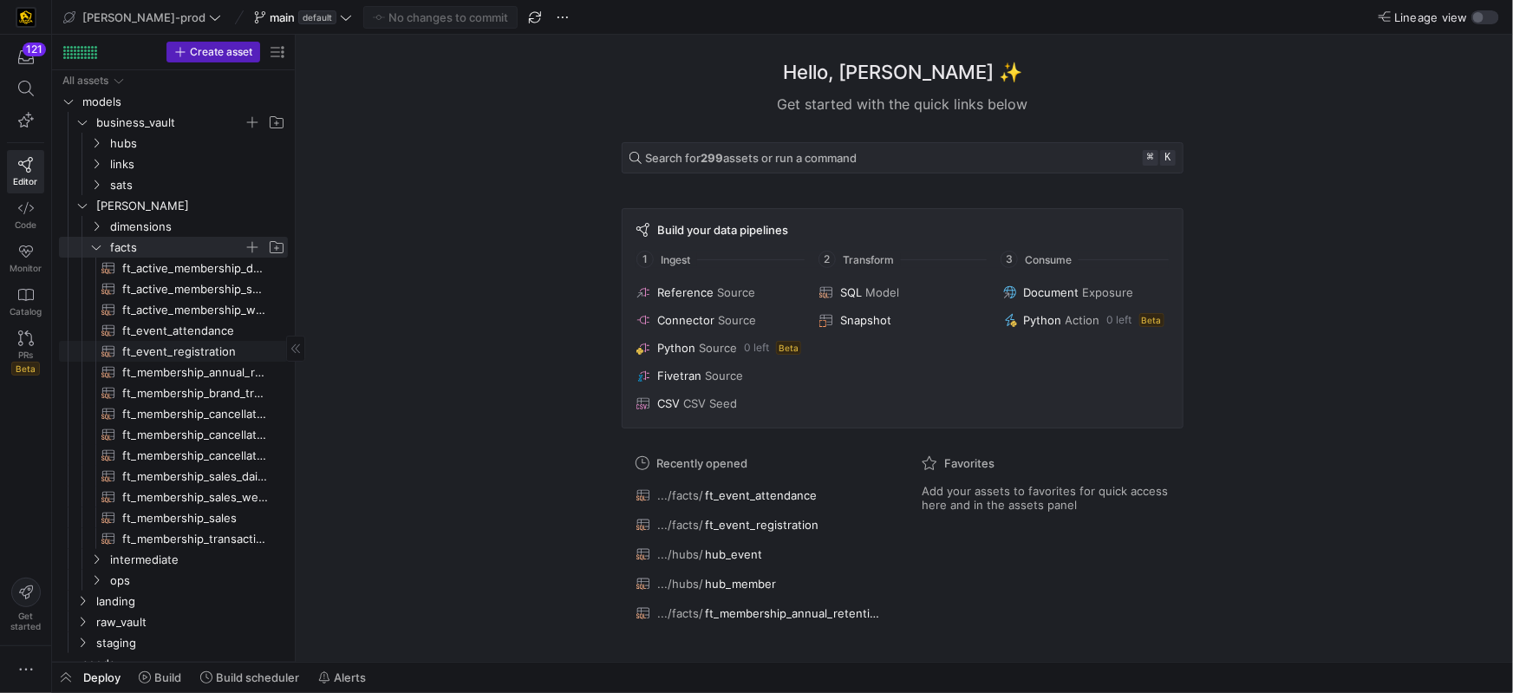
click at [203, 350] on span "ft_event_registration​​​​​​​​​​" at bounding box center [195, 352] width 146 height 20
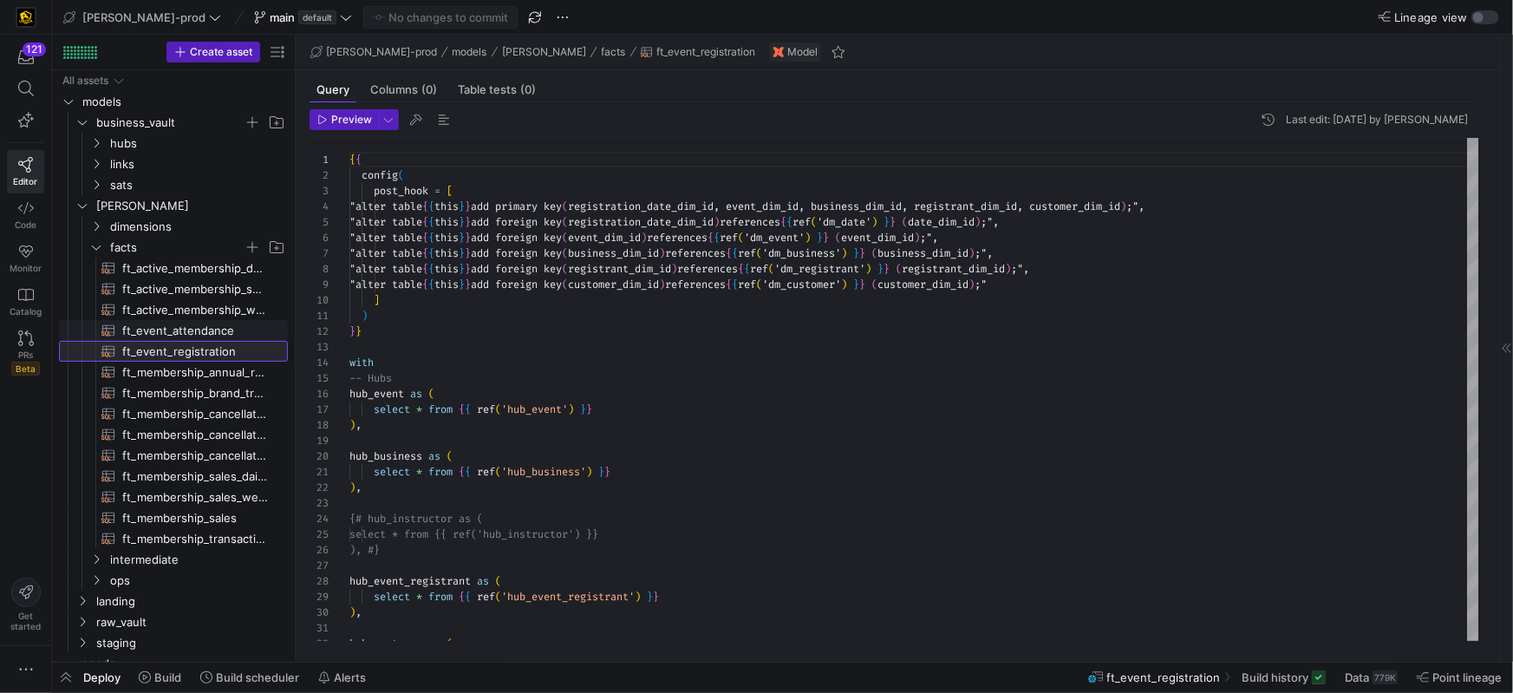
scroll to position [93, 0]
click at [199, 329] on span "ft_event_attendance​​​​​​​​​​" at bounding box center [195, 331] width 146 height 20
type textarea "{{ config( post_hook = [ "alter table {{ this }} add primary key (event_close_d…"
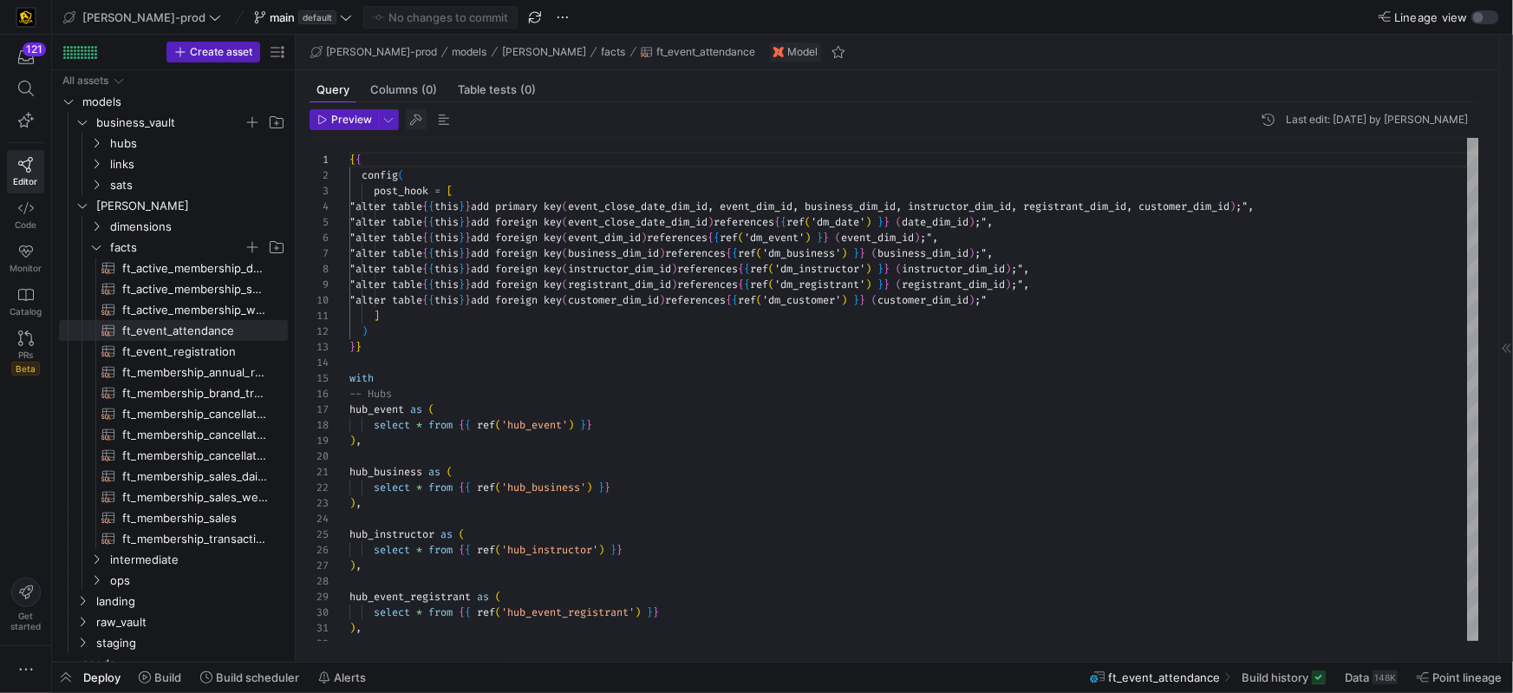
click at [413, 121] on span "button" at bounding box center [416, 119] width 21 height 21
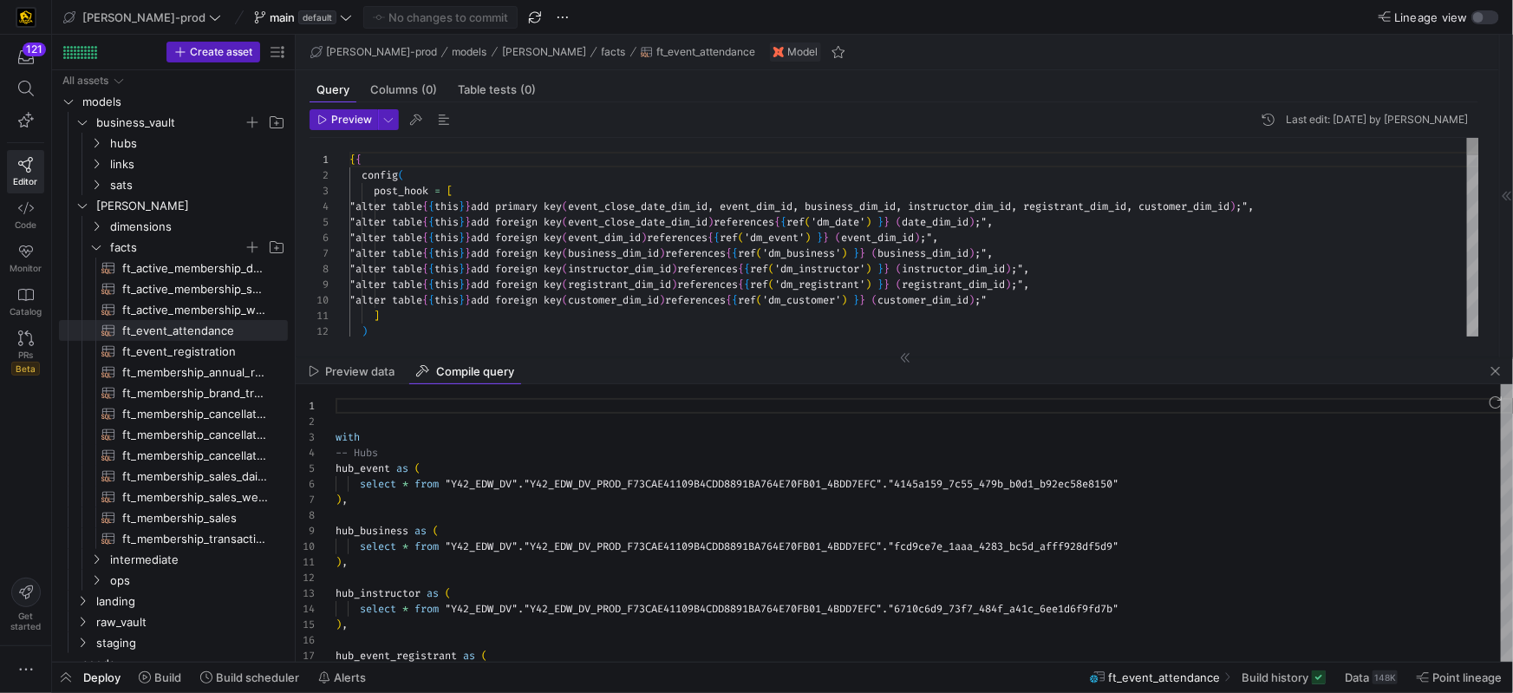
scroll to position [156, 0]
click at [793, 488] on span ""Y42_EDW_DV_PROD_F73CAE41109B4CDD8891BA764E70FB01_" at bounding box center [675, 484] width 303 height 14
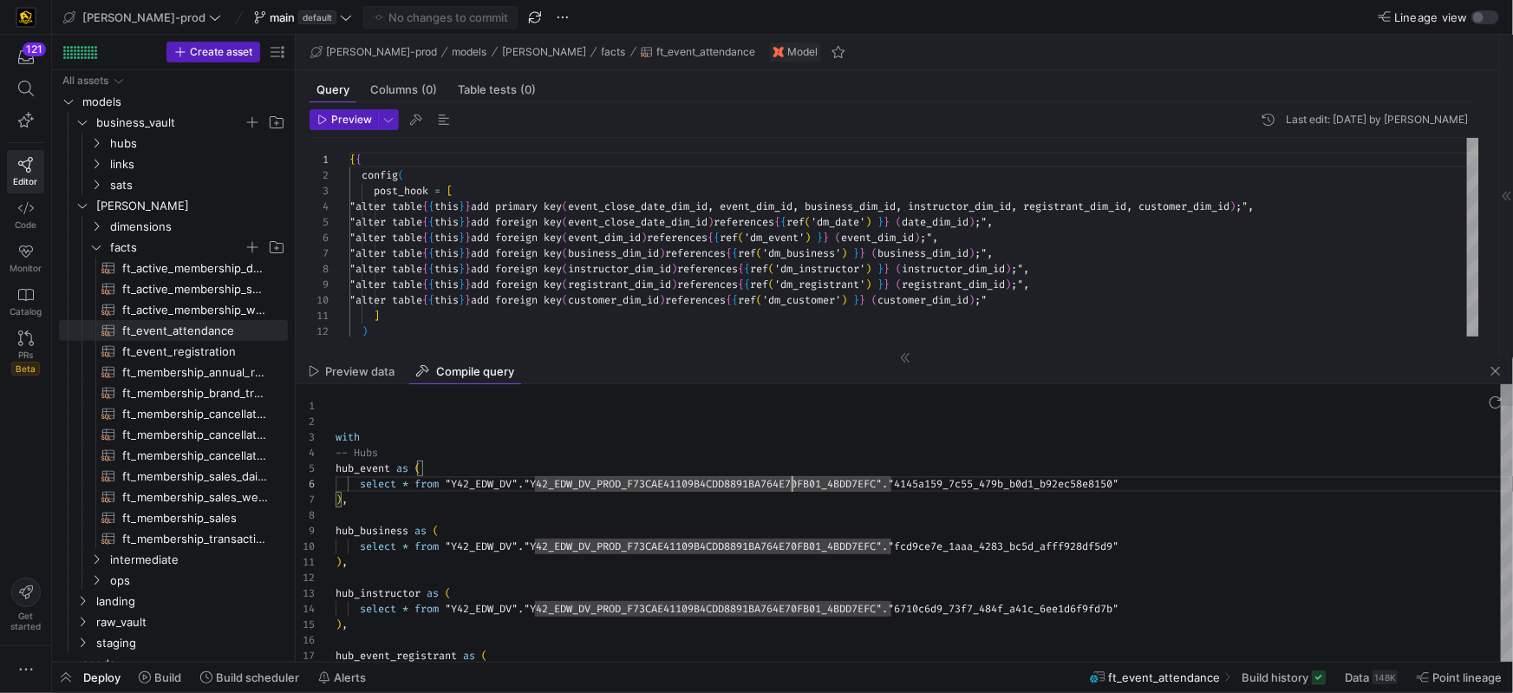
type textarea "with -- Hubs hub_event as ( select * from "Y42_EDW_DV"."Y42_EDW_DV_PROD_F73CAE4…"
